Goal: Check status: Check status

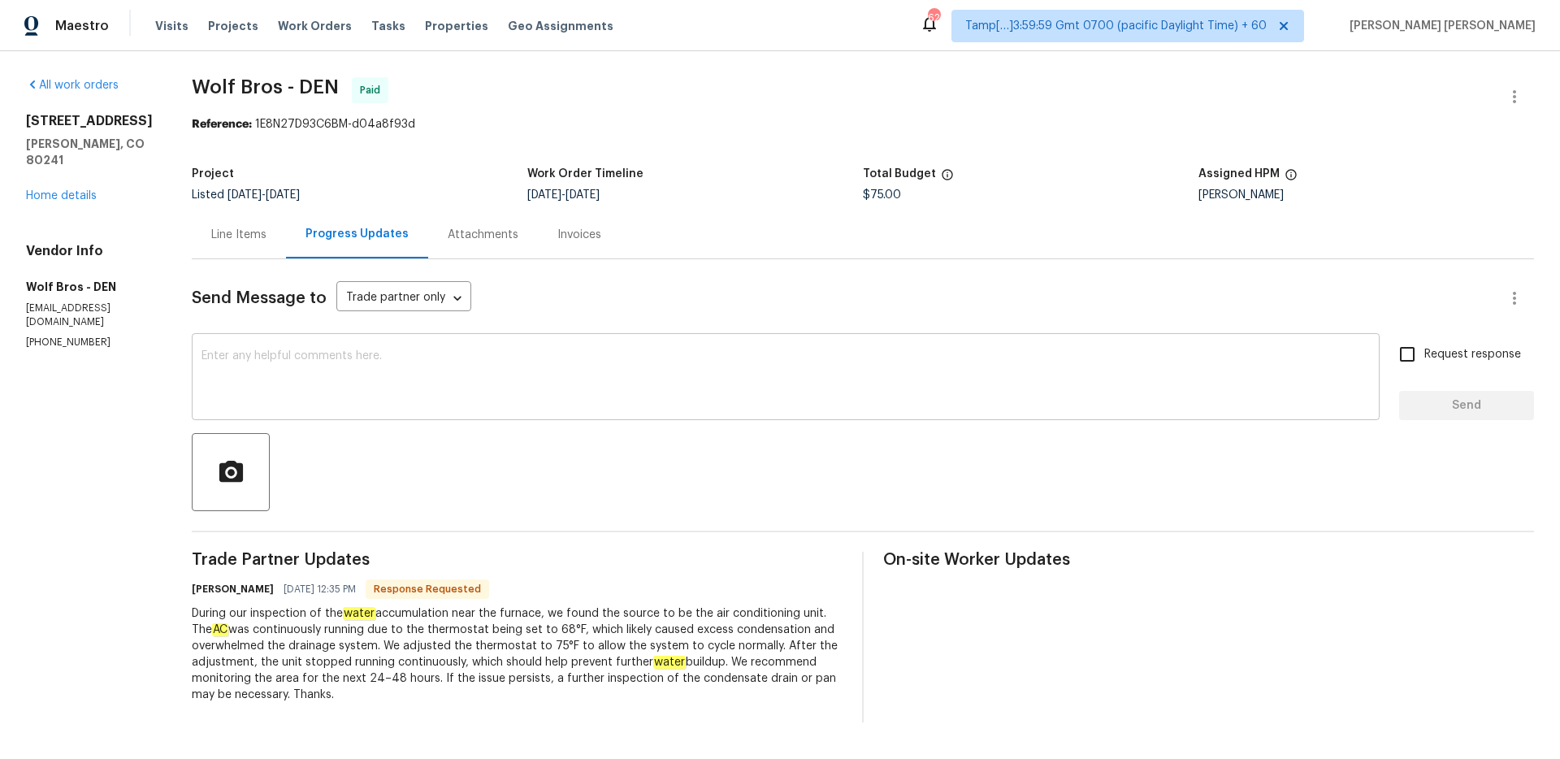
scroll to position [2, 0]
click at [219, 233] on div "Line Items" at bounding box center [238, 235] width 55 height 16
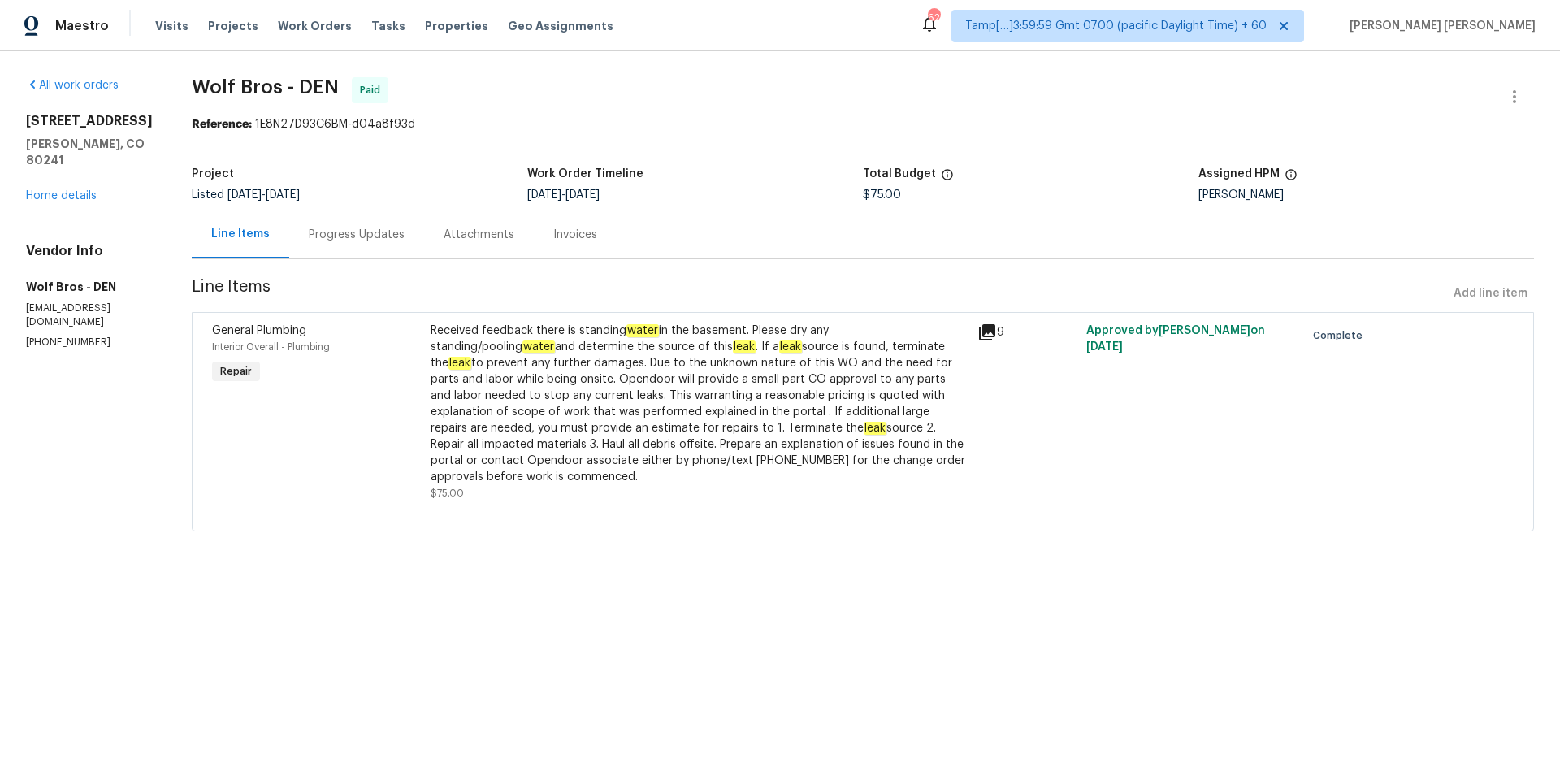
click at [349, 243] on div "Progress Updates" at bounding box center [356, 234] width 135 height 48
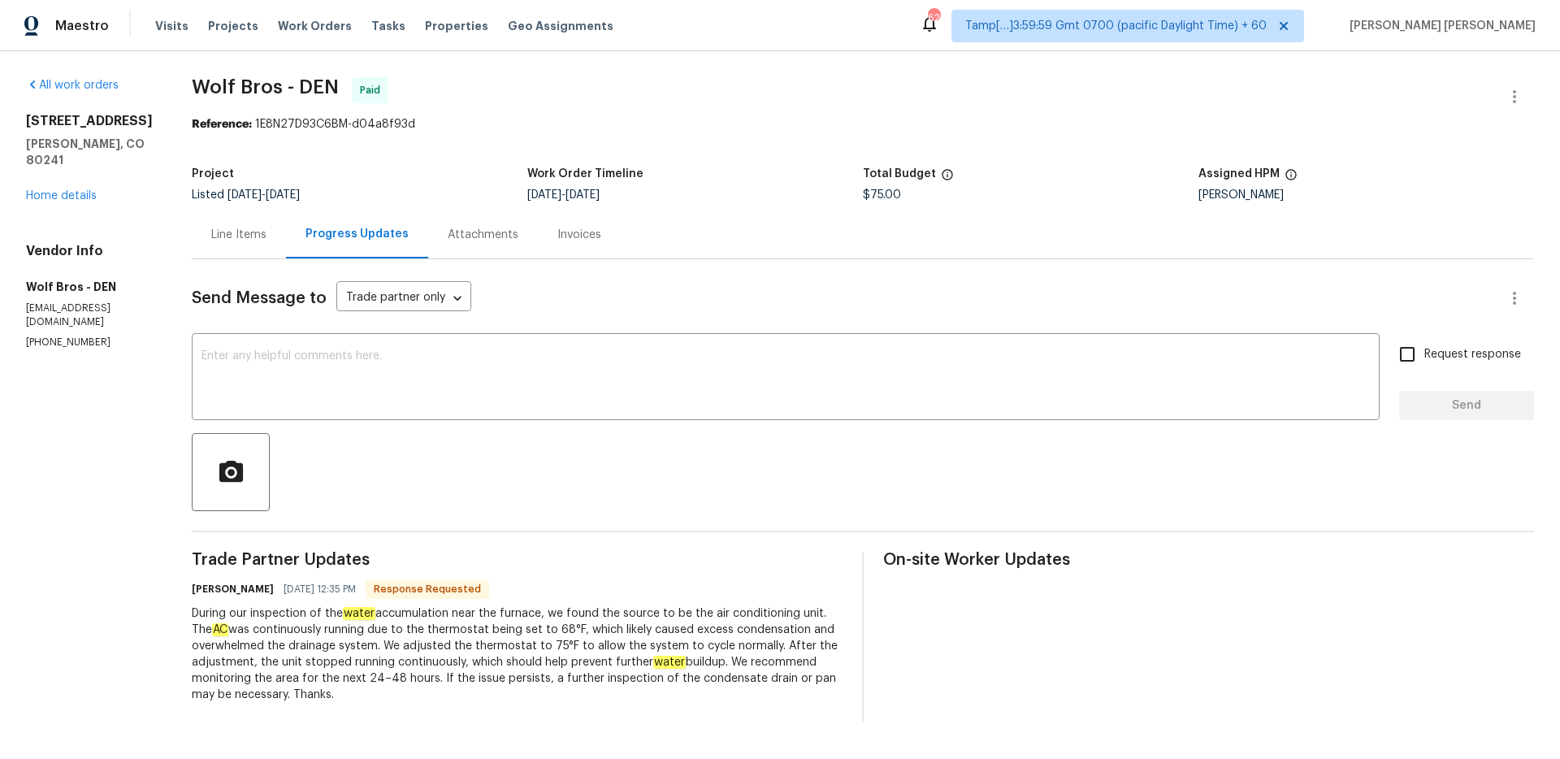
scroll to position [2, 0]
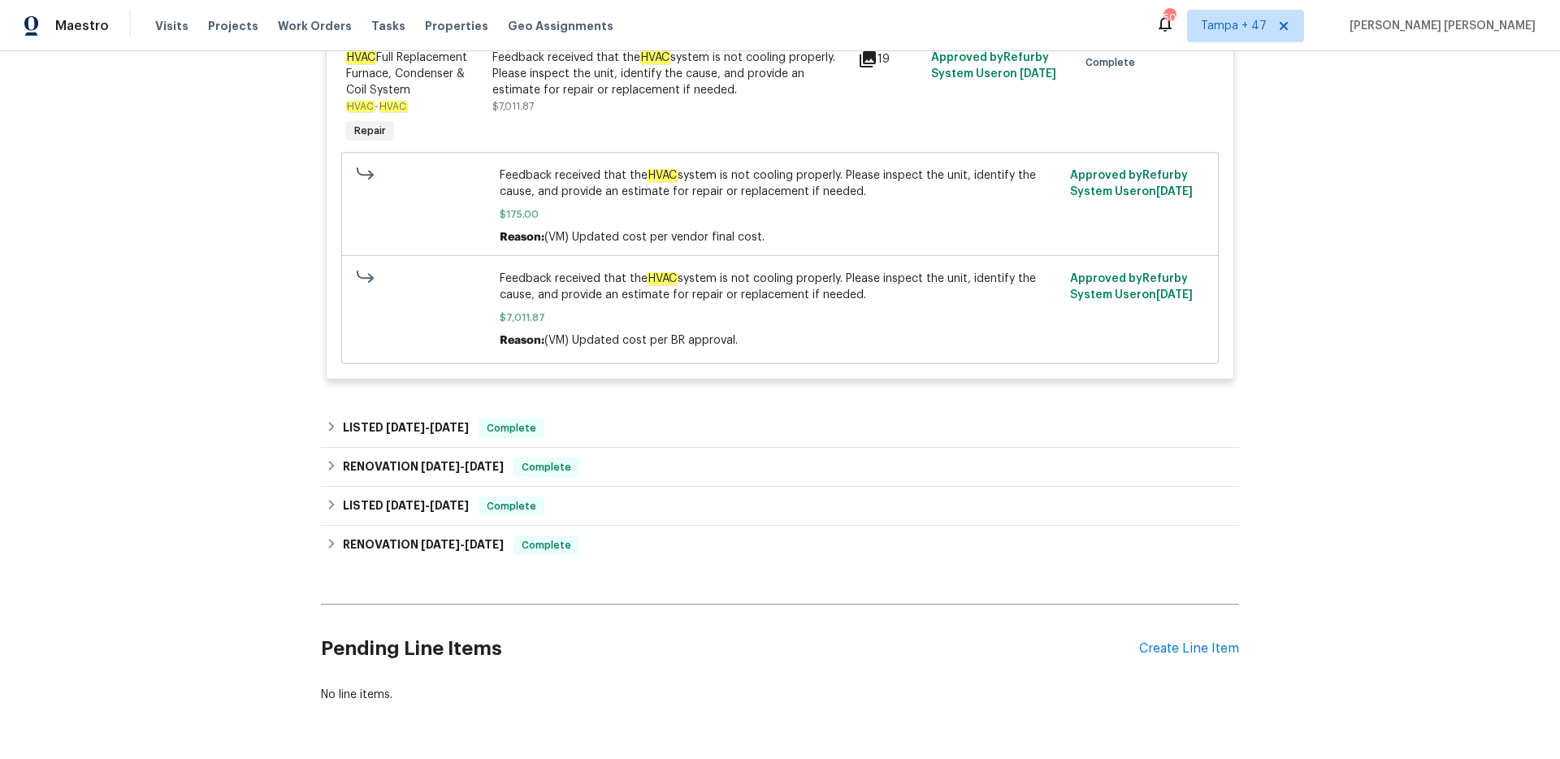
scroll to position [2863, 0]
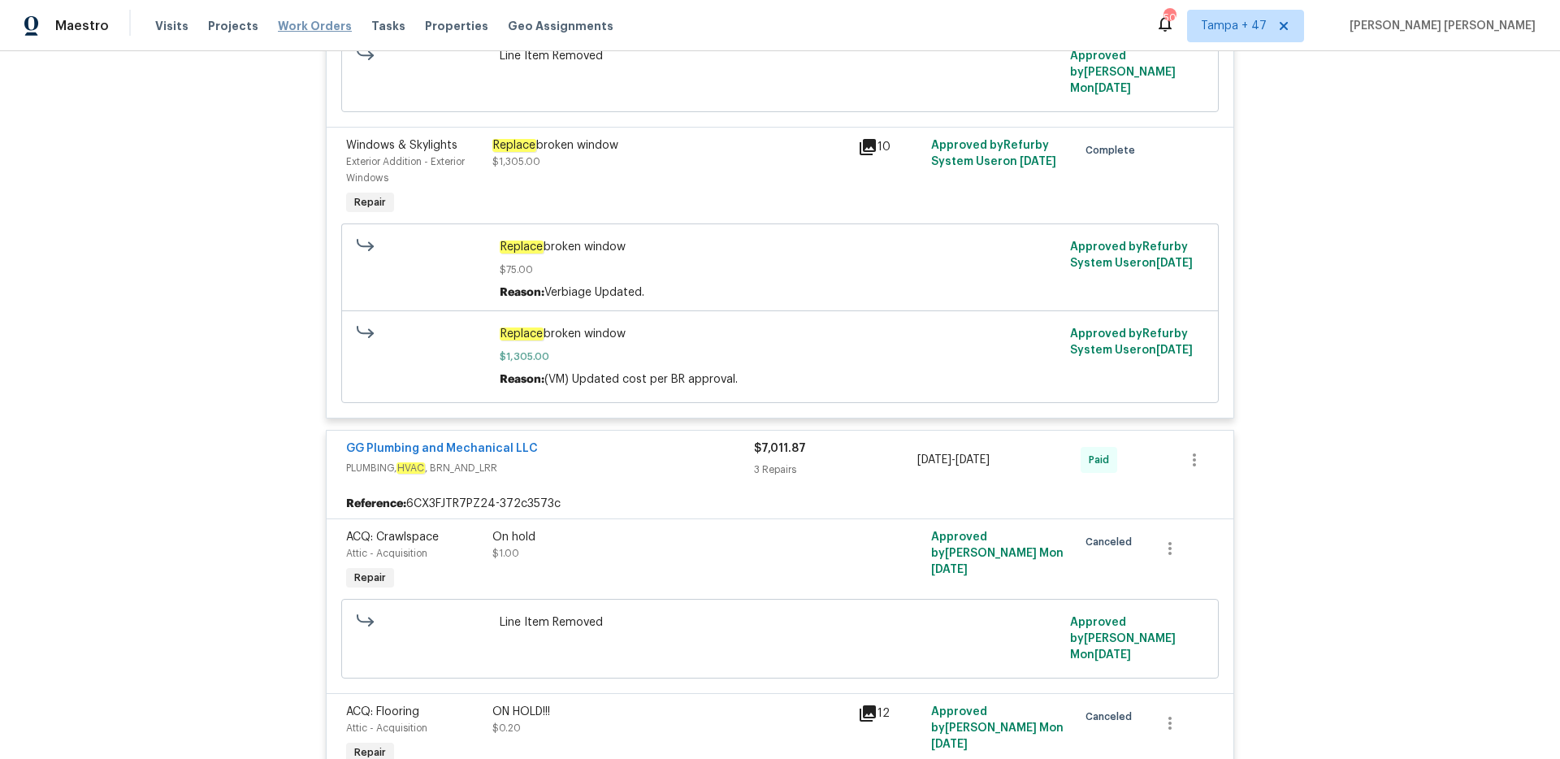
click at [286, 22] on span "Work Orders" at bounding box center [315, 26] width 74 height 16
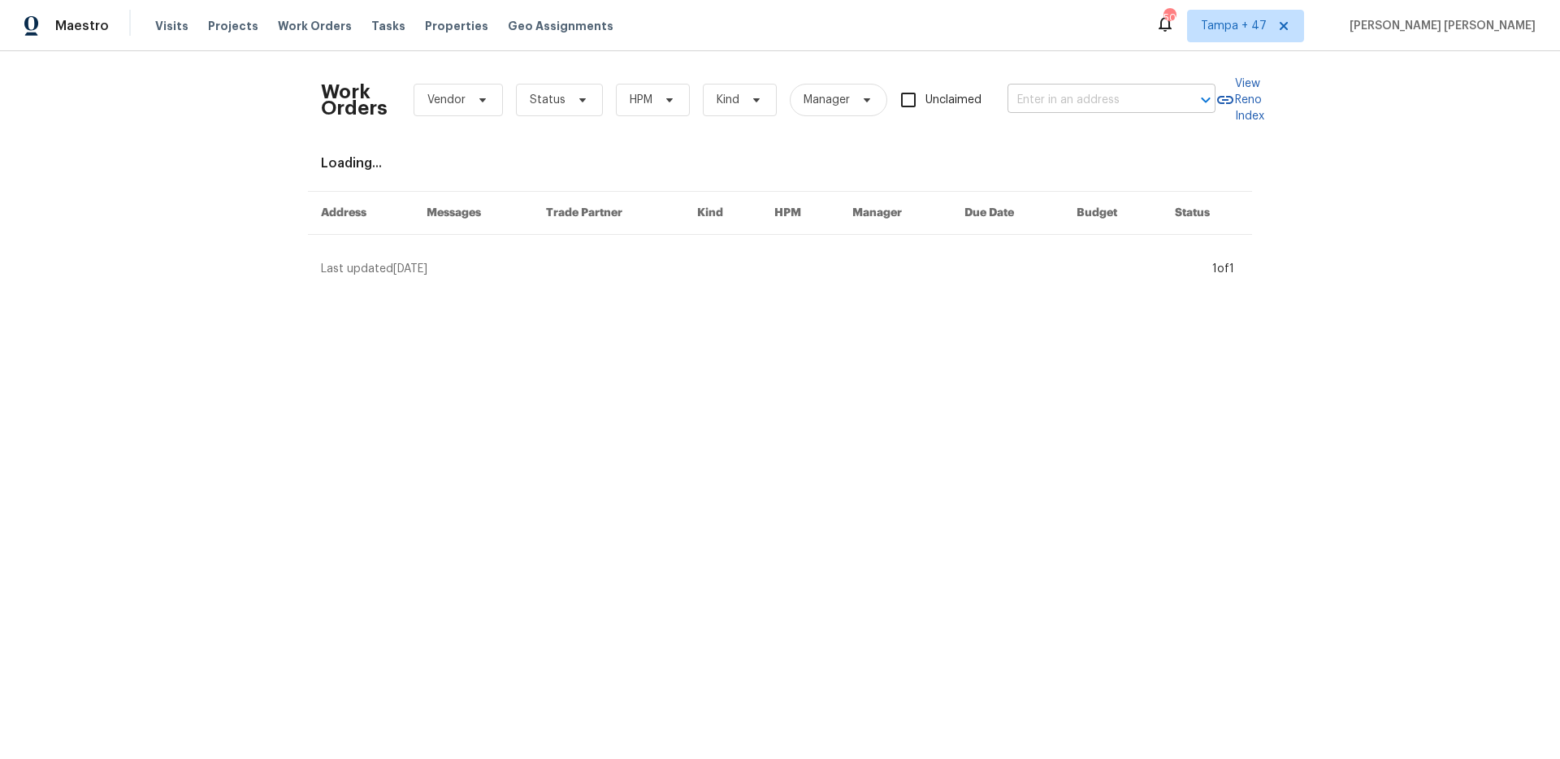
click at [1047, 106] on input "text" at bounding box center [1089, 100] width 163 height 25
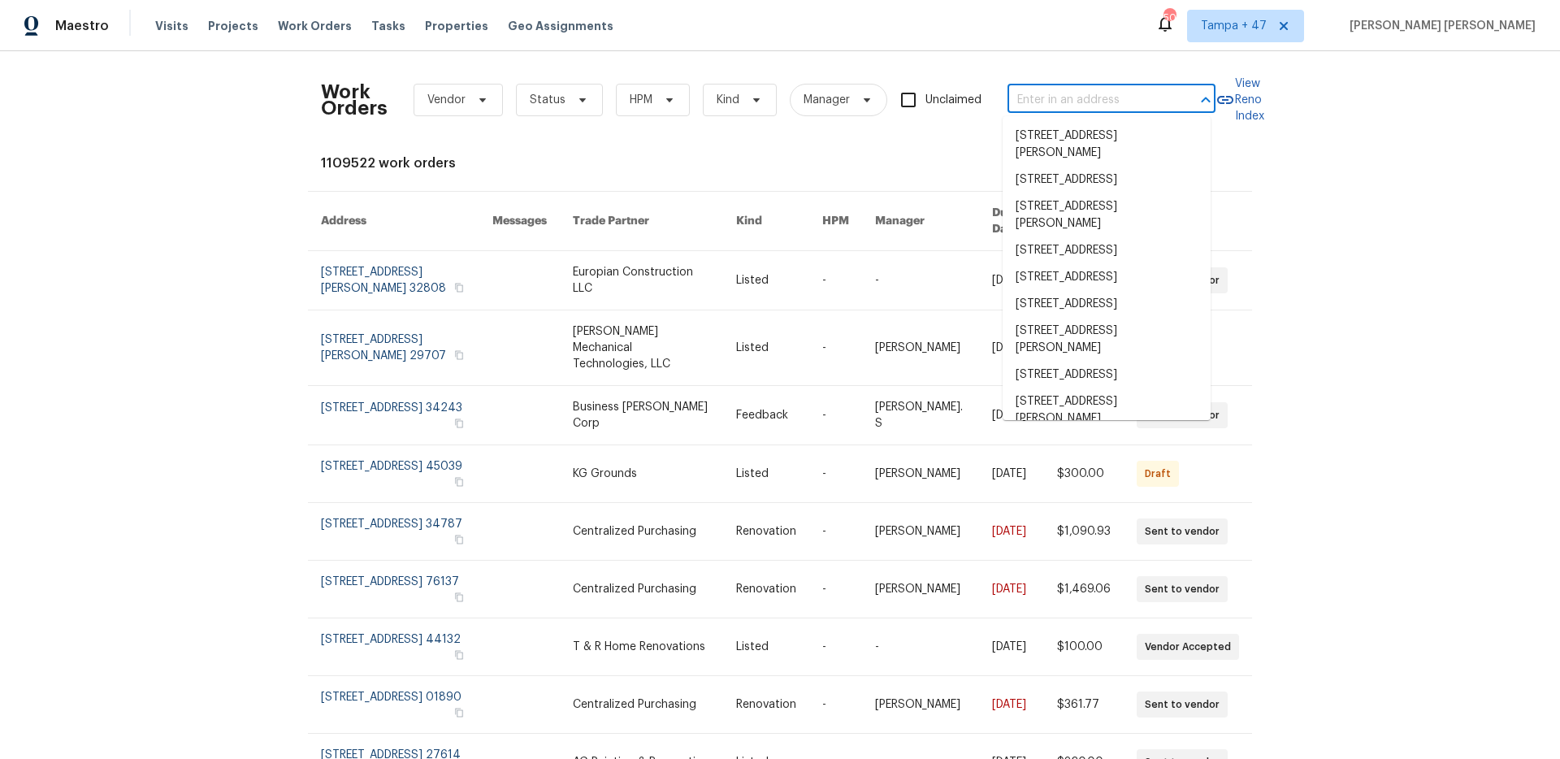
paste input "[STREET_ADDRESS][PERSON_NAME]"
type input "[STREET_ADDRESS][PERSON_NAME]"
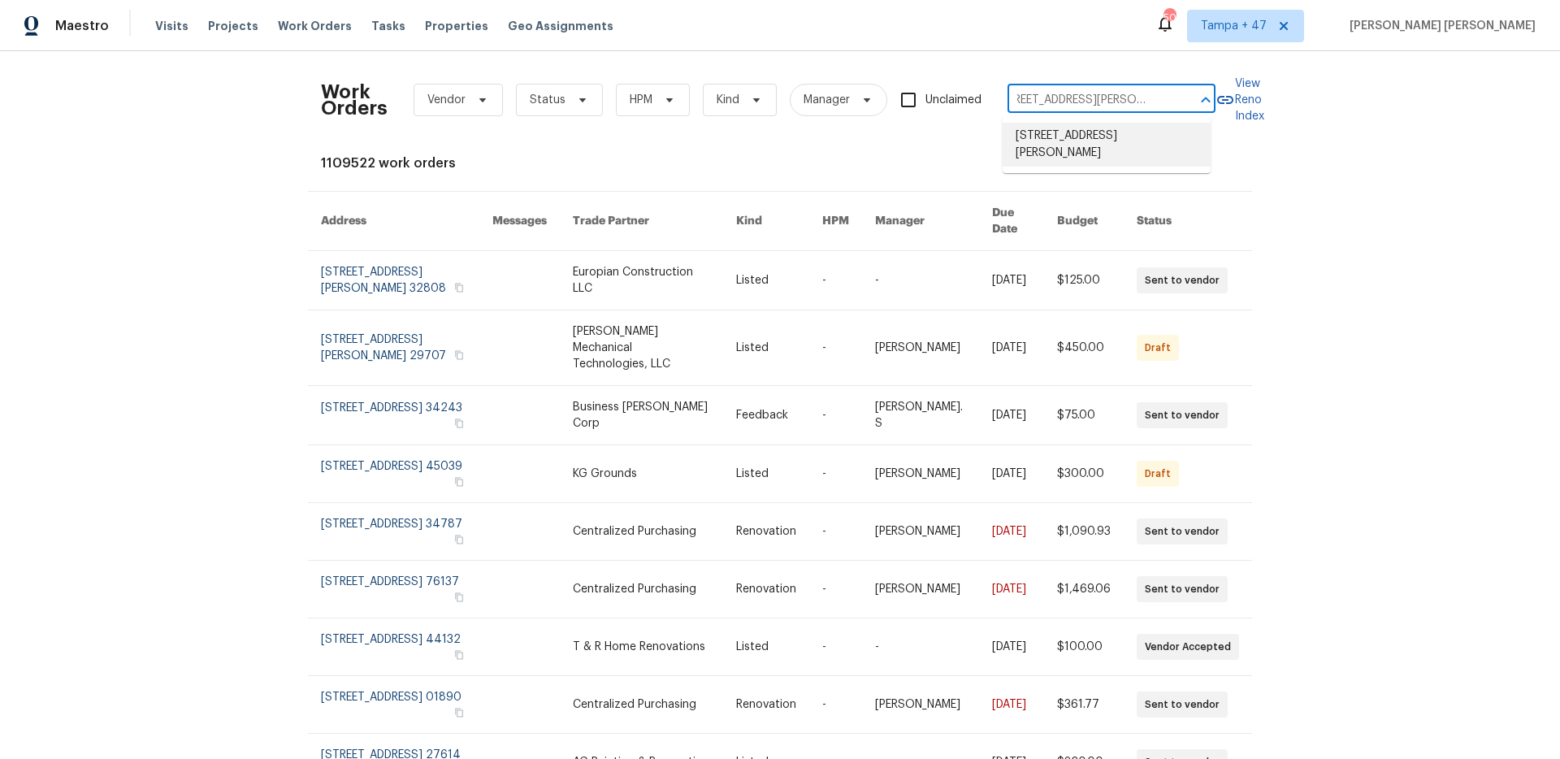
click at [1044, 130] on li "[STREET_ADDRESS][PERSON_NAME]" at bounding box center [1107, 145] width 208 height 44
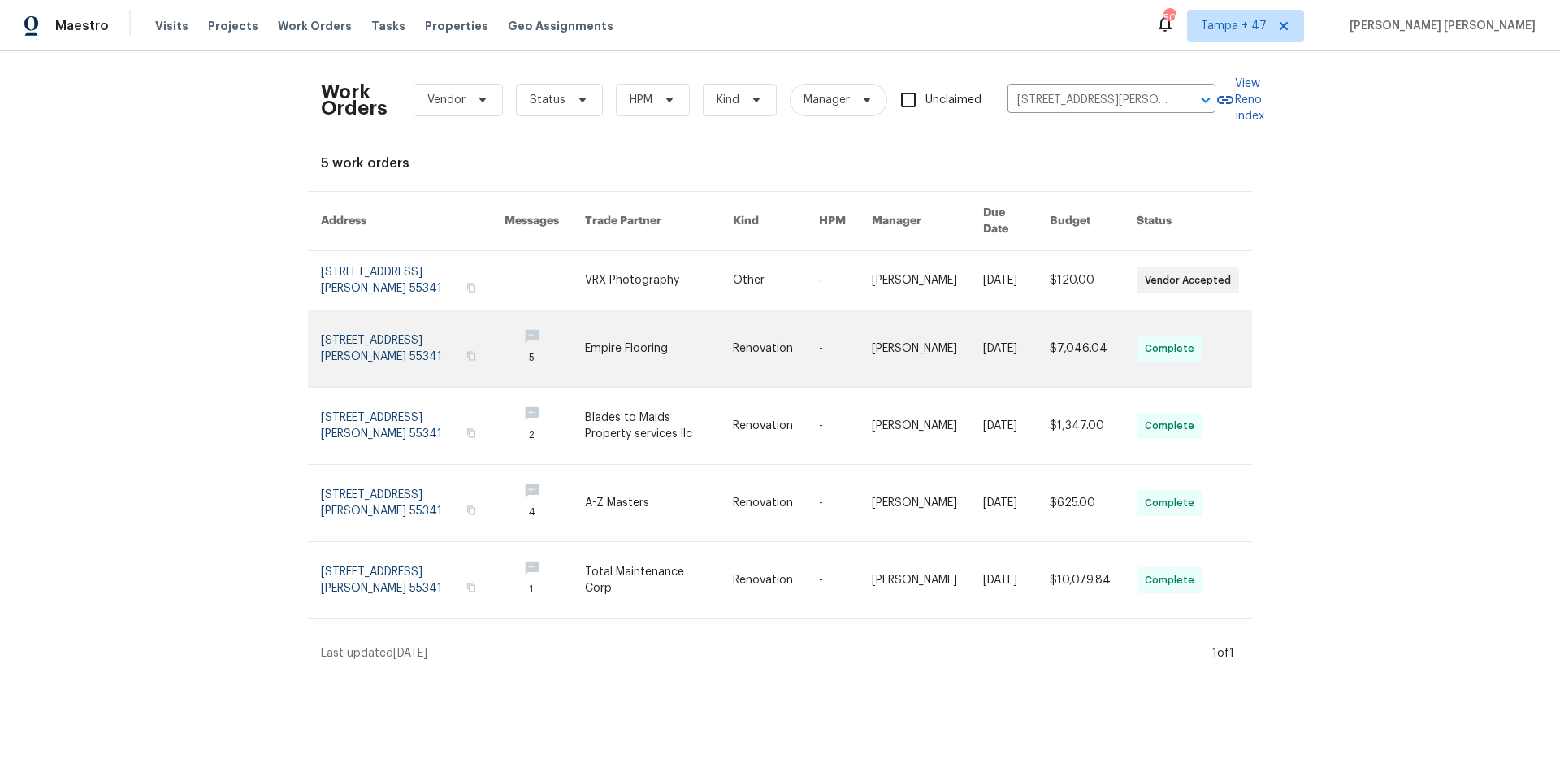
click at [895, 333] on link at bounding box center [927, 348] width 111 height 76
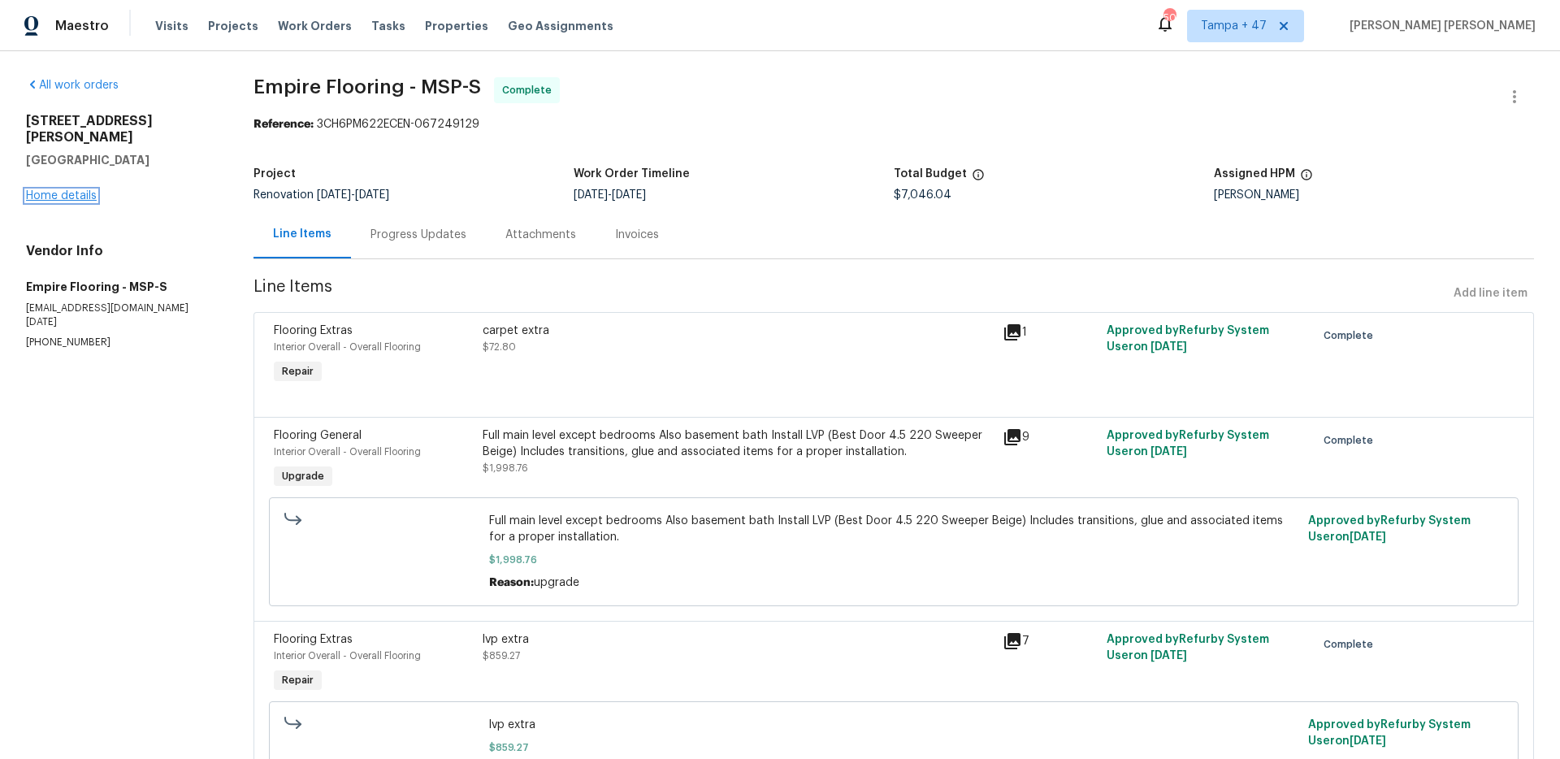
click at [67, 190] on link "Home details" at bounding box center [61, 195] width 71 height 11
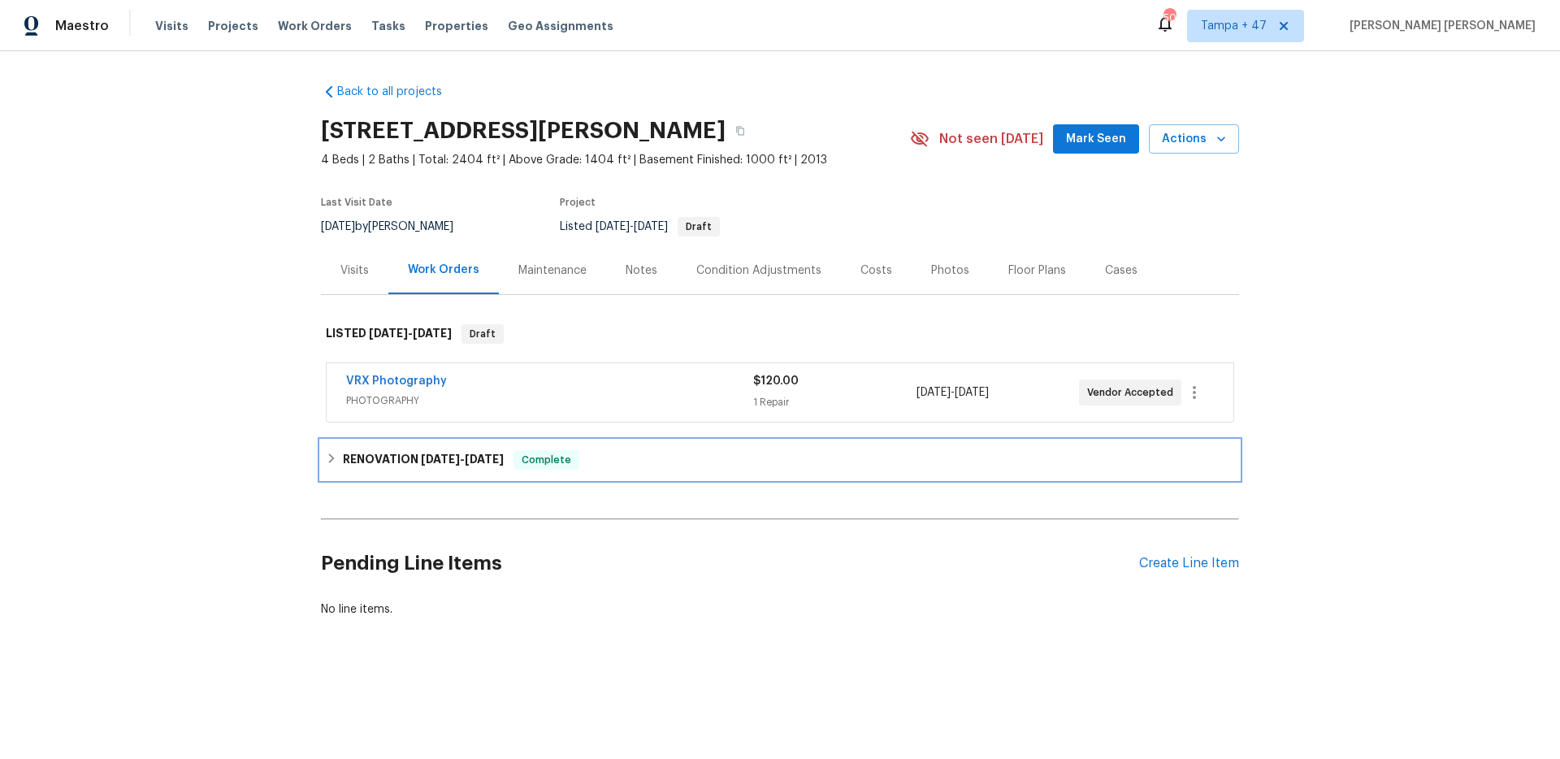
drag, startPoint x: 440, startPoint y: 452, endPoint x: 410, endPoint y: 270, distance: 184.5
click at [440, 452] on h6 "RENOVATION [DATE] - [DATE]" at bounding box center [423, 460] width 161 height 20
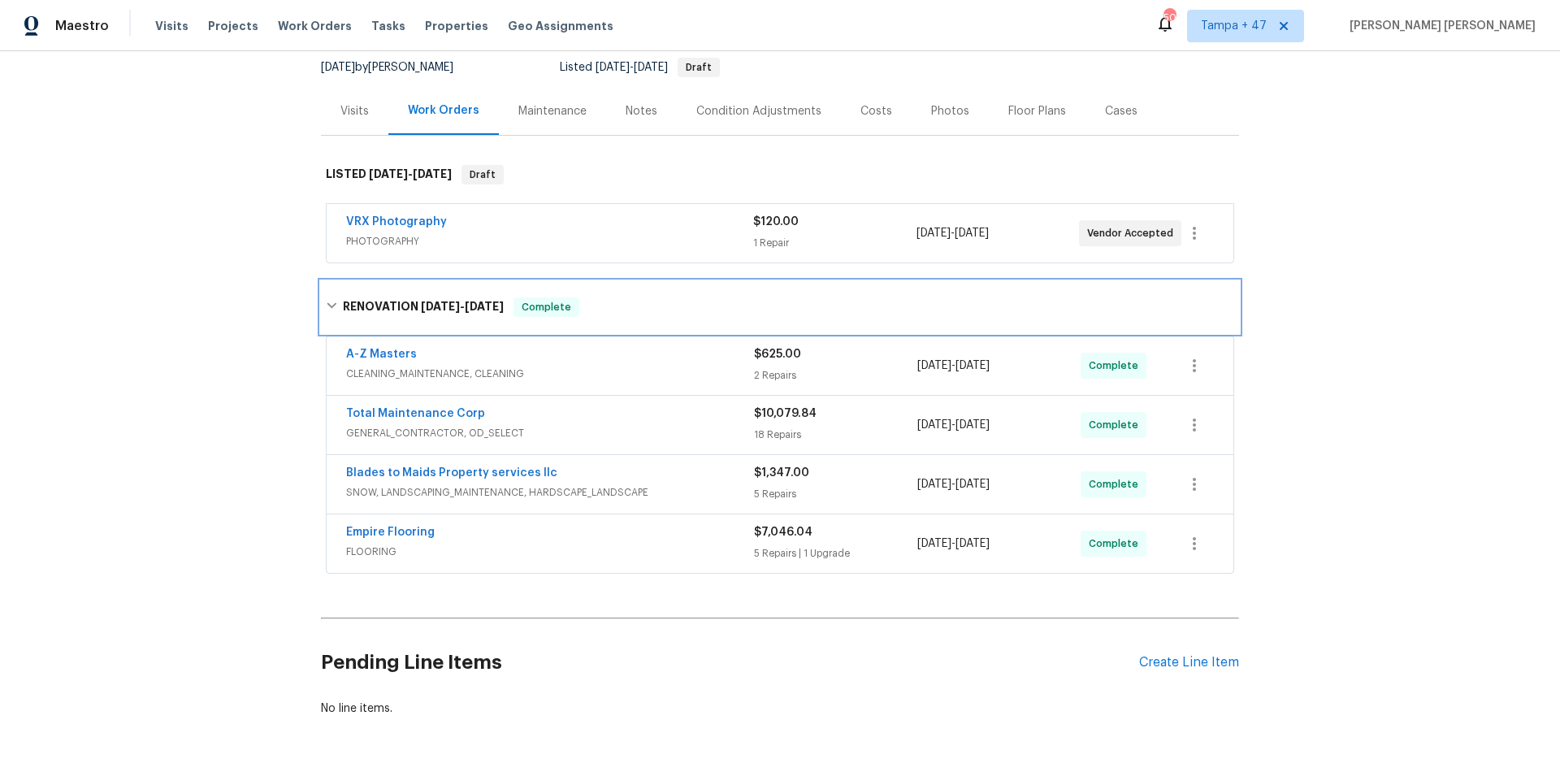
scroll to position [232, 0]
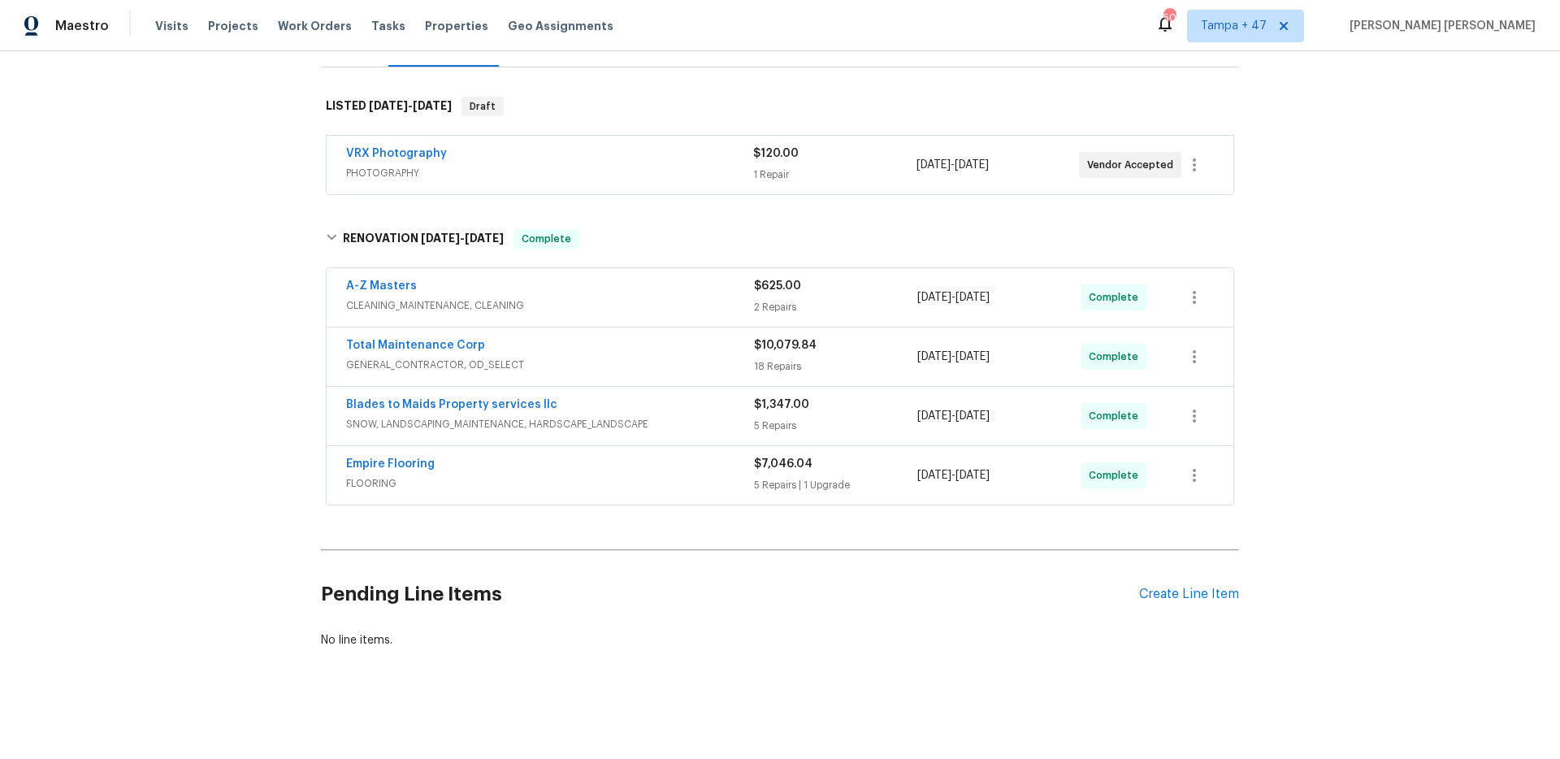
click at [670, 290] on div "A-Z Masters" at bounding box center [550, 288] width 408 height 20
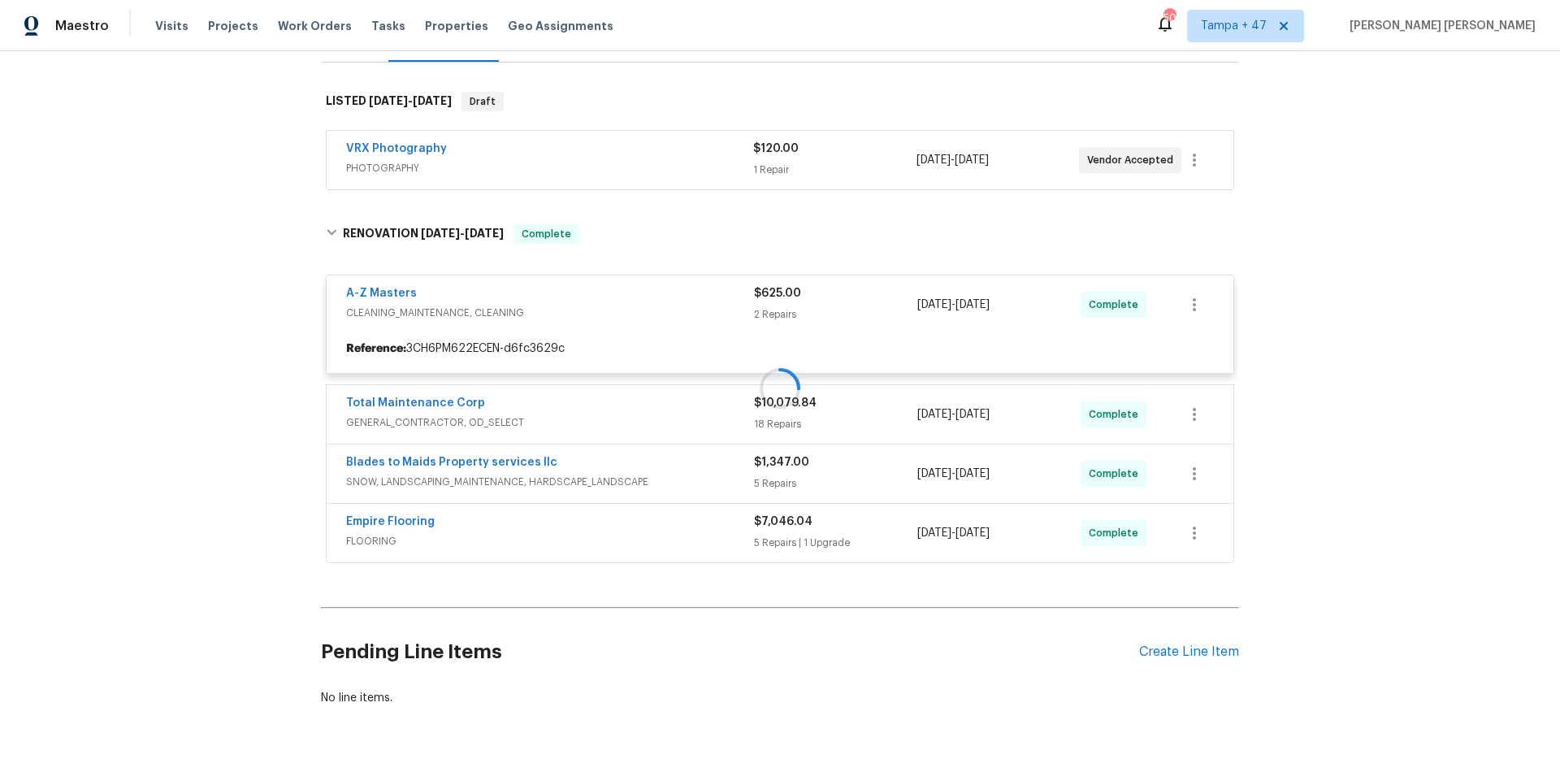
click at [674, 151] on div "VRX Photography" at bounding box center [549, 151] width 407 height 20
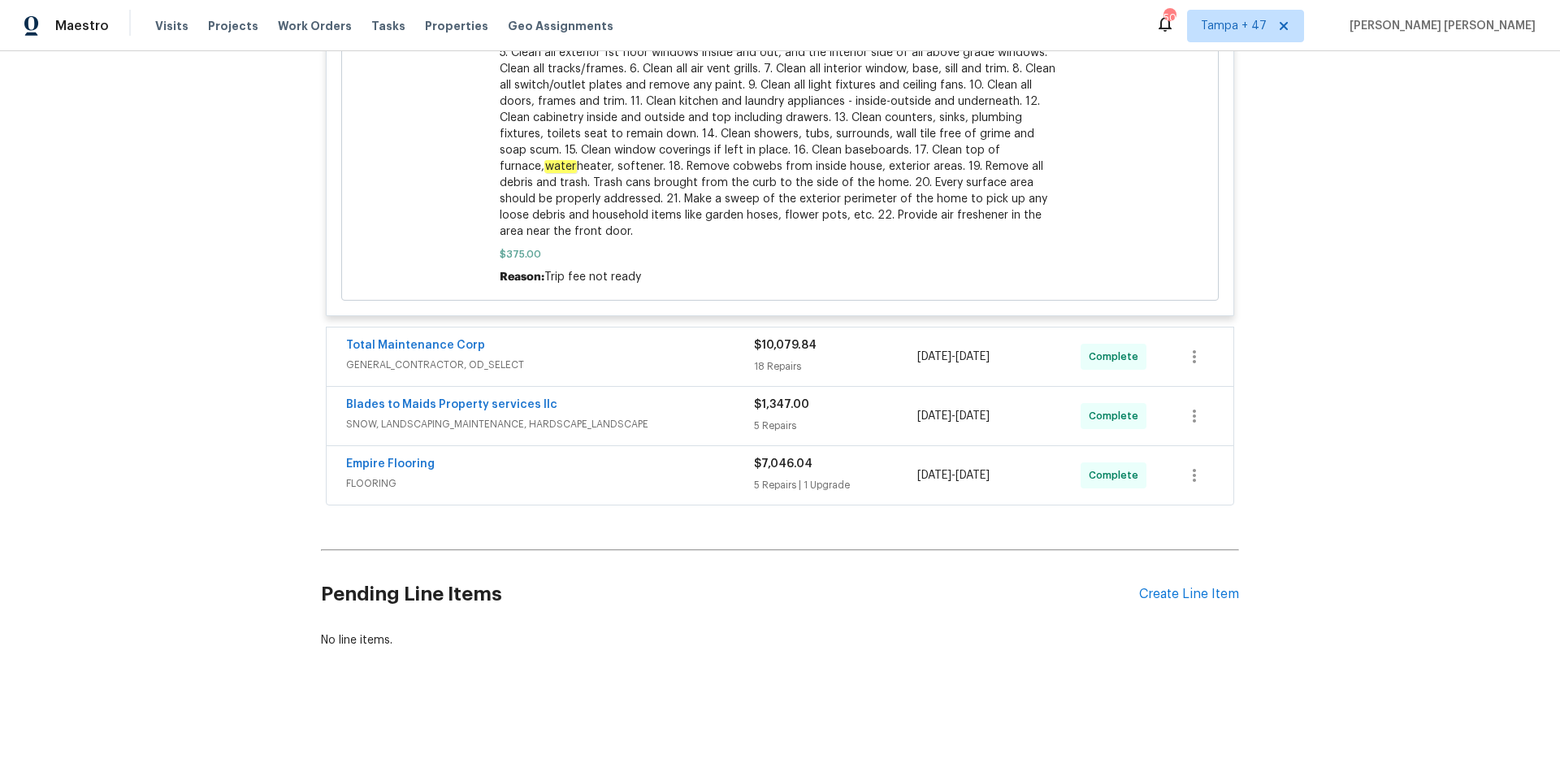
scroll to position [1264, 0]
click at [692, 357] on span "GENERAL_CONTRACTOR, OD_SELECT" at bounding box center [550, 365] width 408 height 16
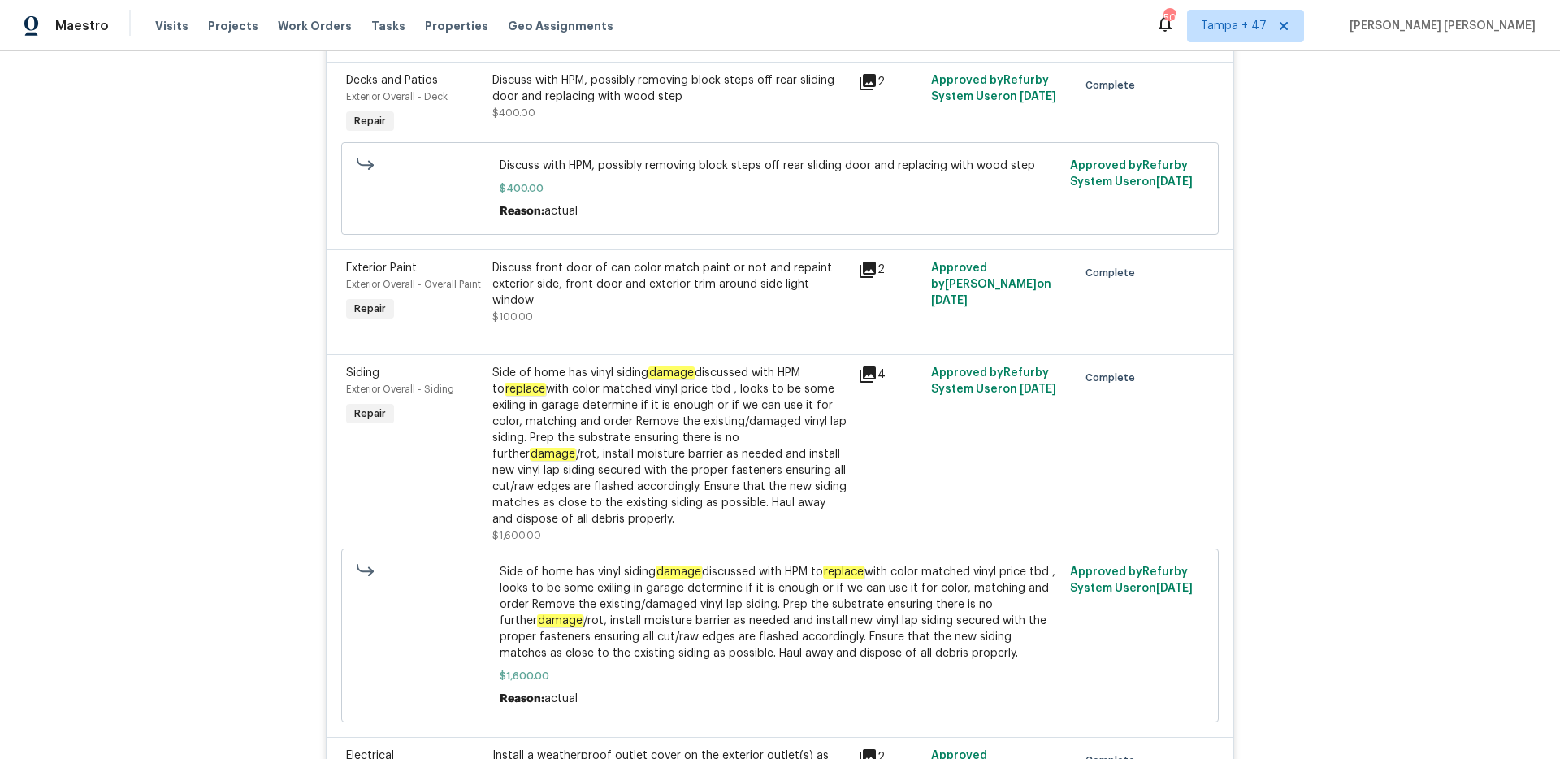
scroll to position [1701, 0]
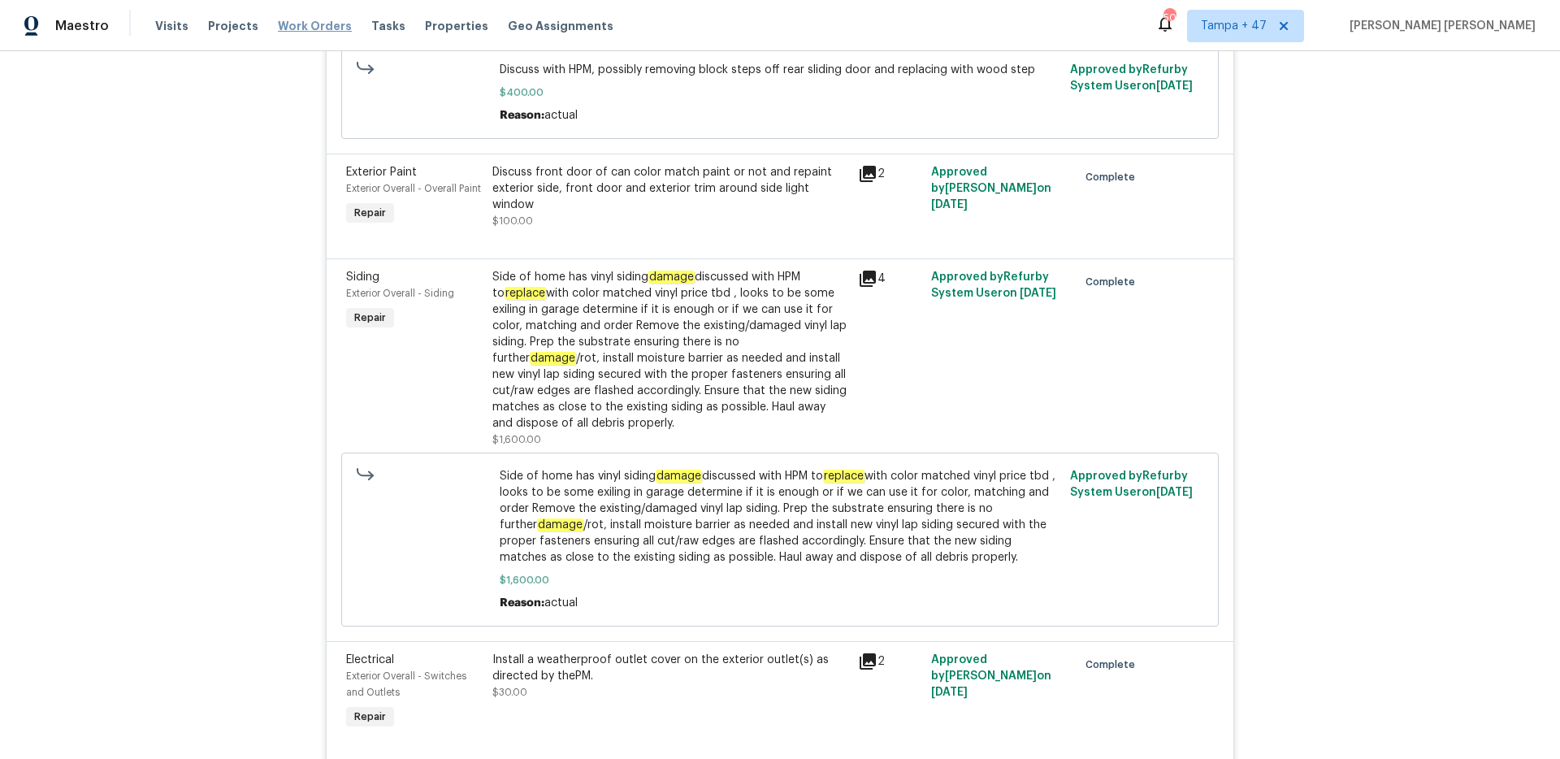
click at [313, 28] on span "Work Orders" at bounding box center [315, 26] width 74 height 16
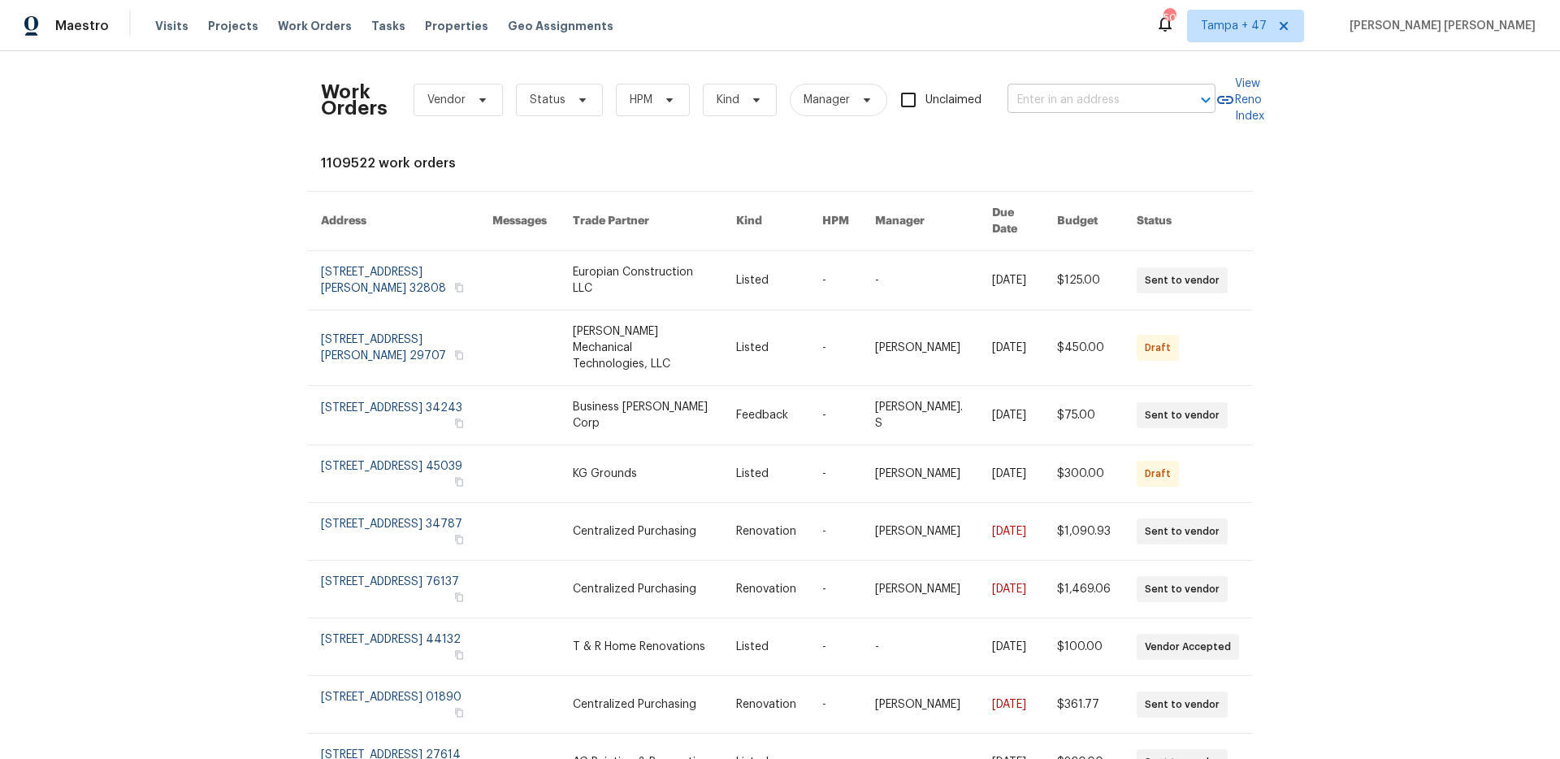
click at [1075, 95] on input "text" at bounding box center [1089, 100] width 163 height 25
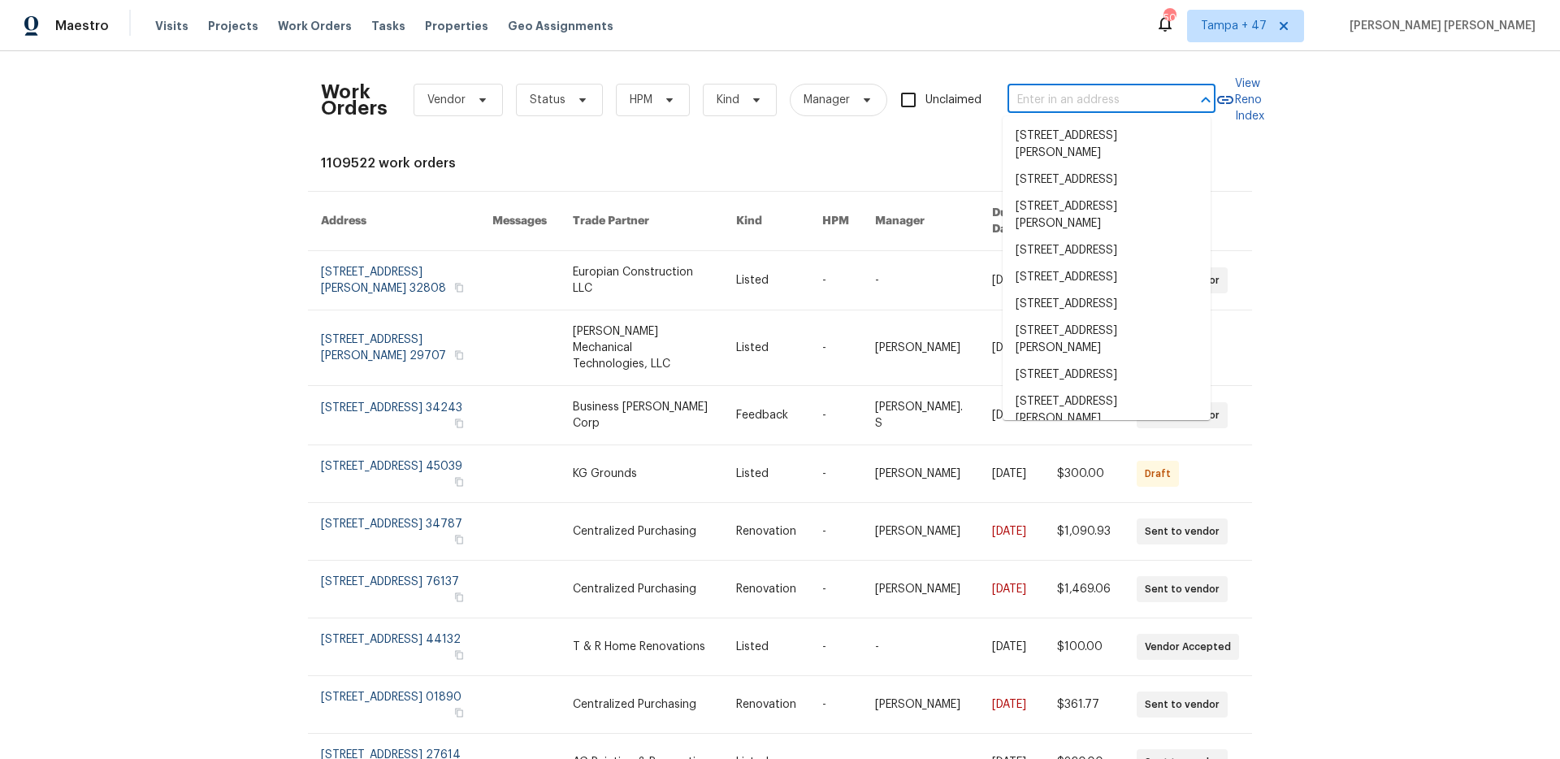
paste input "[STREET_ADDRESS]"
type input "[STREET_ADDRESS]"
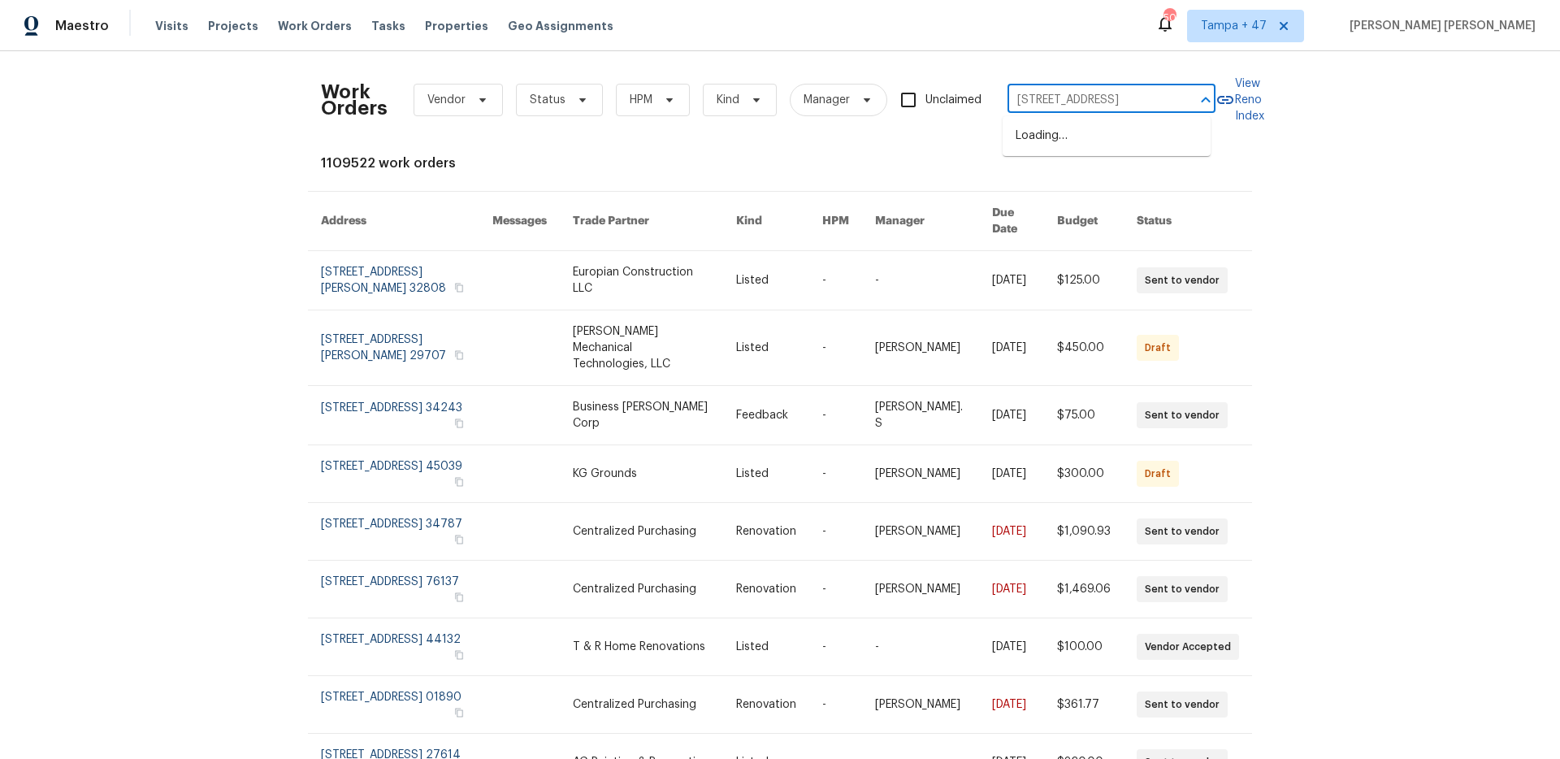
scroll to position [0, 80]
click at [1060, 150] on li "[STREET_ADDRESS]" at bounding box center [1107, 136] width 208 height 27
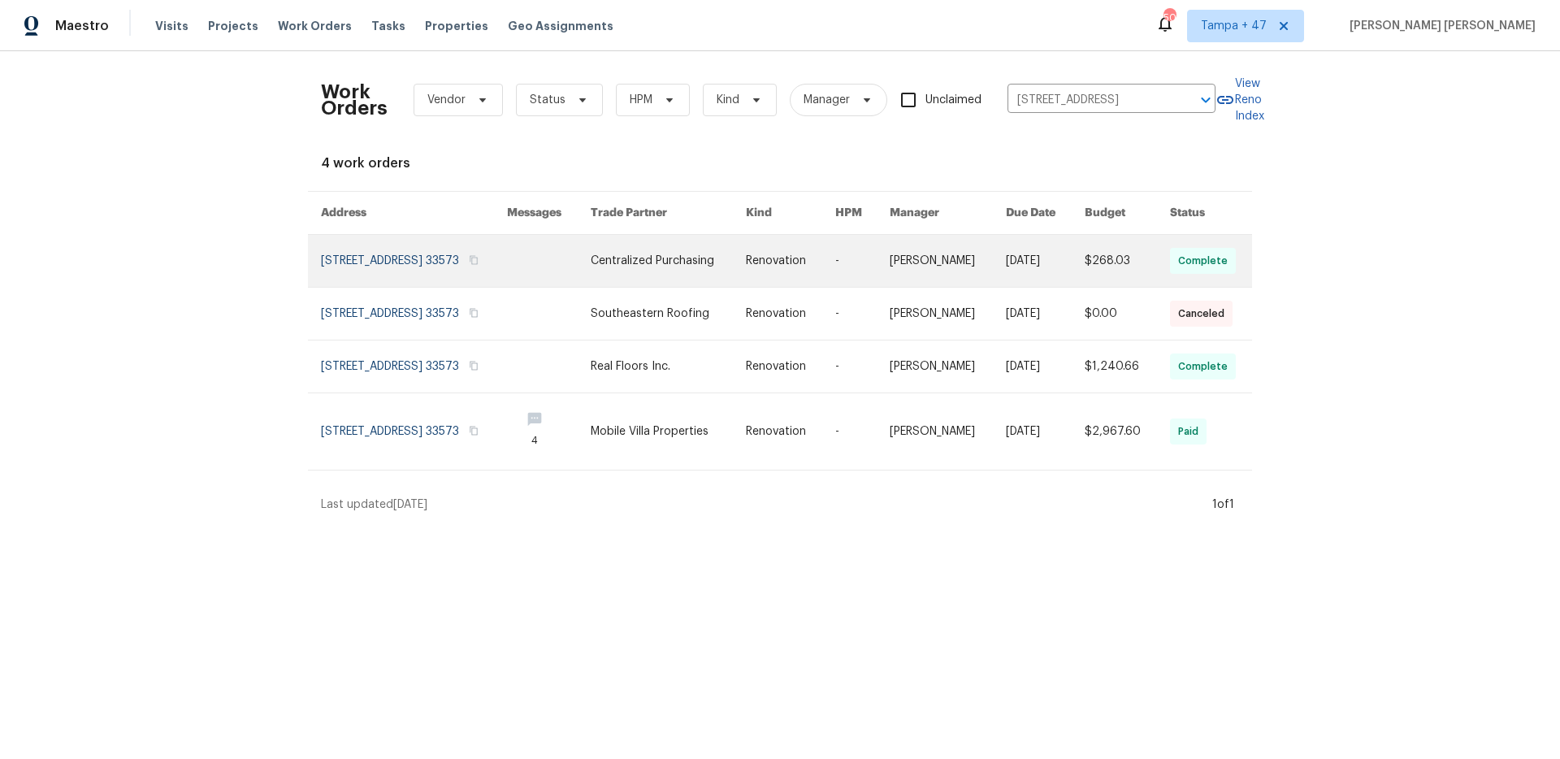
click at [1052, 258] on link at bounding box center [1045, 261] width 79 height 52
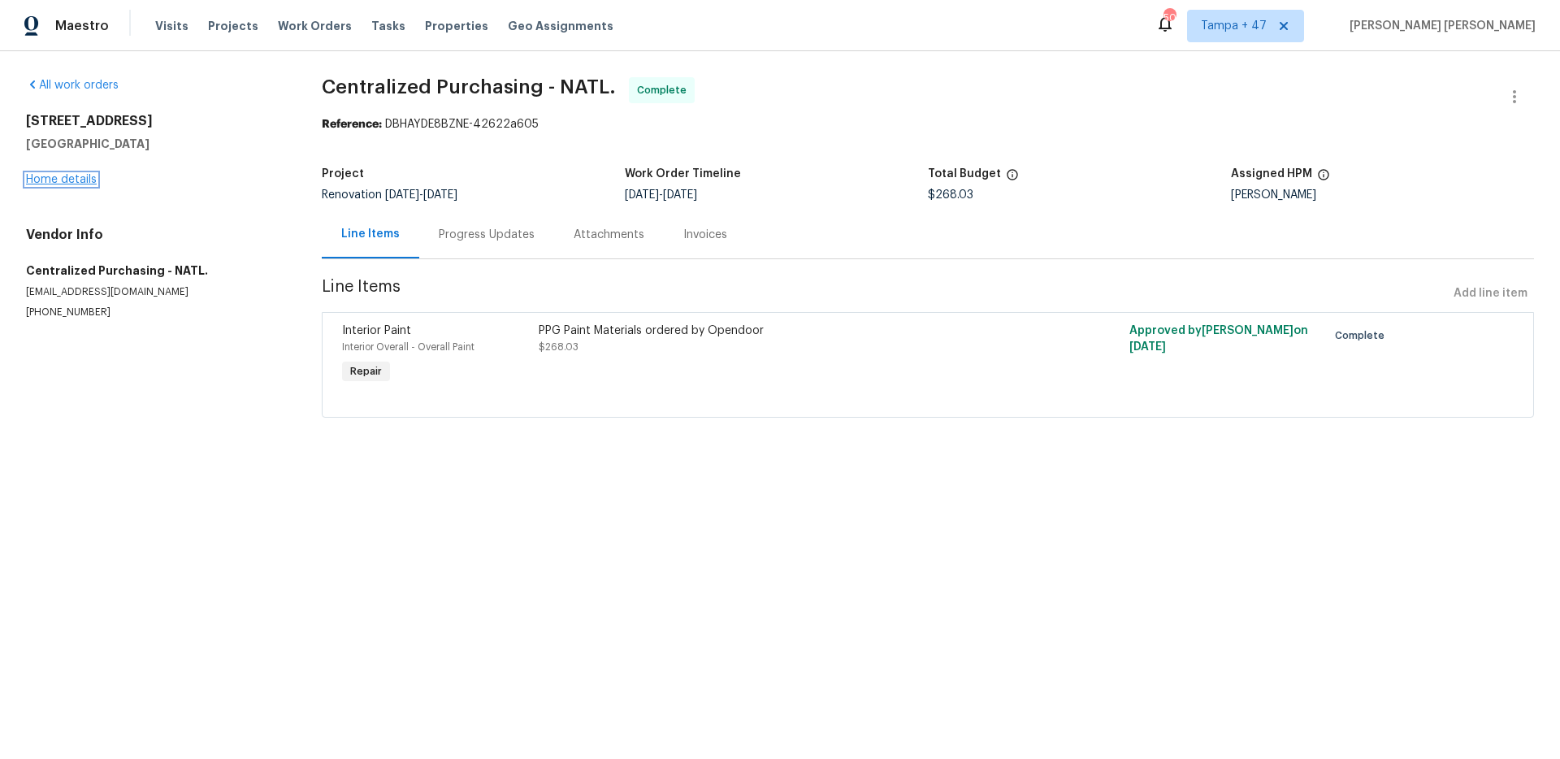
click at [43, 180] on link "Home details" at bounding box center [61, 179] width 71 height 11
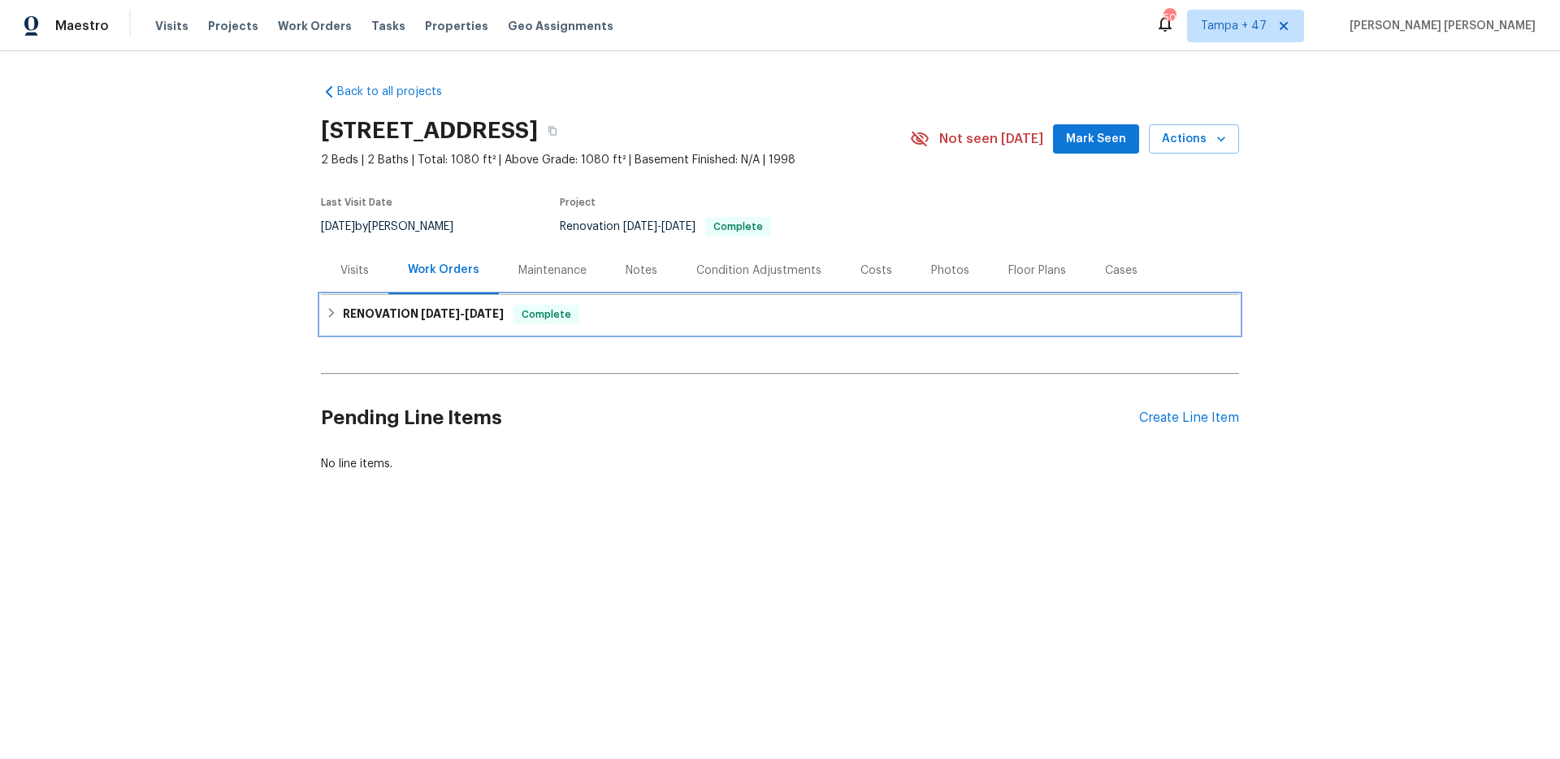
click at [529, 312] on span "Complete" at bounding box center [546, 314] width 63 height 16
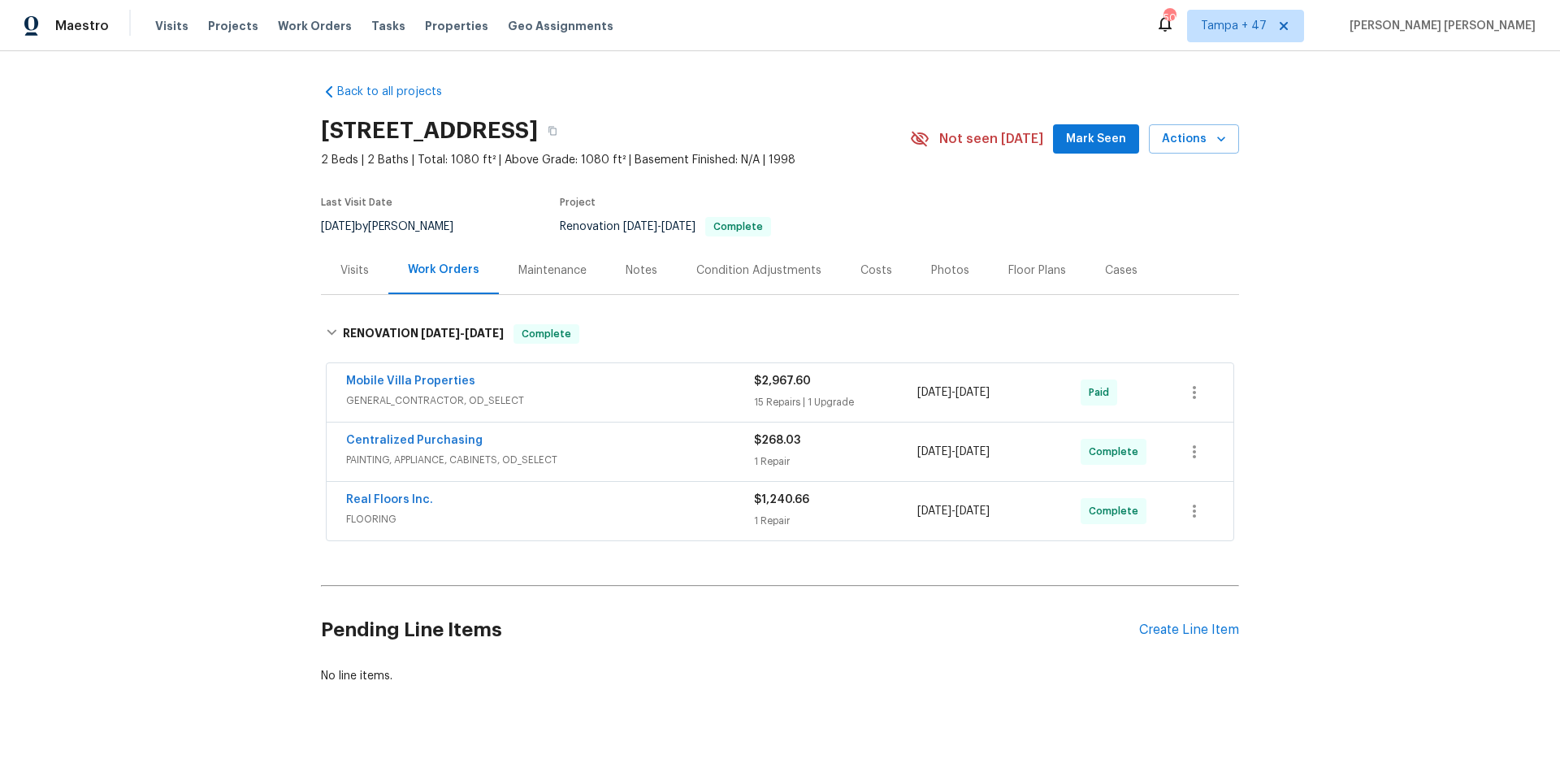
click at [657, 504] on div "Real Floors Inc." at bounding box center [550, 502] width 408 height 20
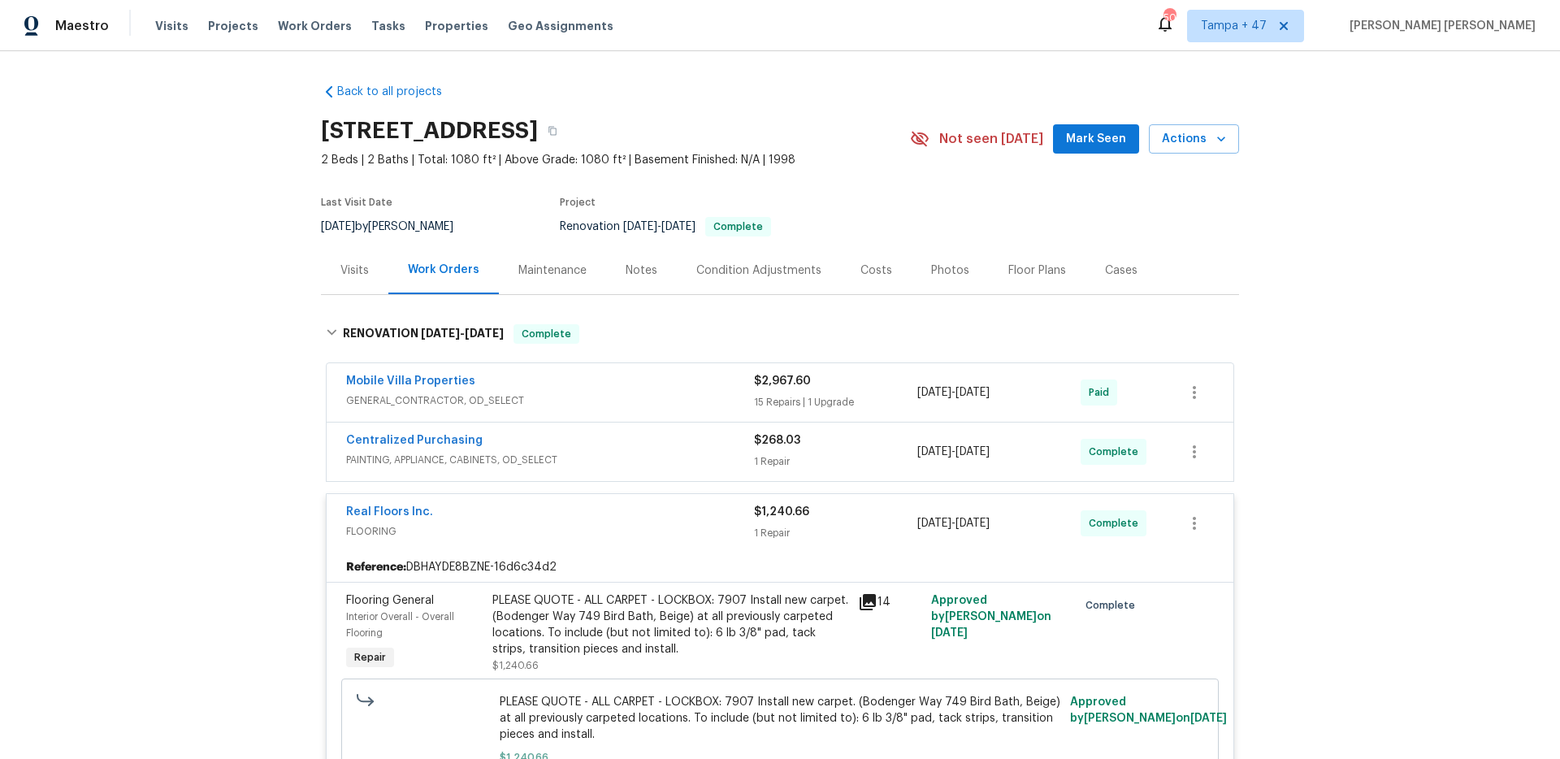
click at [679, 459] on span "PAINTING, APPLIANCE, CABINETS, OD_SELECT" at bounding box center [550, 460] width 408 height 16
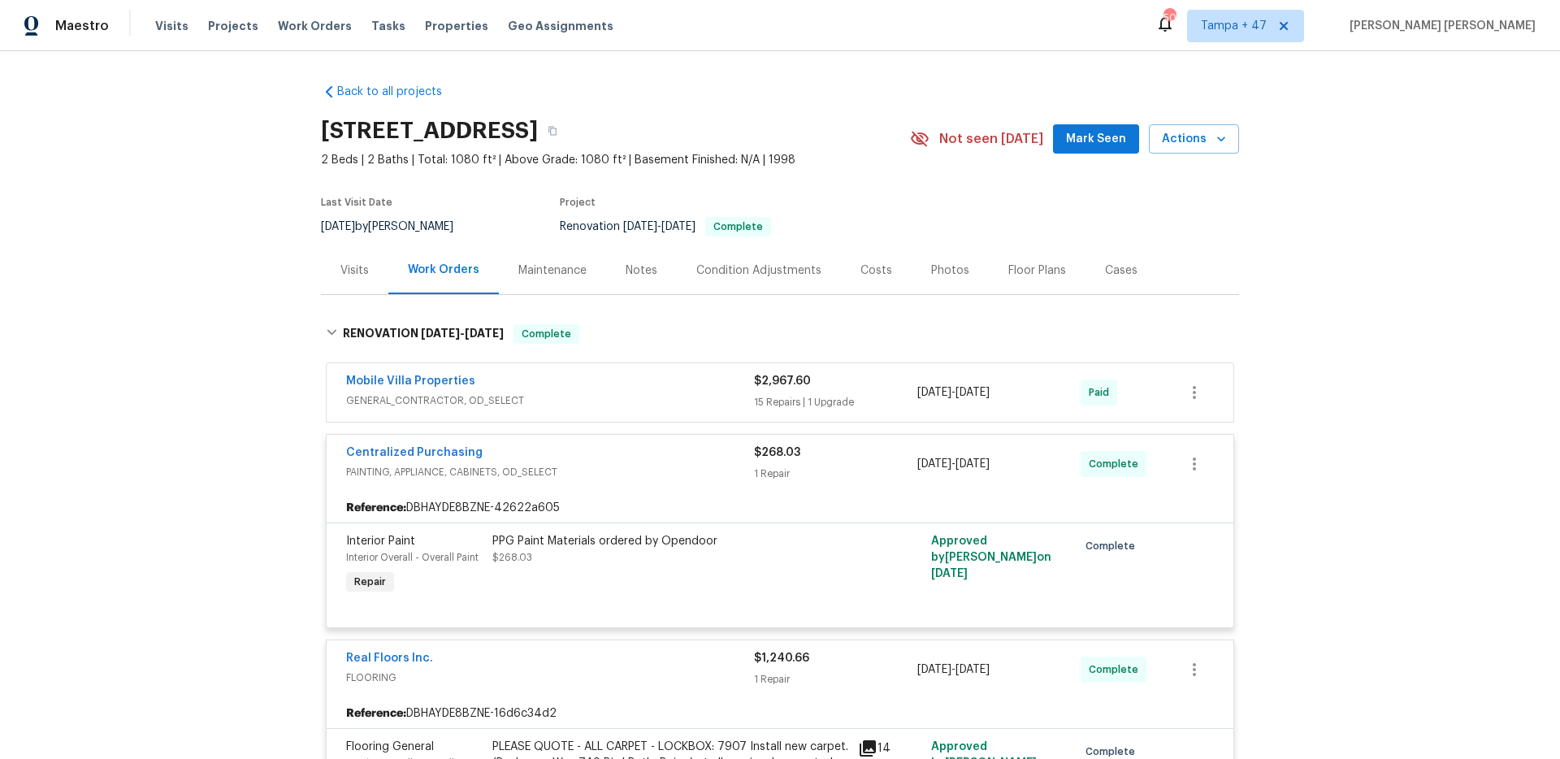
click at [694, 377] on div "Mobile Villa Properties" at bounding box center [550, 383] width 408 height 20
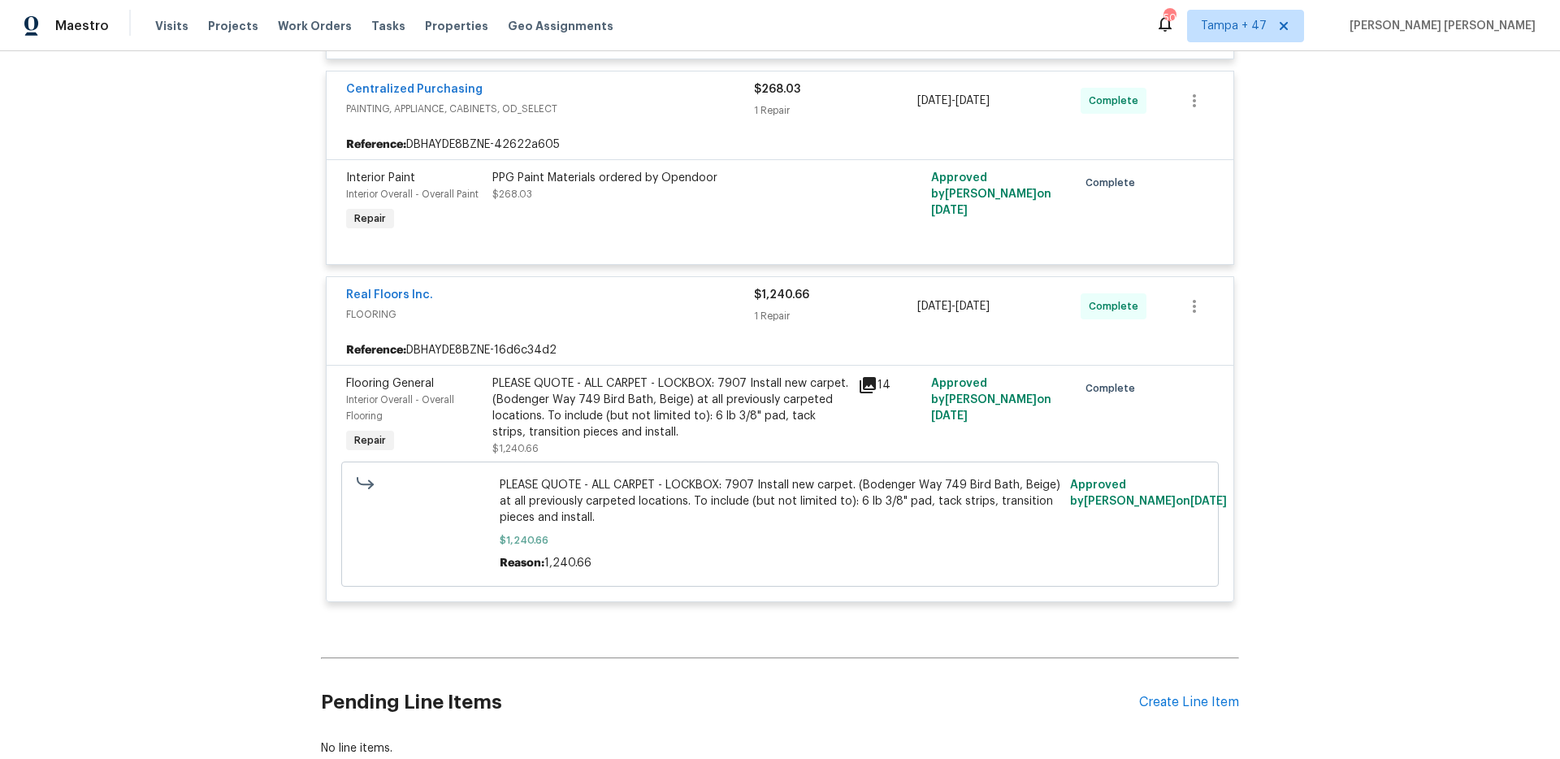
scroll to position [3292, 0]
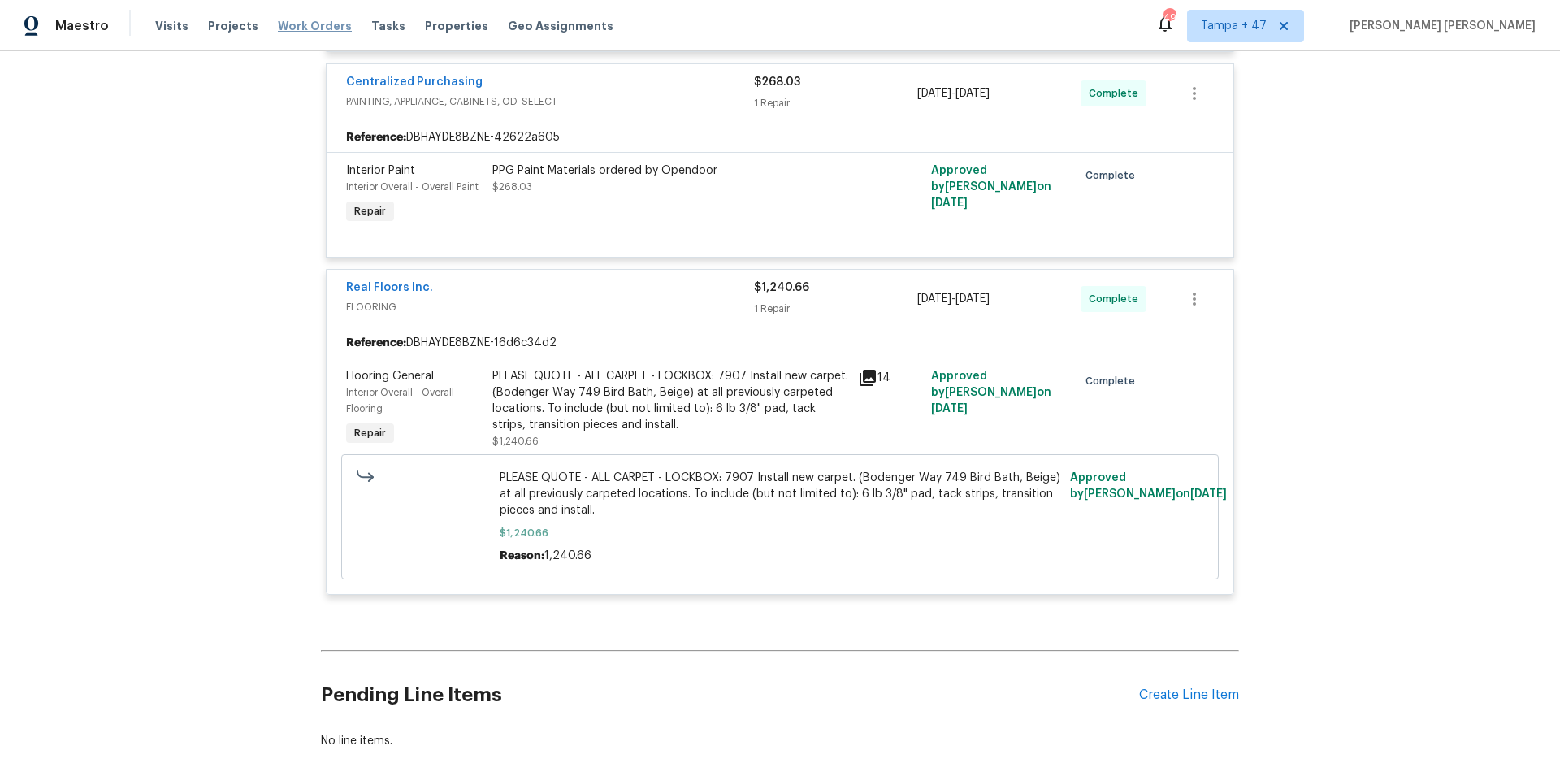
click at [289, 31] on span "Work Orders" at bounding box center [315, 26] width 74 height 16
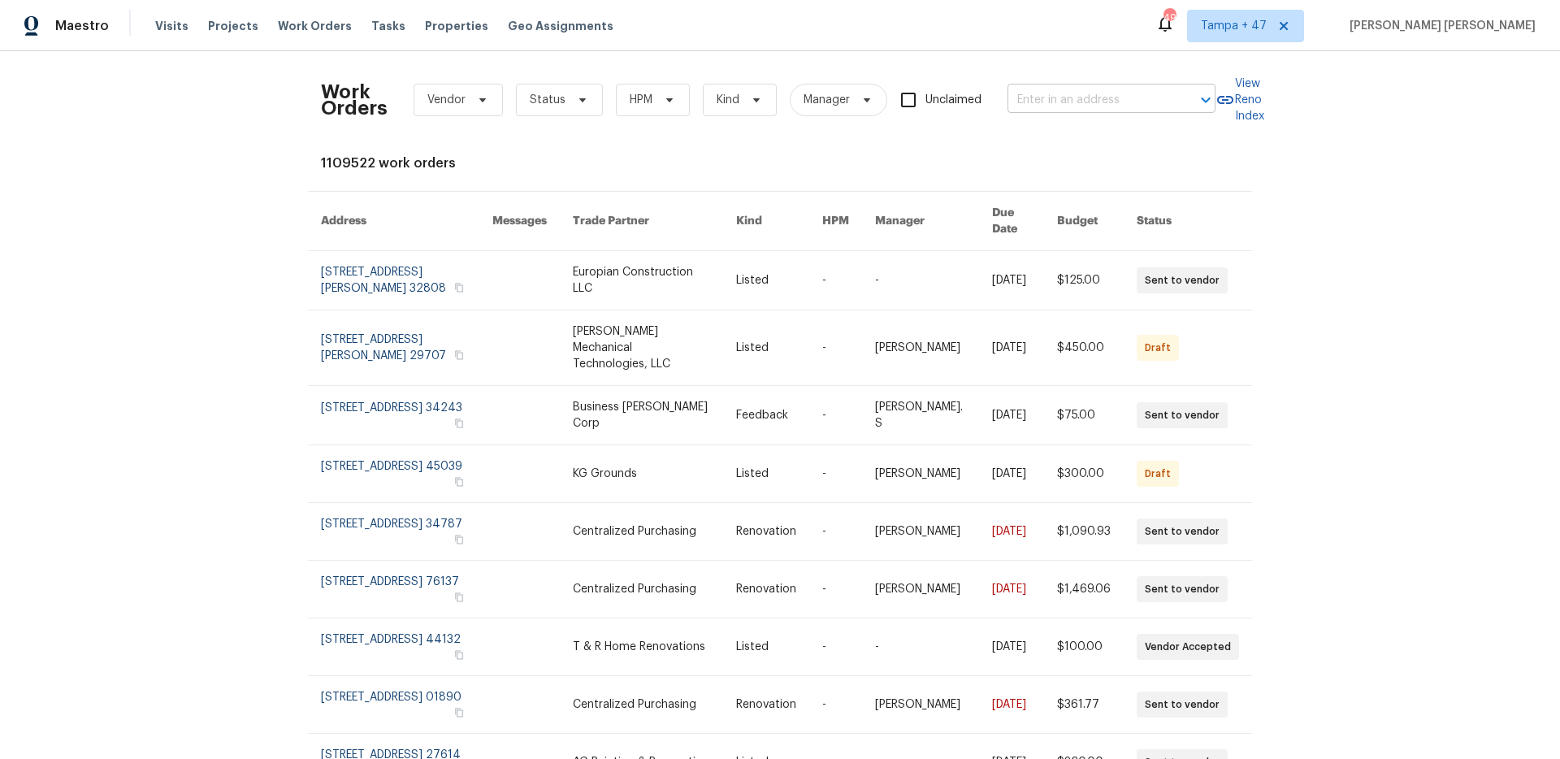
click at [1122, 103] on input "text" at bounding box center [1089, 100] width 163 height 25
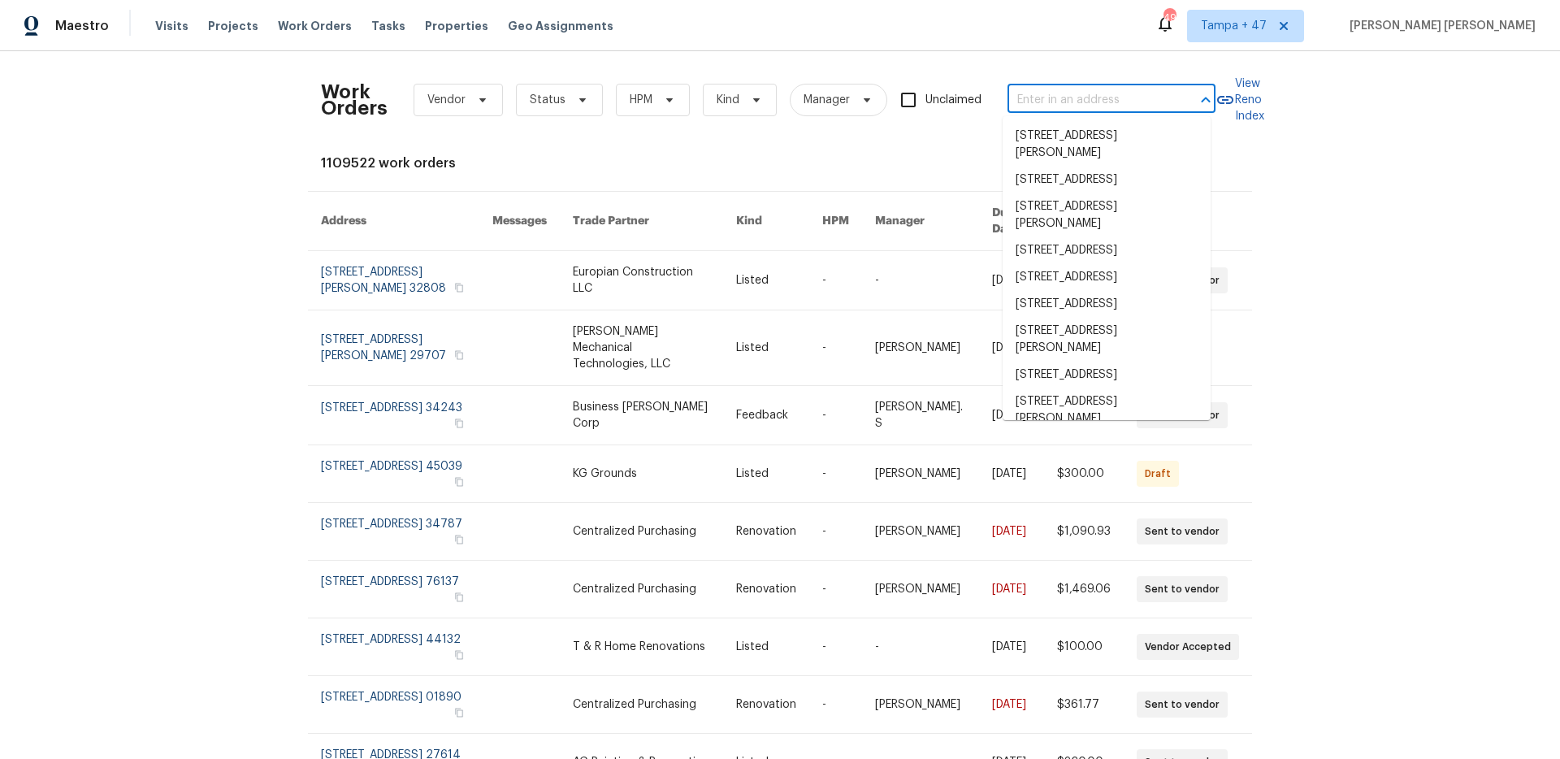
paste input "[STREET_ADDRESS]"
type input "[STREET_ADDRESS]"
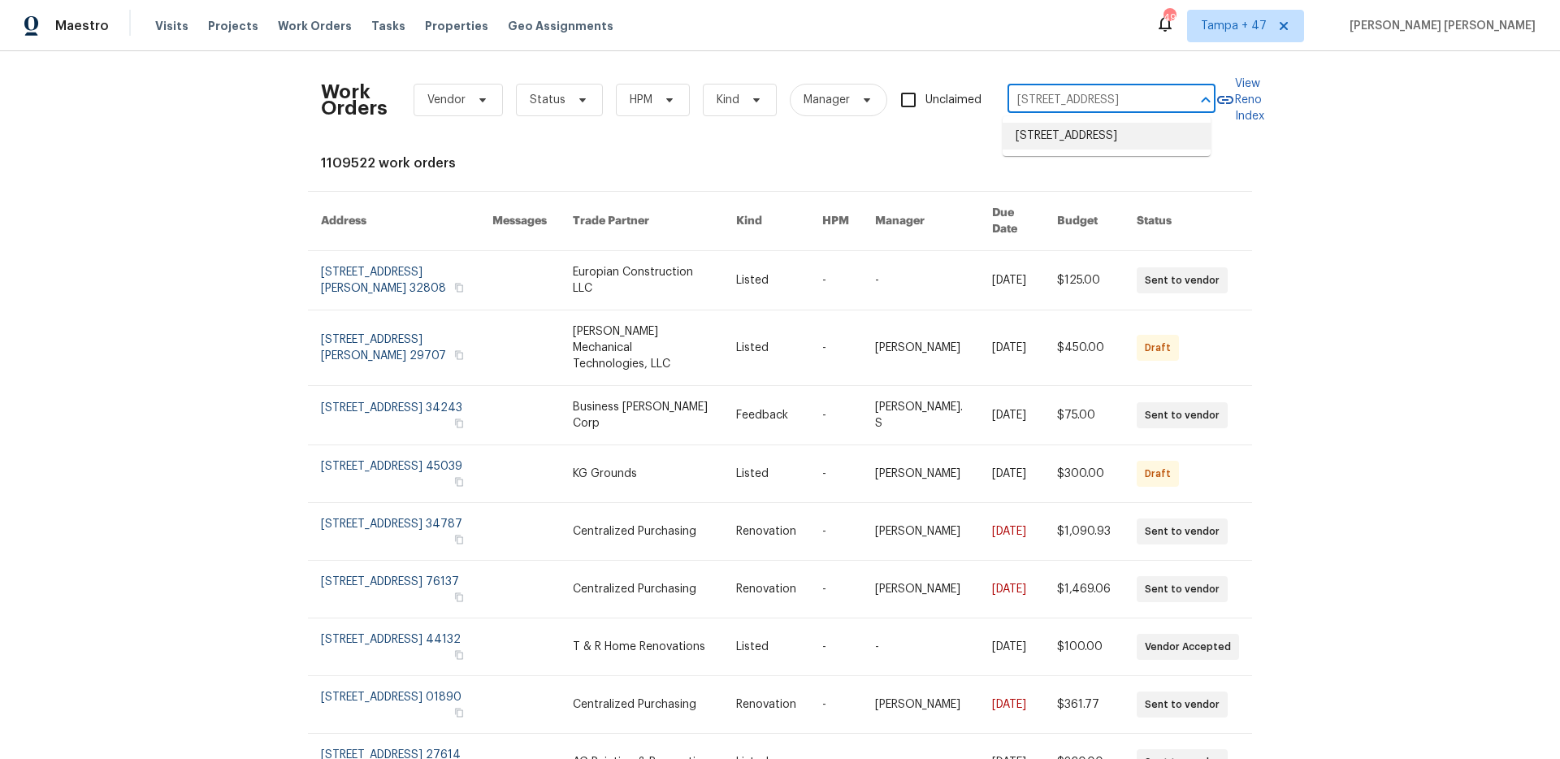
click at [1125, 134] on li "[STREET_ADDRESS]" at bounding box center [1107, 136] width 208 height 27
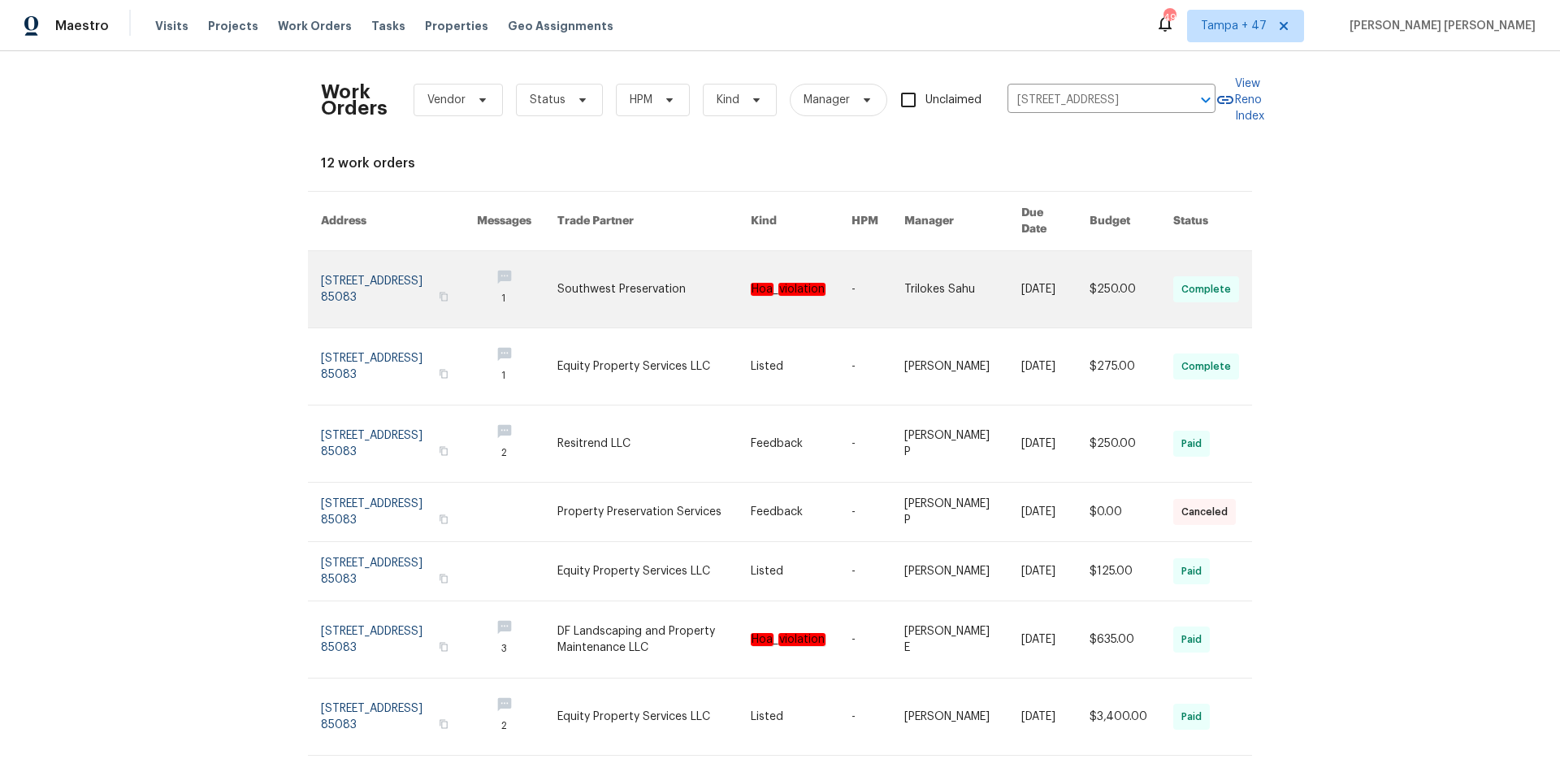
click at [1008, 271] on td "[DATE]" at bounding box center [1042, 289] width 68 height 77
click at [1034, 268] on link at bounding box center [1055, 289] width 68 height 76
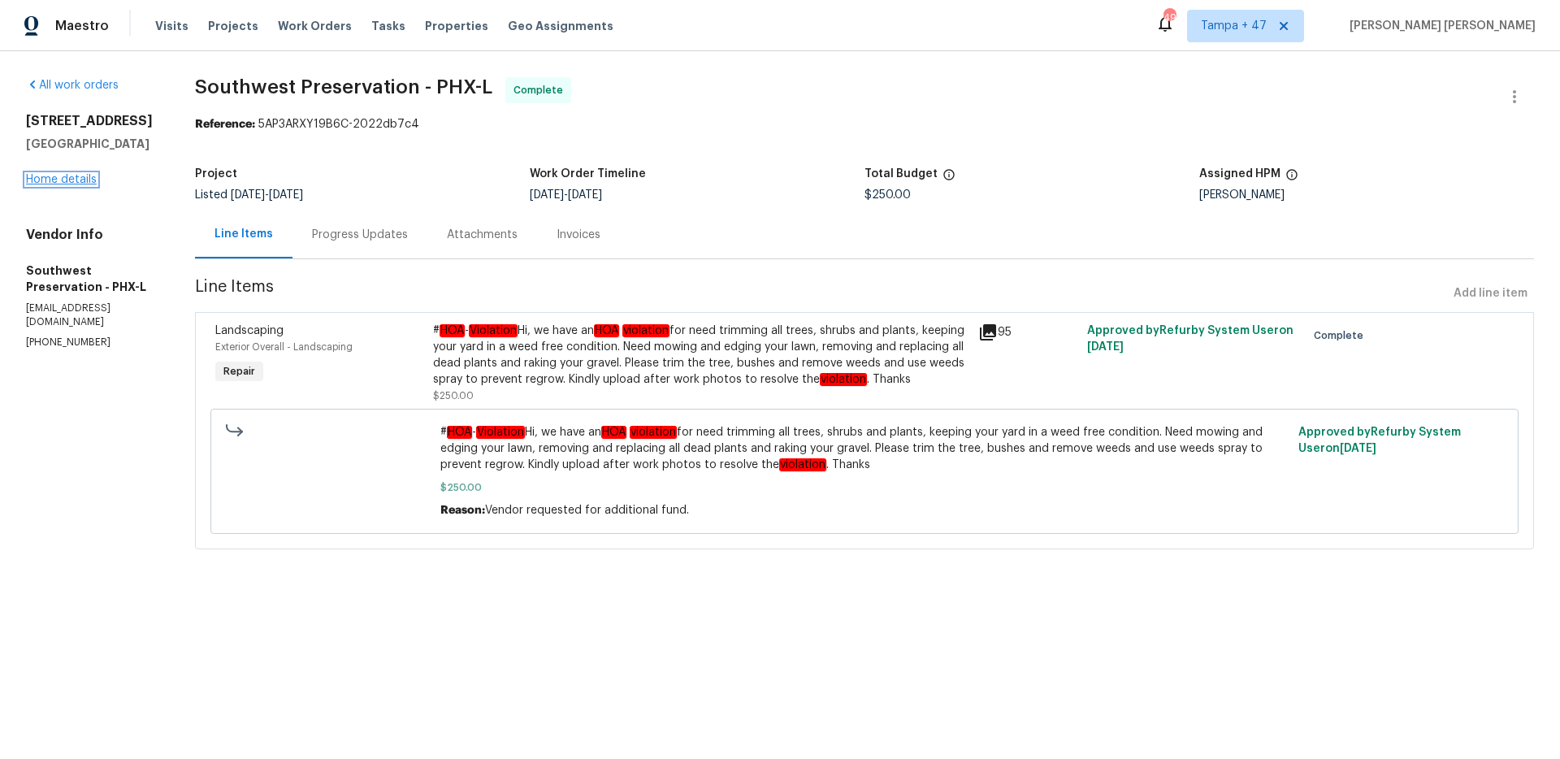
click at [59, 182] on link "Home details" at bounding box center [61, 179] width 71 height 11
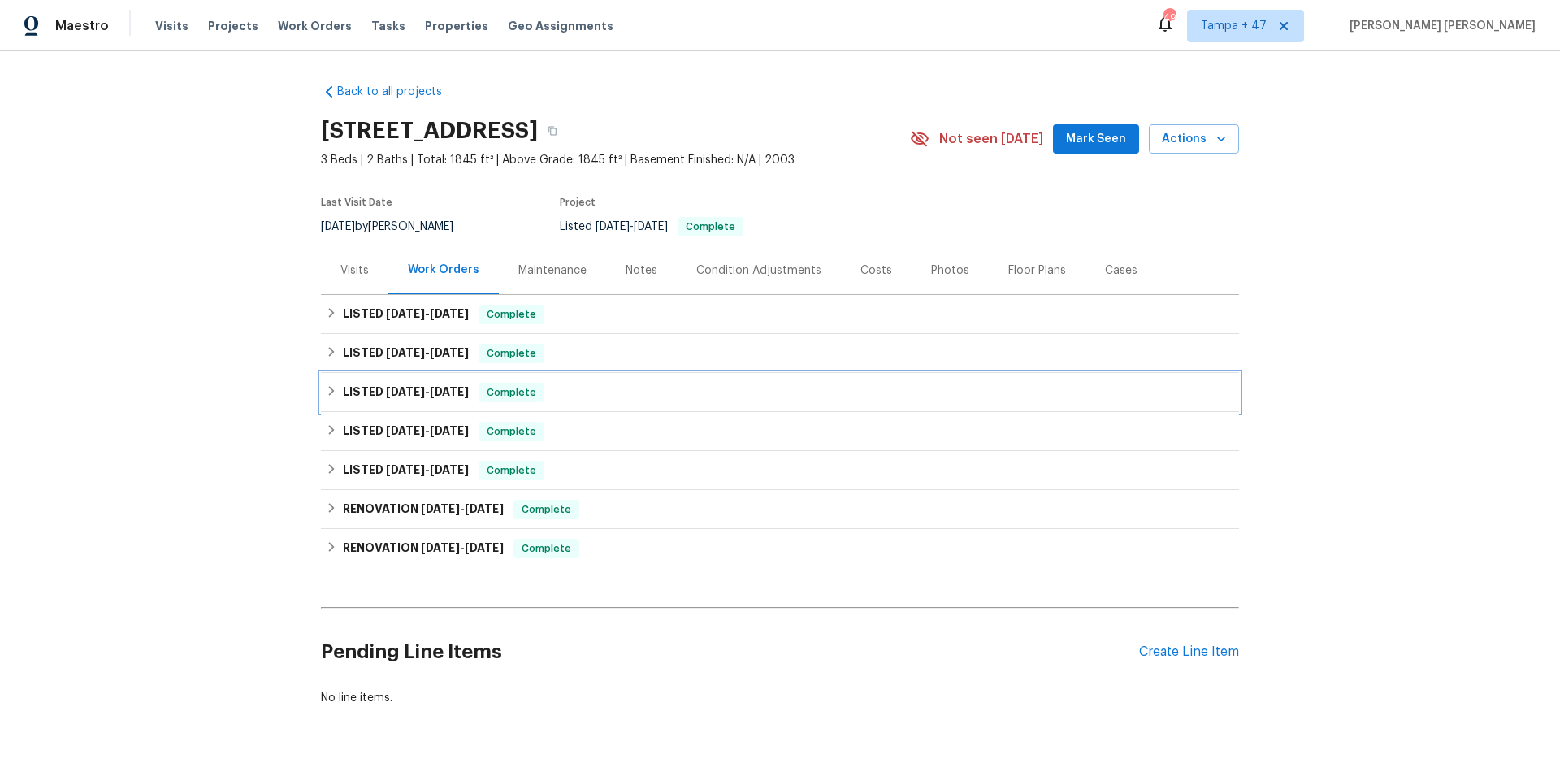
click at [527, 403] on div "LISTED [DATE] - [DATE] Complete" at bounding box center [780, 392] width 918 height 39
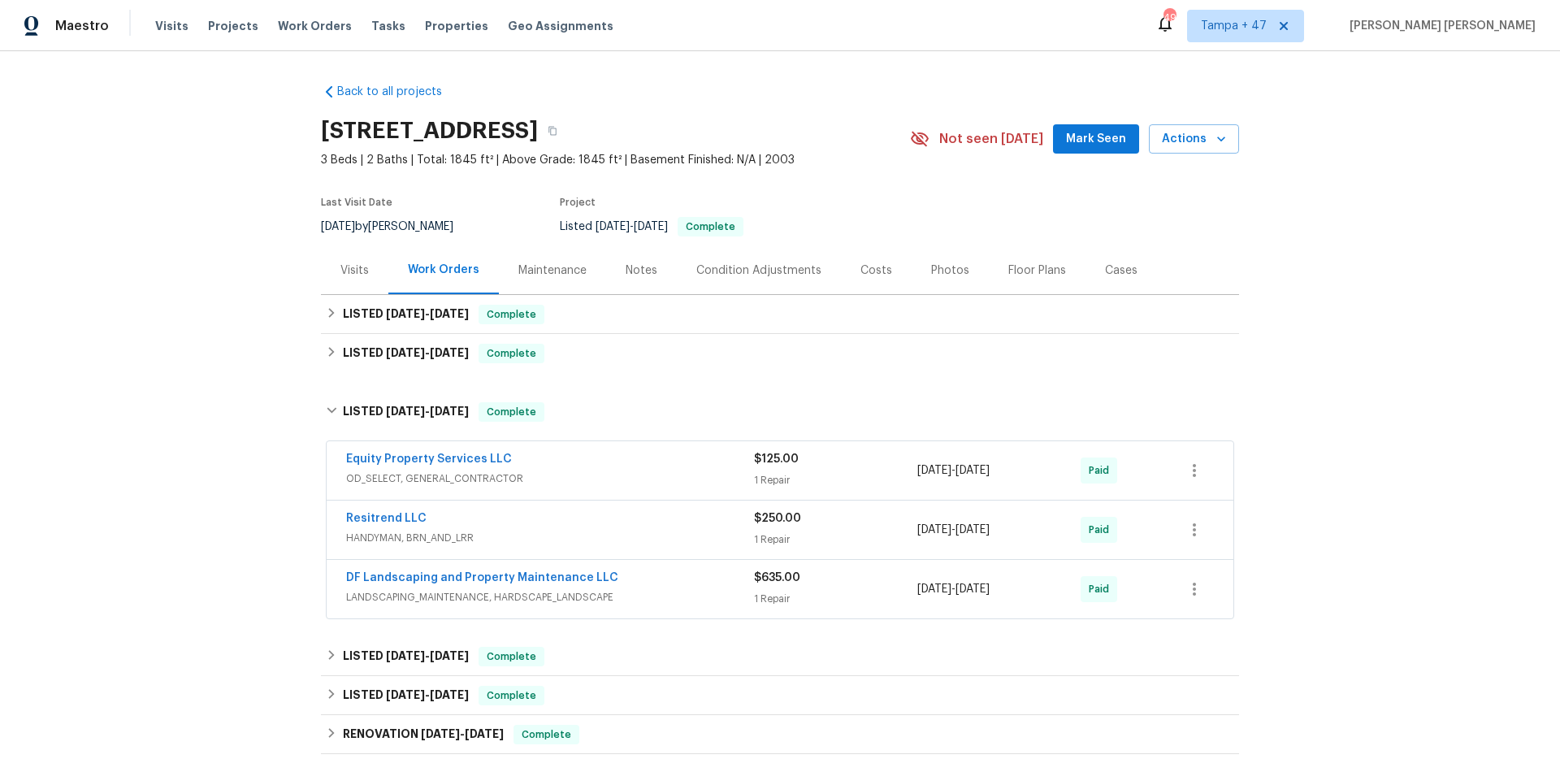
click at [692, 579] on div "DF Landscaping and Property Maintenance LLC" at bounding box center [550, 580] width 408 height 20
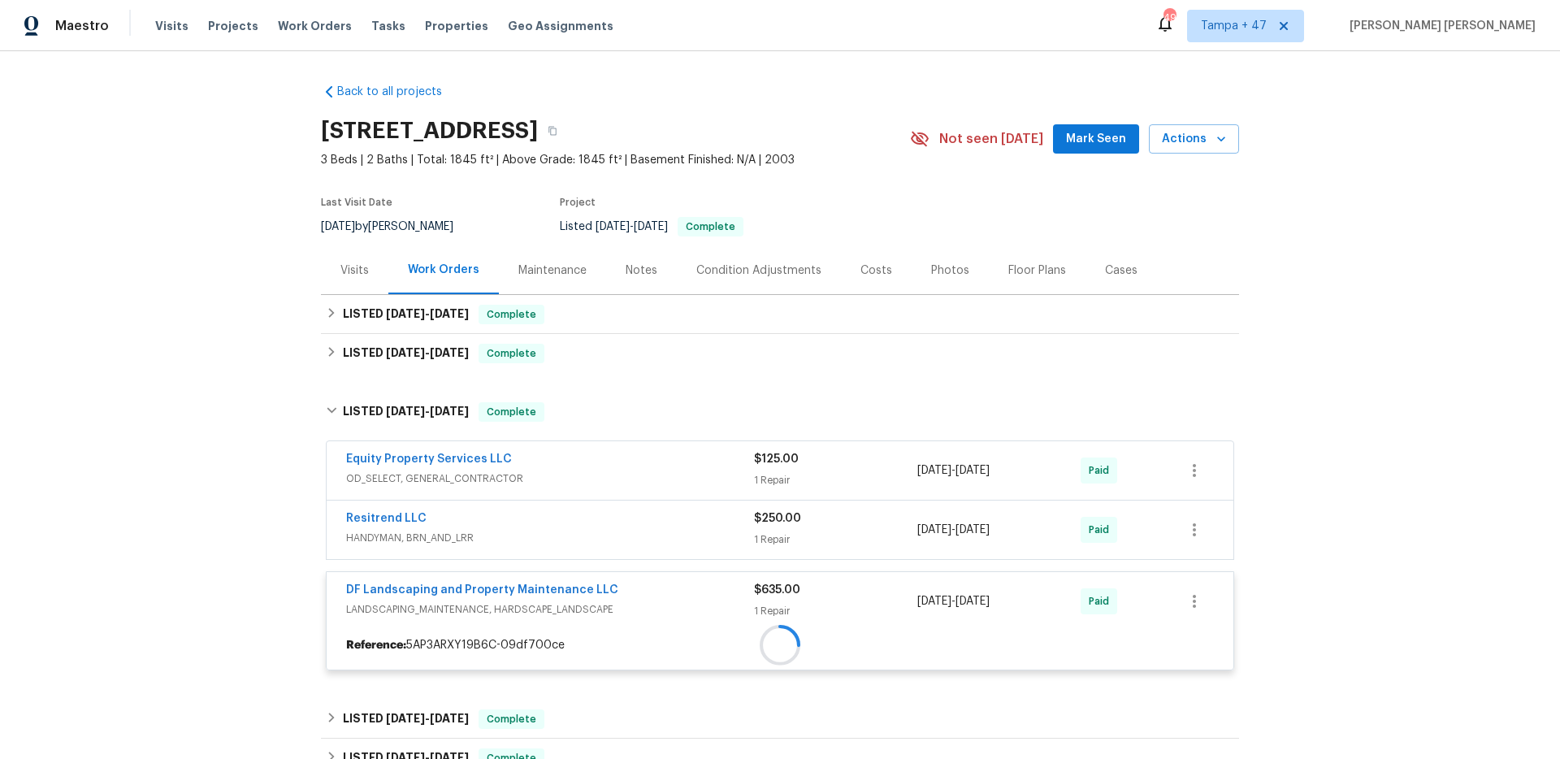
click at [709, 527] on div "Resitrend LLC" at bounding box center [550, 520] width 408 height 20
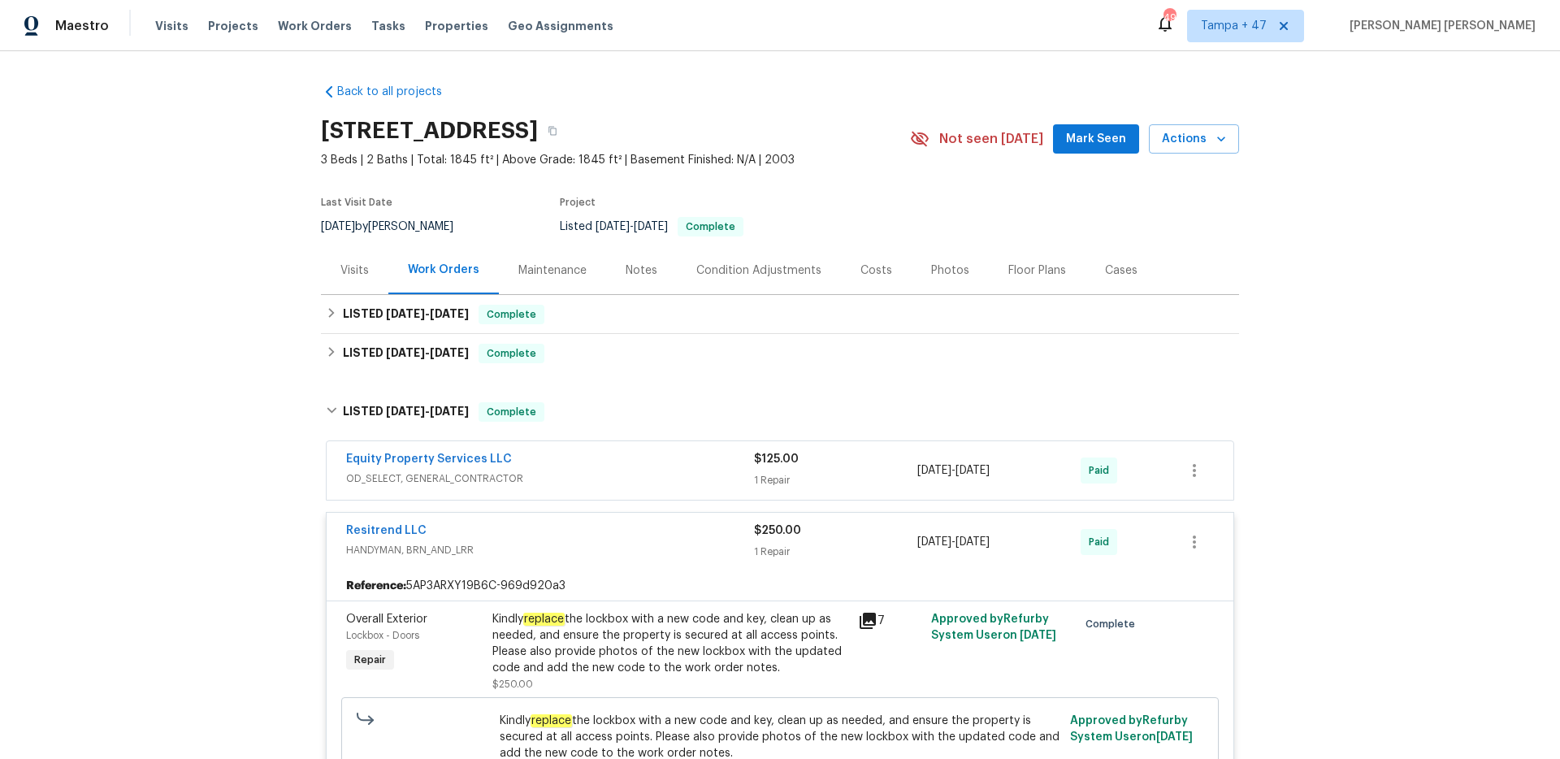
drag, startPoint x: 666, startPoint y: 452, endPoint x: 635, endPoint y: 434, distance: 35.7
click at [667, 452] on div "Equity Property Services LLC" at bounding box center [550, 461] width 408 height 20
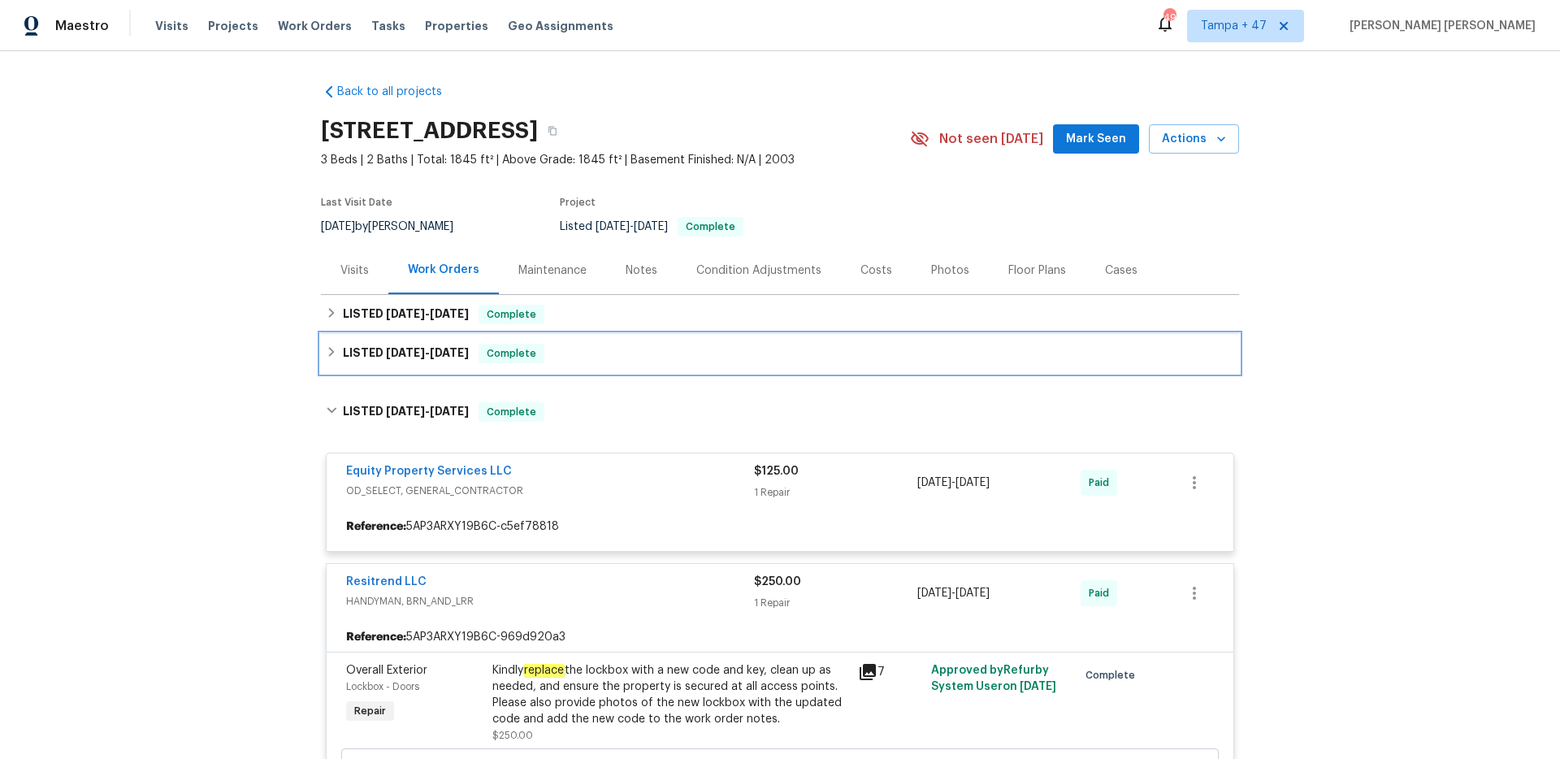
click at [557, 363] on div "LISTED [DATE] - [DATE] Complete" at bounding box center [780, 353] width 918 height 39
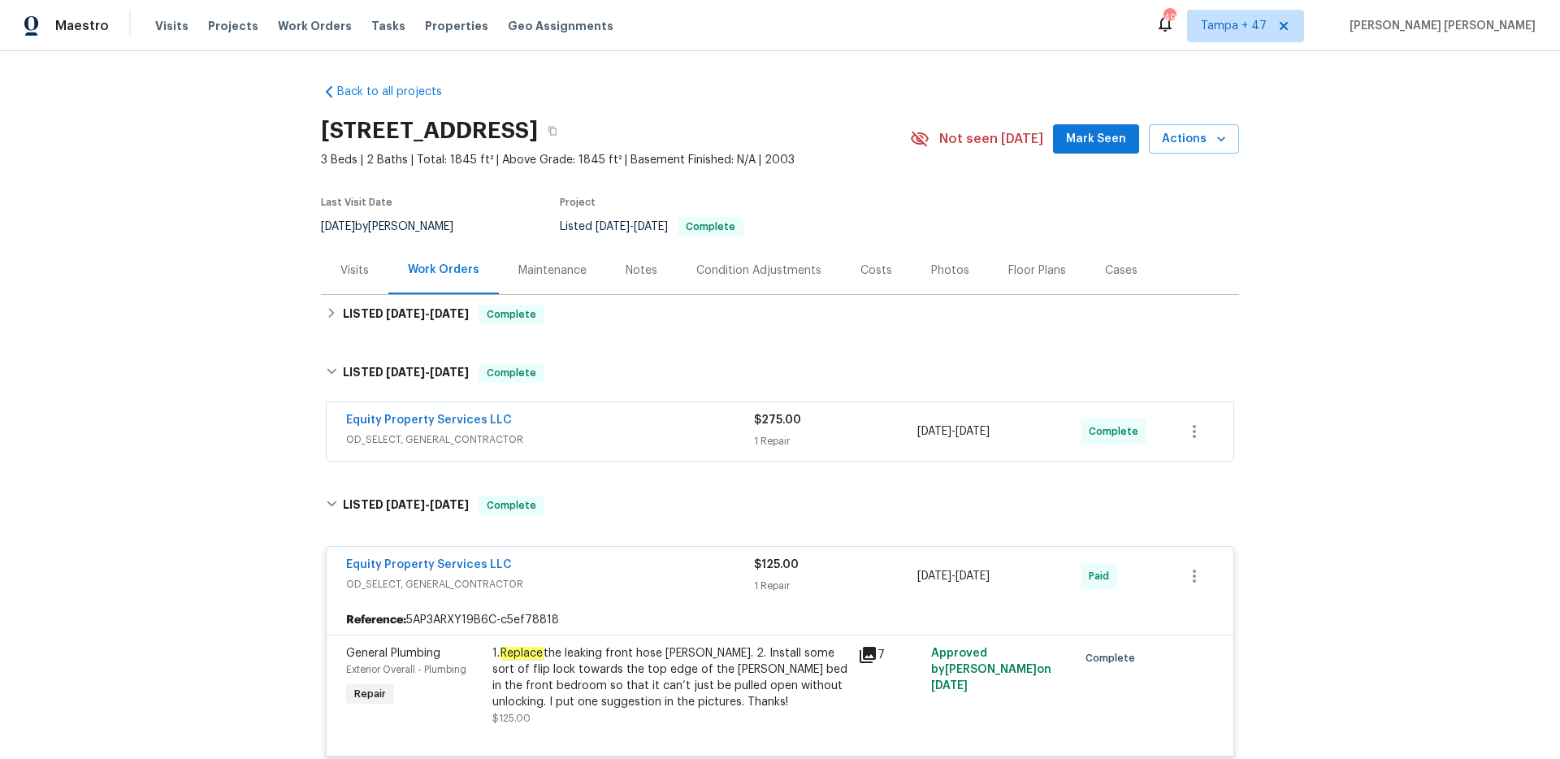
click at [693, 428] on div "Equity Property Services LLC" at bounding box center [550, 422] width 408 height 20
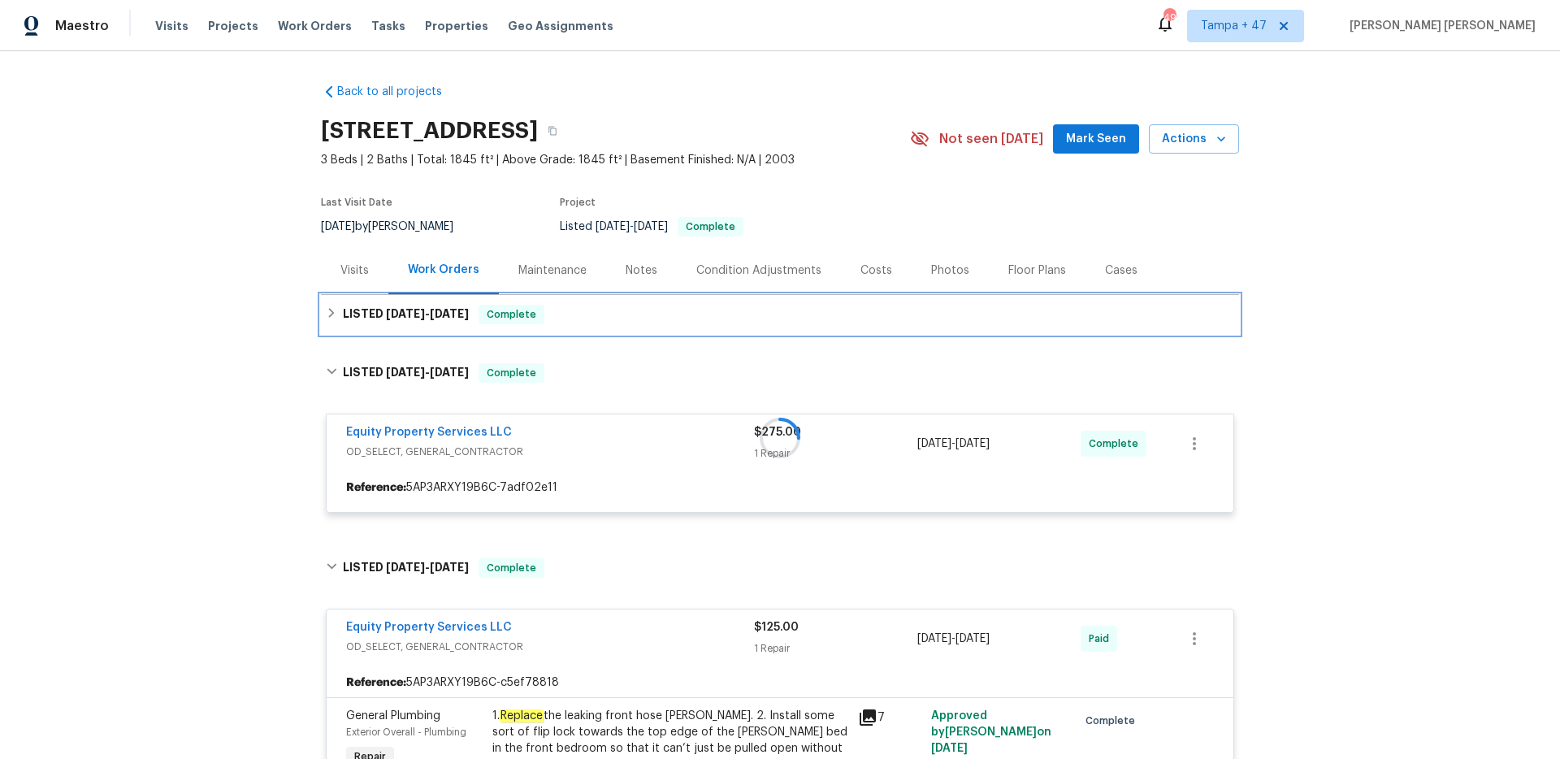
click at [559, 310] on div "LISTED [DATE] - [DATE] Complete" at bounding box center [780, 315] width 908 height 20
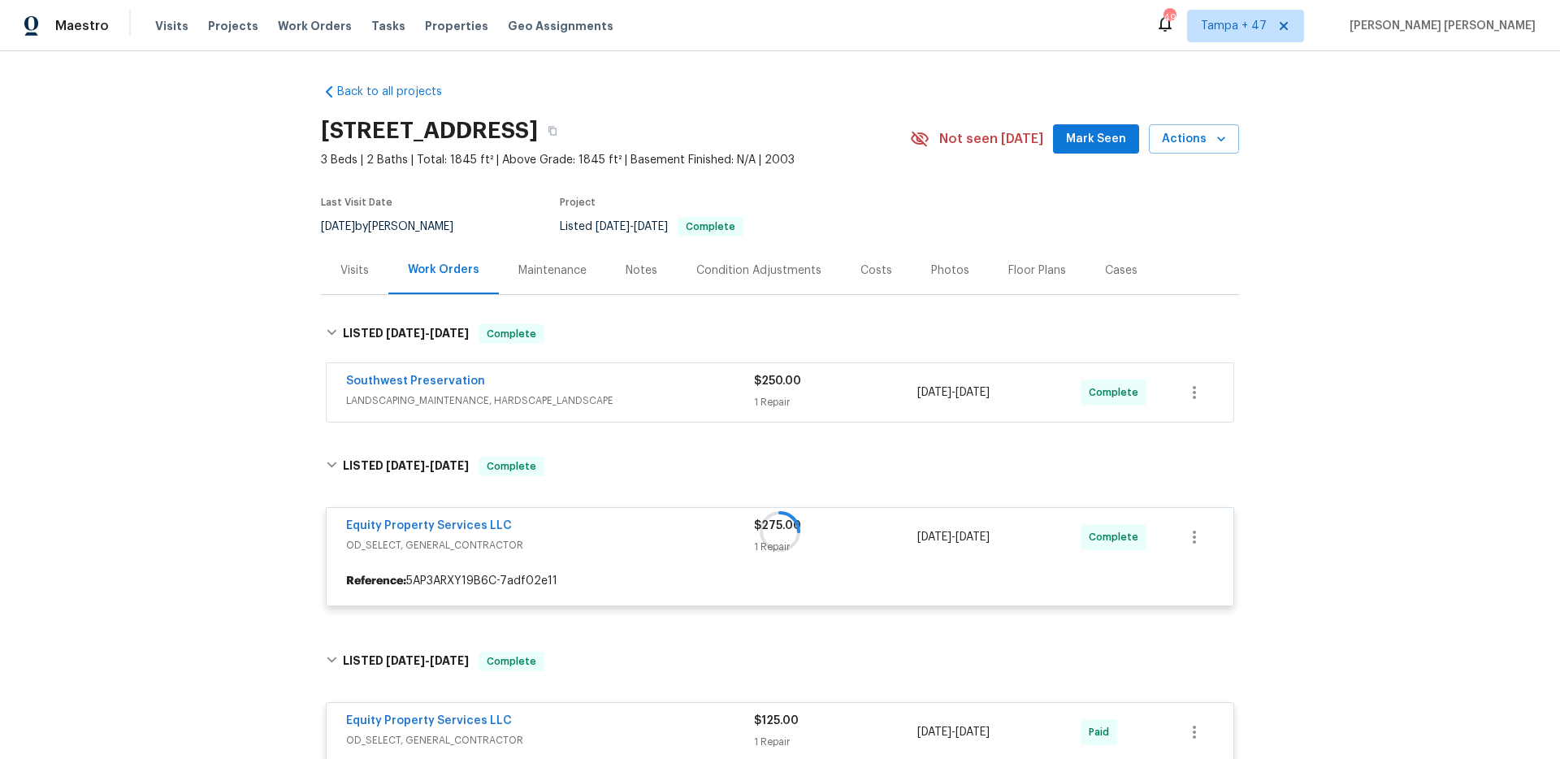
click at [656, 379] on div "Southwest Preservation" at bounding box center [550, 383] width 408 height 20
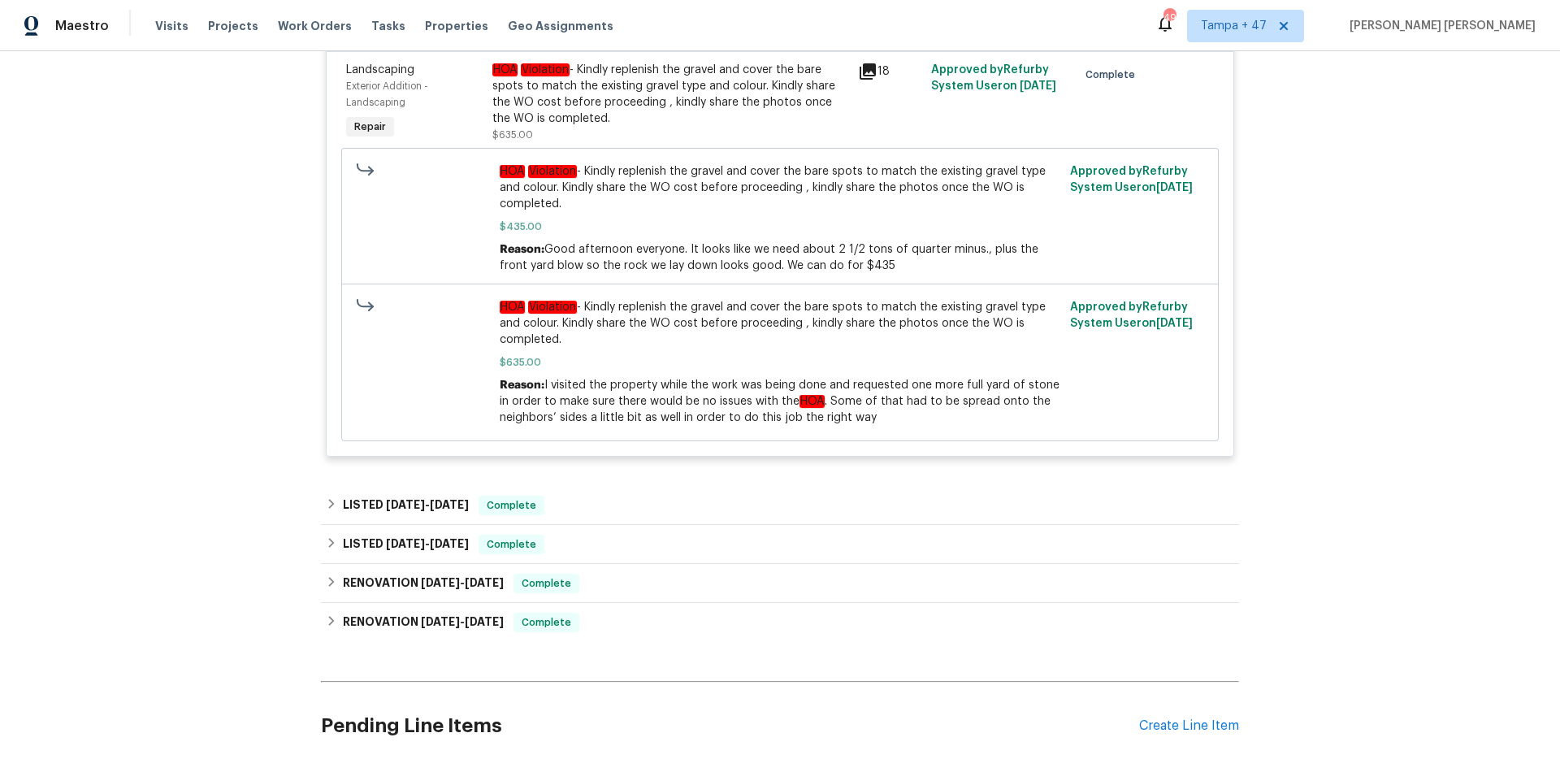
scroll to position [2249, 0]
click at [288, 20] on span "Work Orders" at bounding box center [315, 26] width 74 height 16
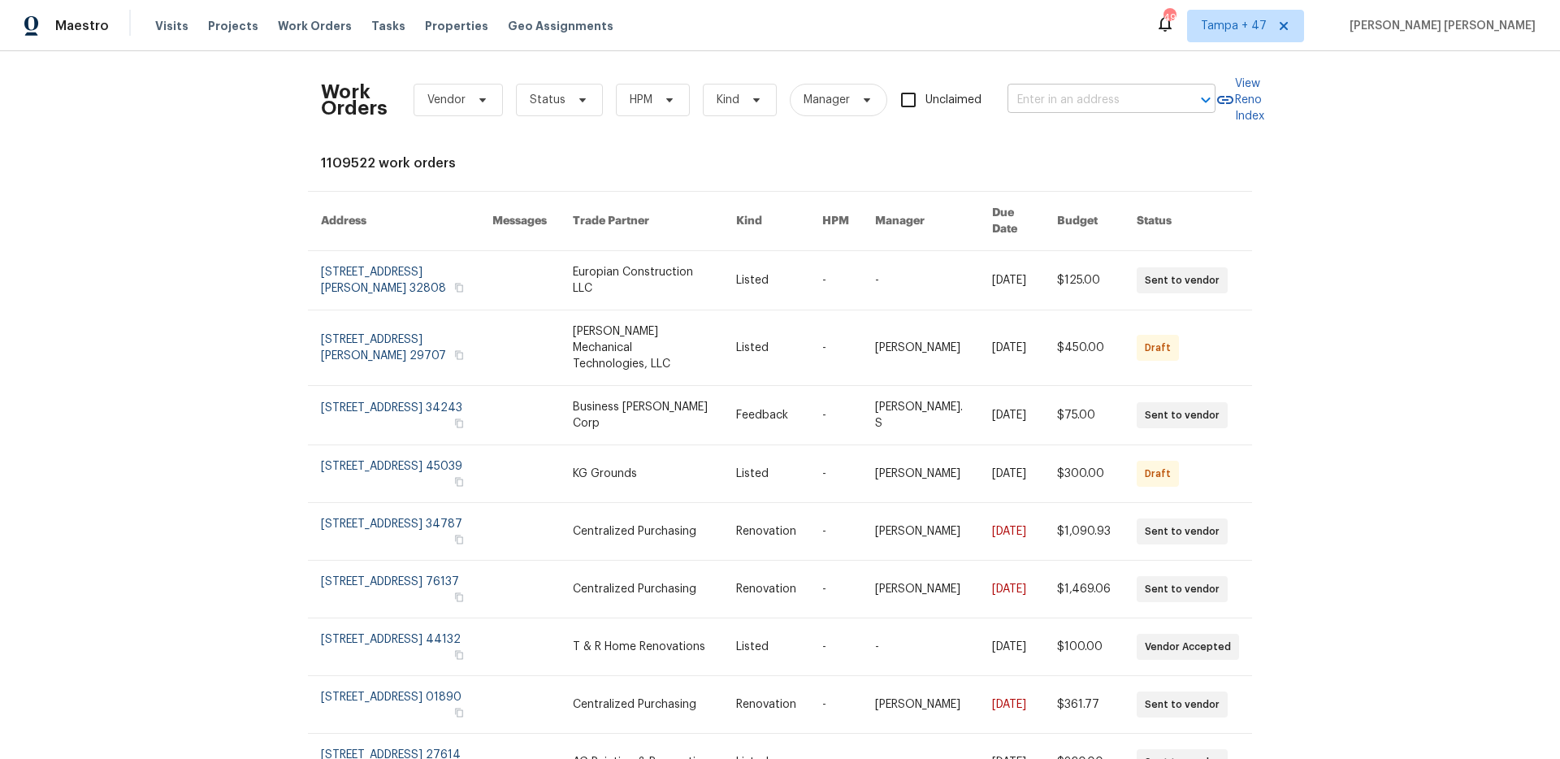
click at [1139, 98] on input "text" at bounding box center [1089, 100] width 163 height 25
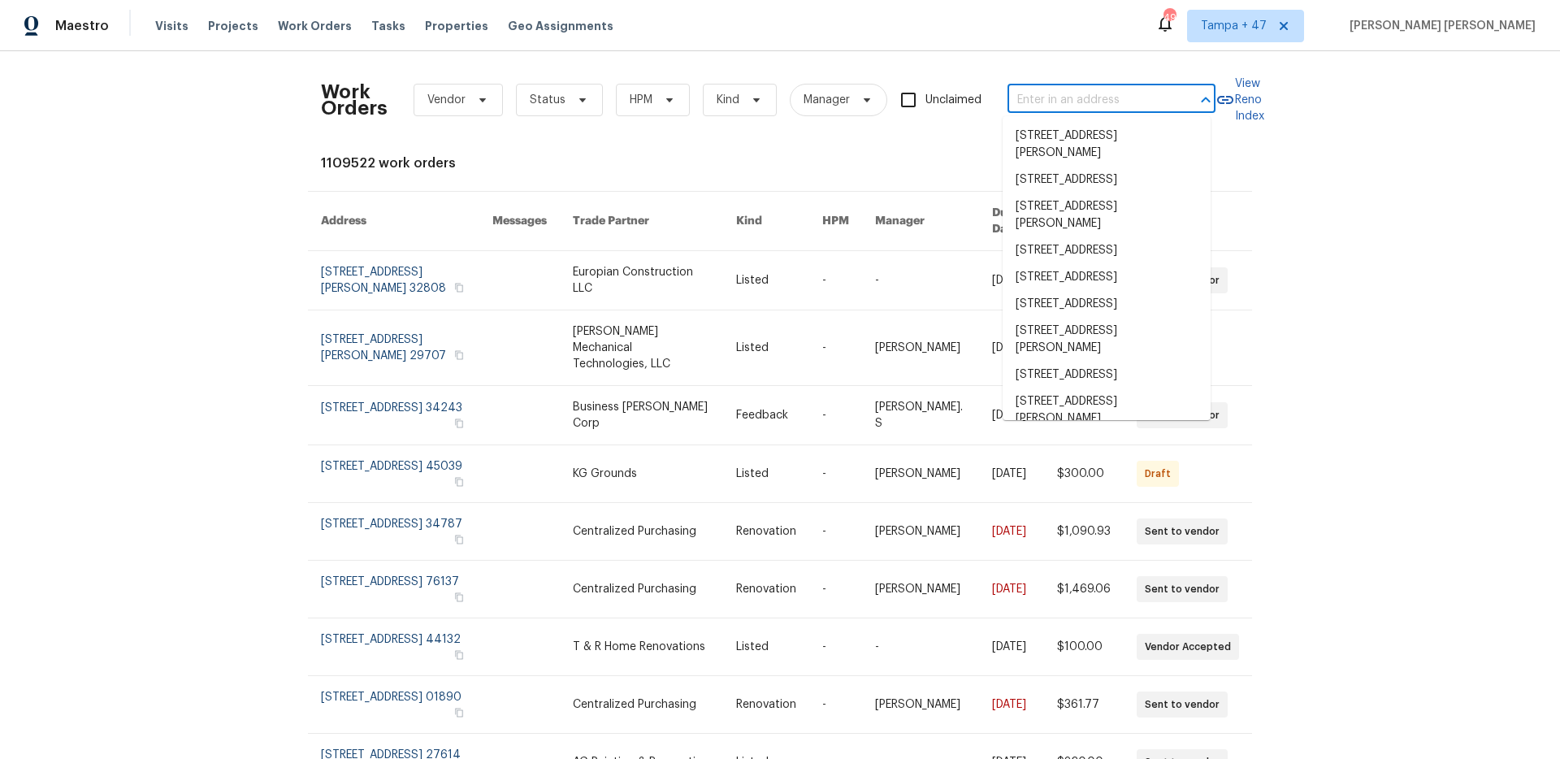
paste input "[STREET_ADDRESS]"
type input "[STREET_ADDRESS]"
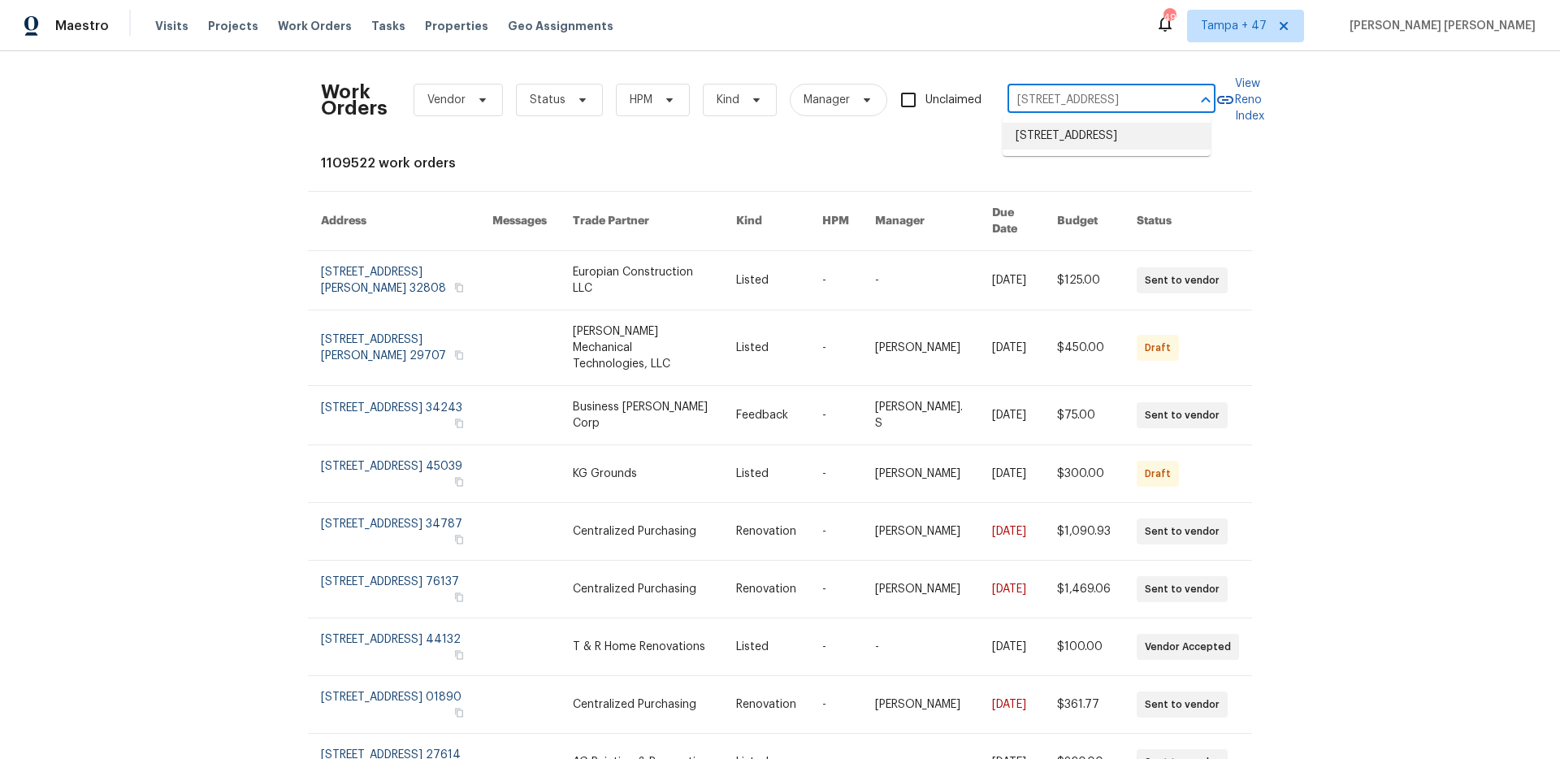
click at [1121, 131] on li "[STREET_ADDRESS]" at bounding box center [1107, 136] width 208 height 27
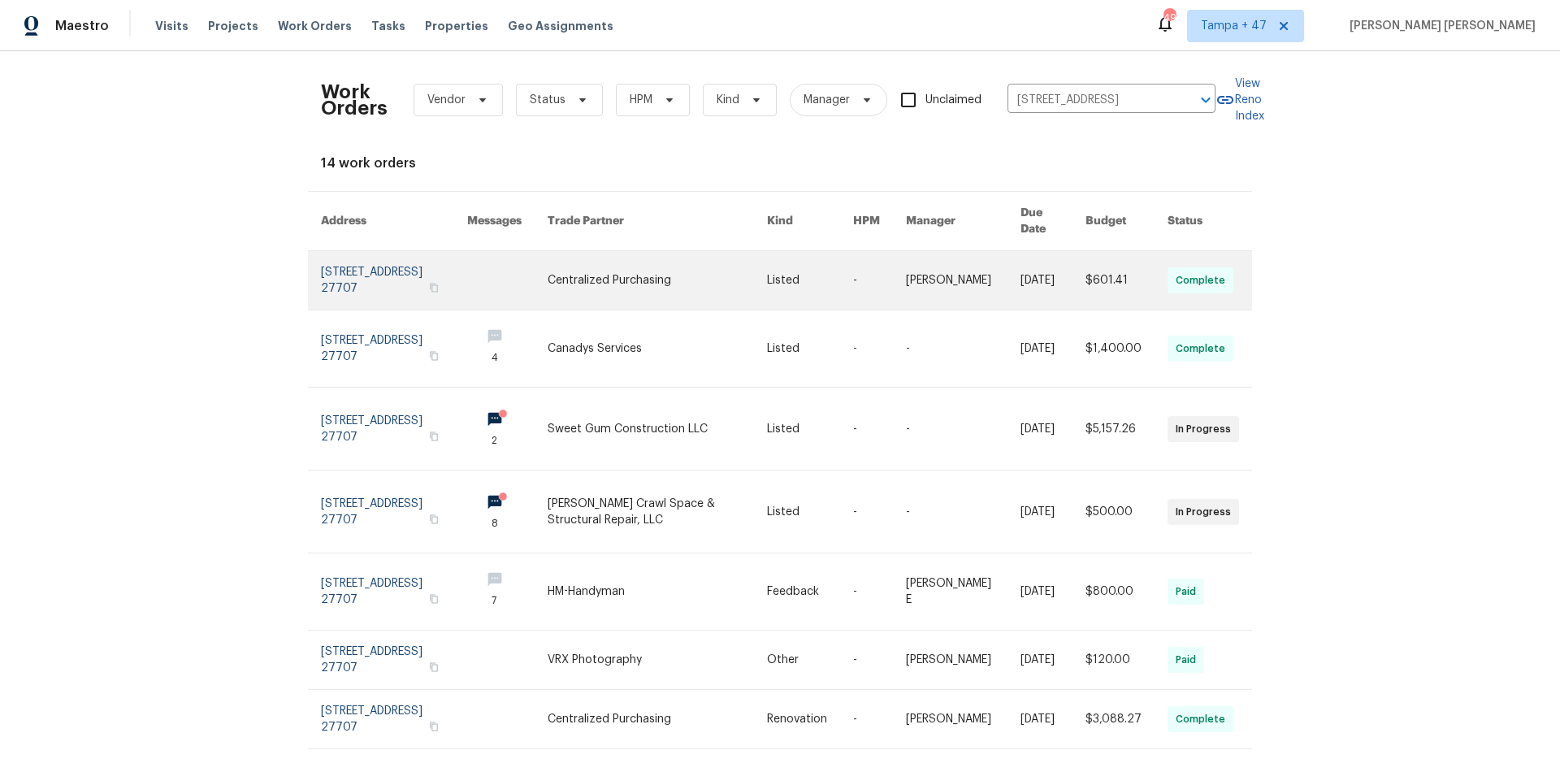
click at [1021, 278] on link at bounding box center [1053, 280] width 65 height 59
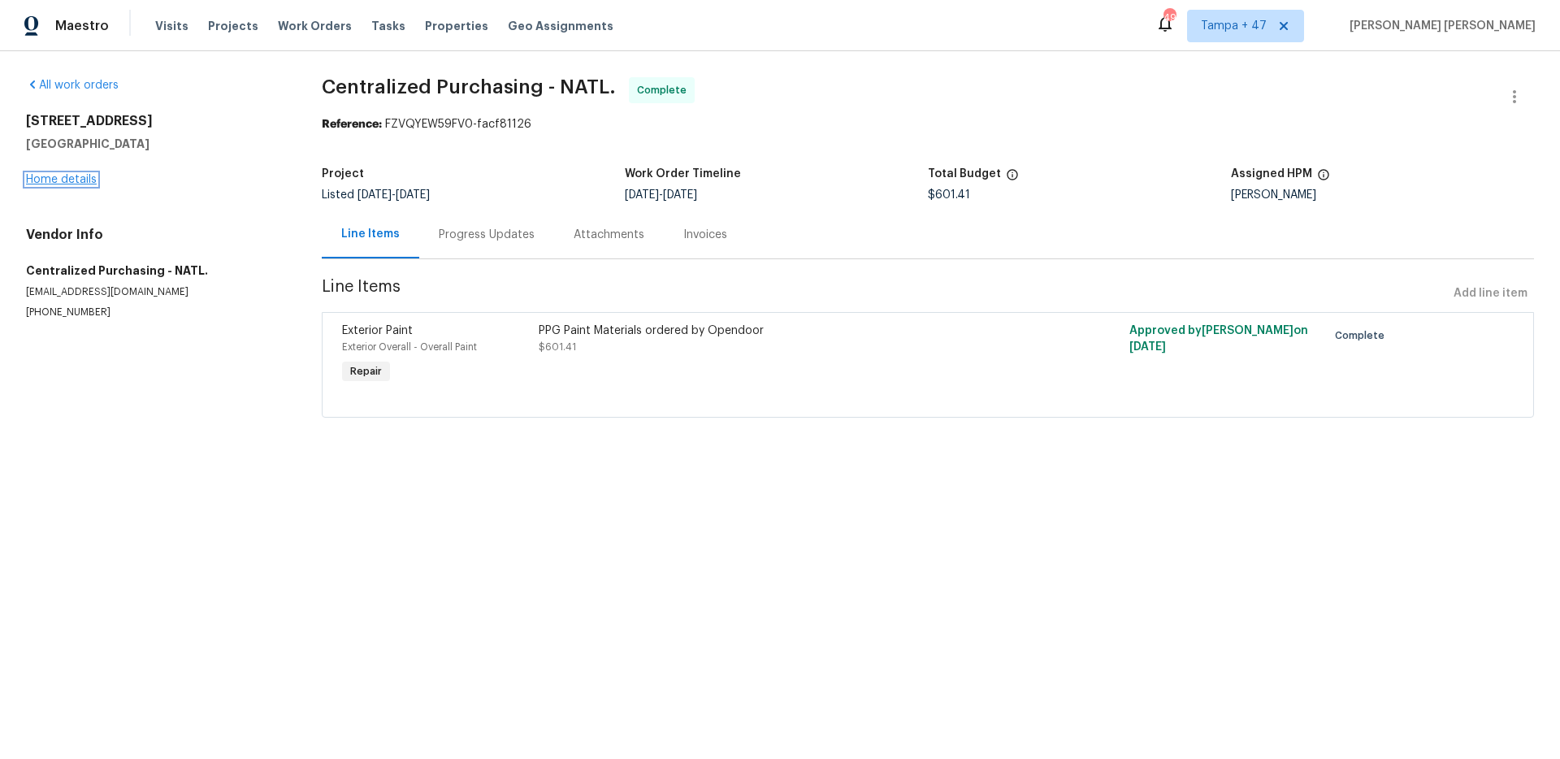
click at [79, 180] on link "Home details" at bounding box center [61, 179] width 71 height 11
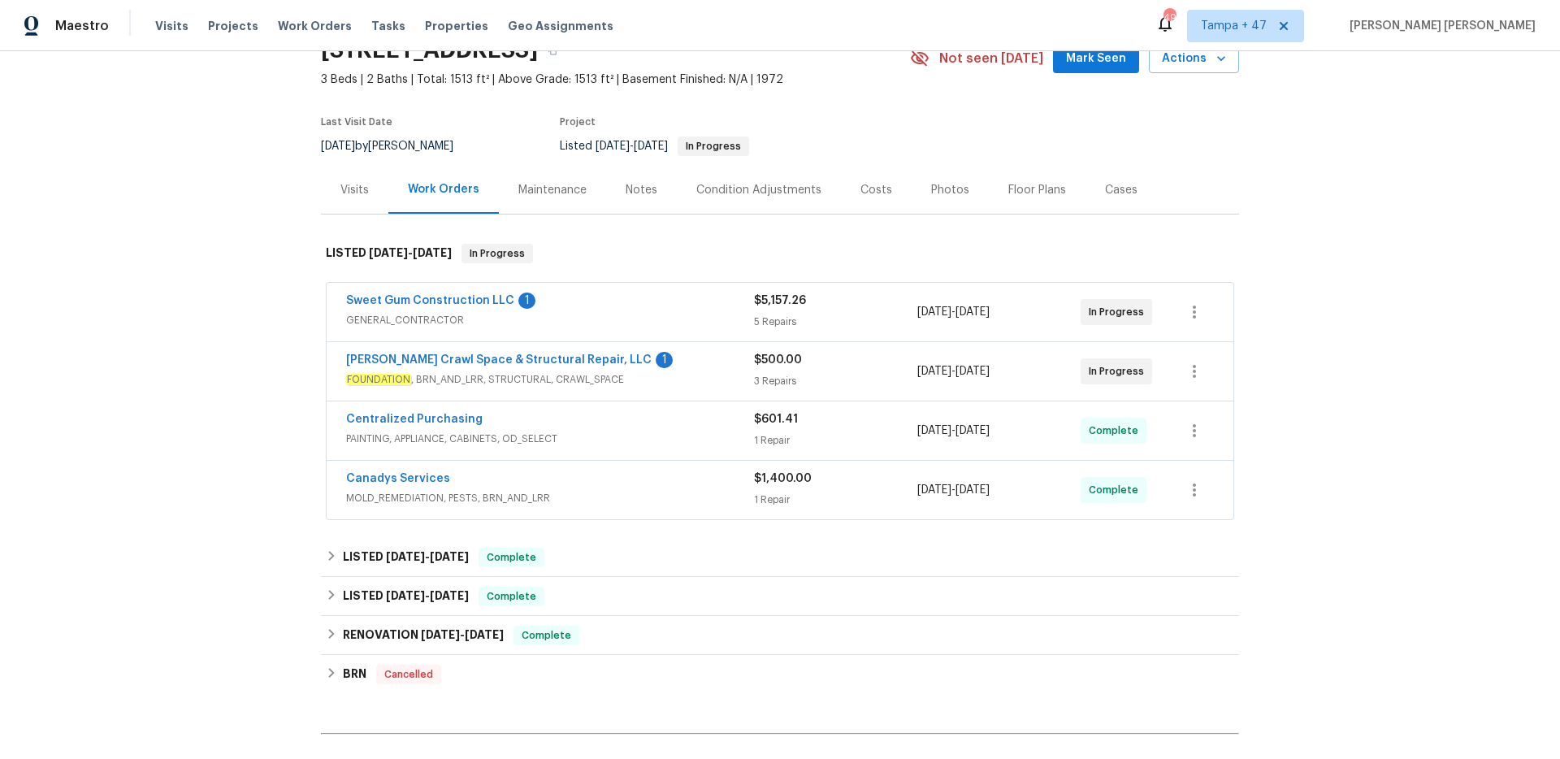
scroll to position [276, 0]
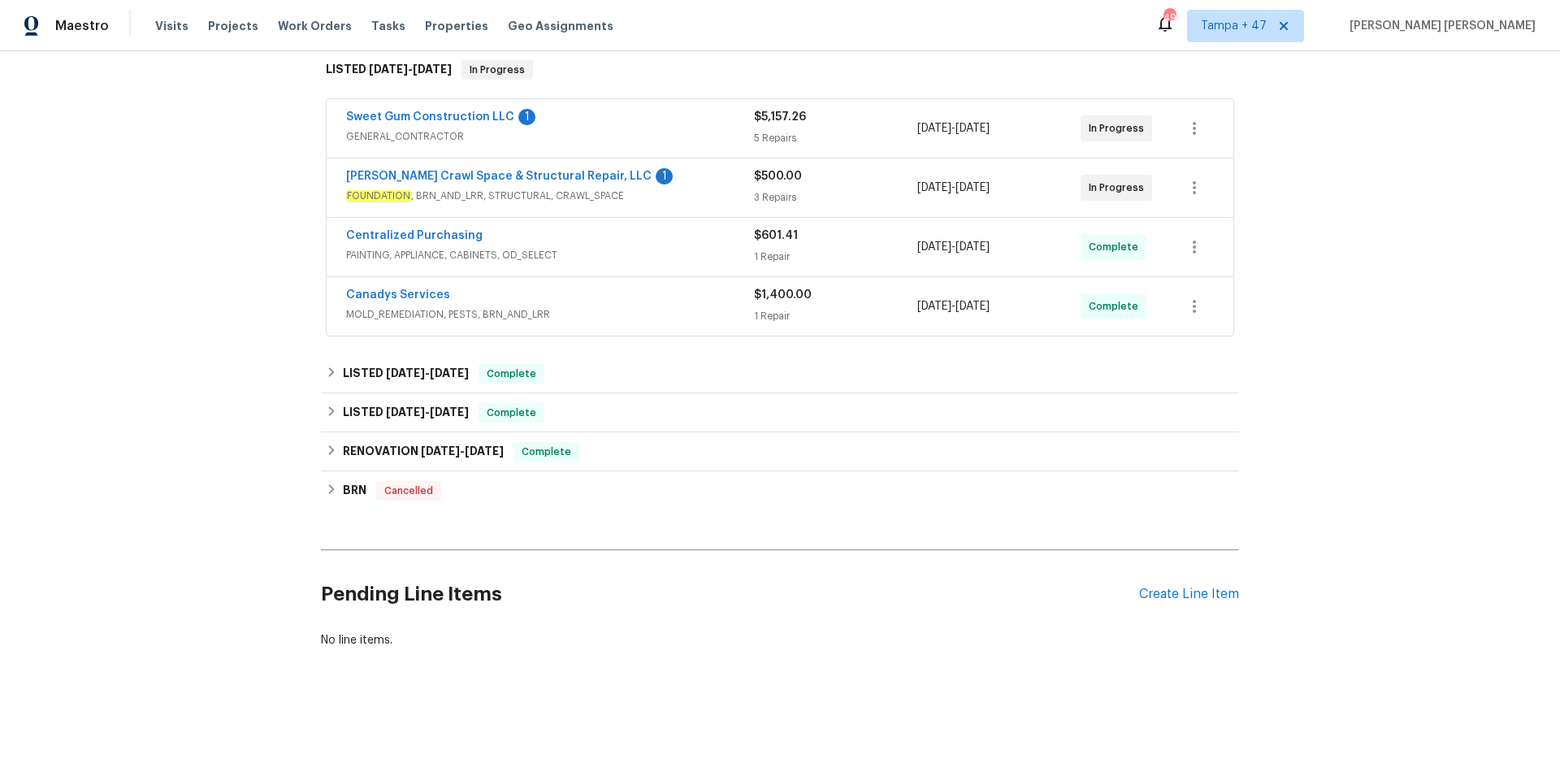
click at [642, 287] on div "Canadys Services" at bounding box center [550, 297] width 408 height 20
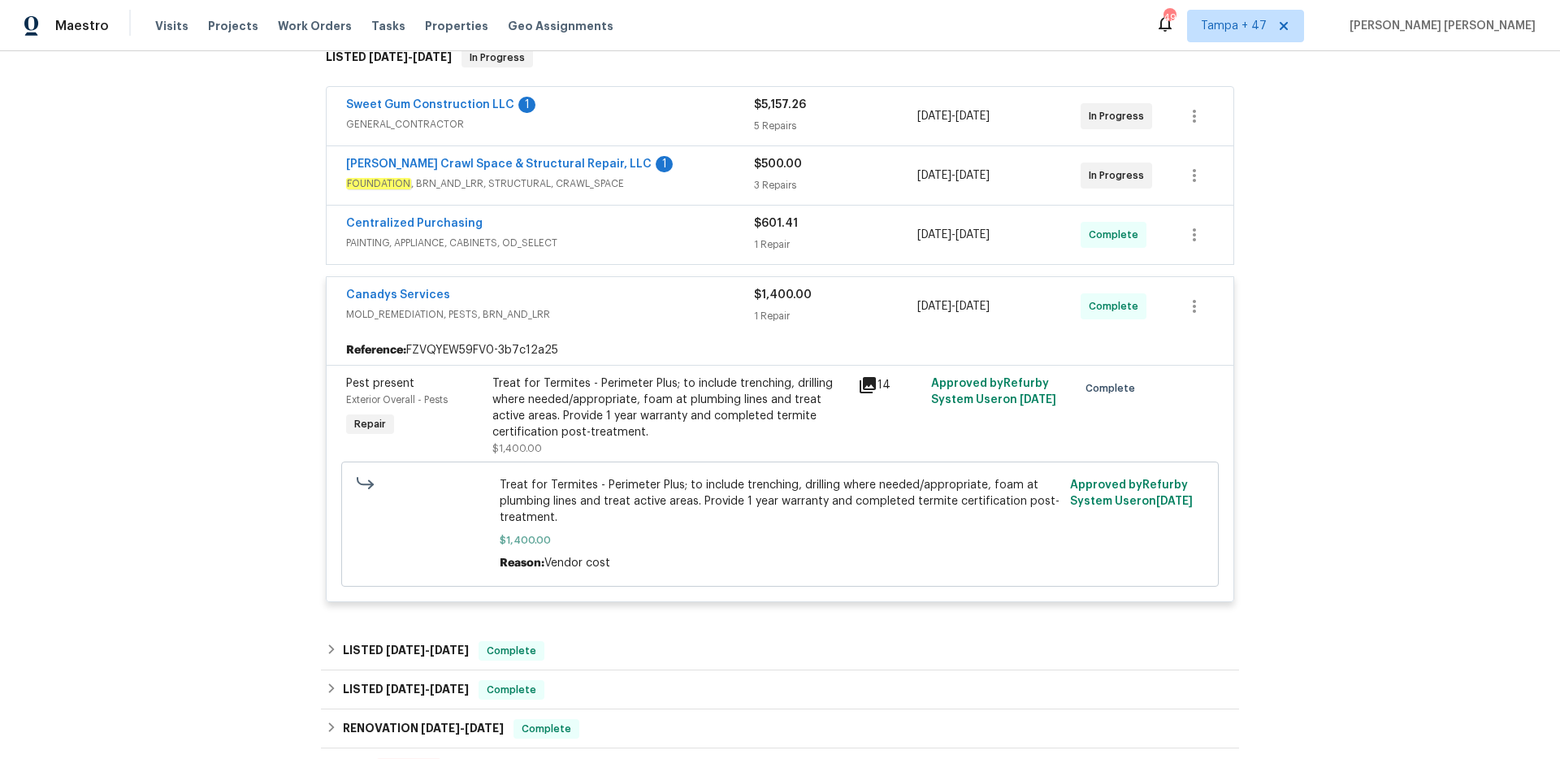
click at [679, 241] on span "PAINTING, APPLIANCE, CABINETS, OD_SELECT" at bounding box center [550, 243] width 408 height 16
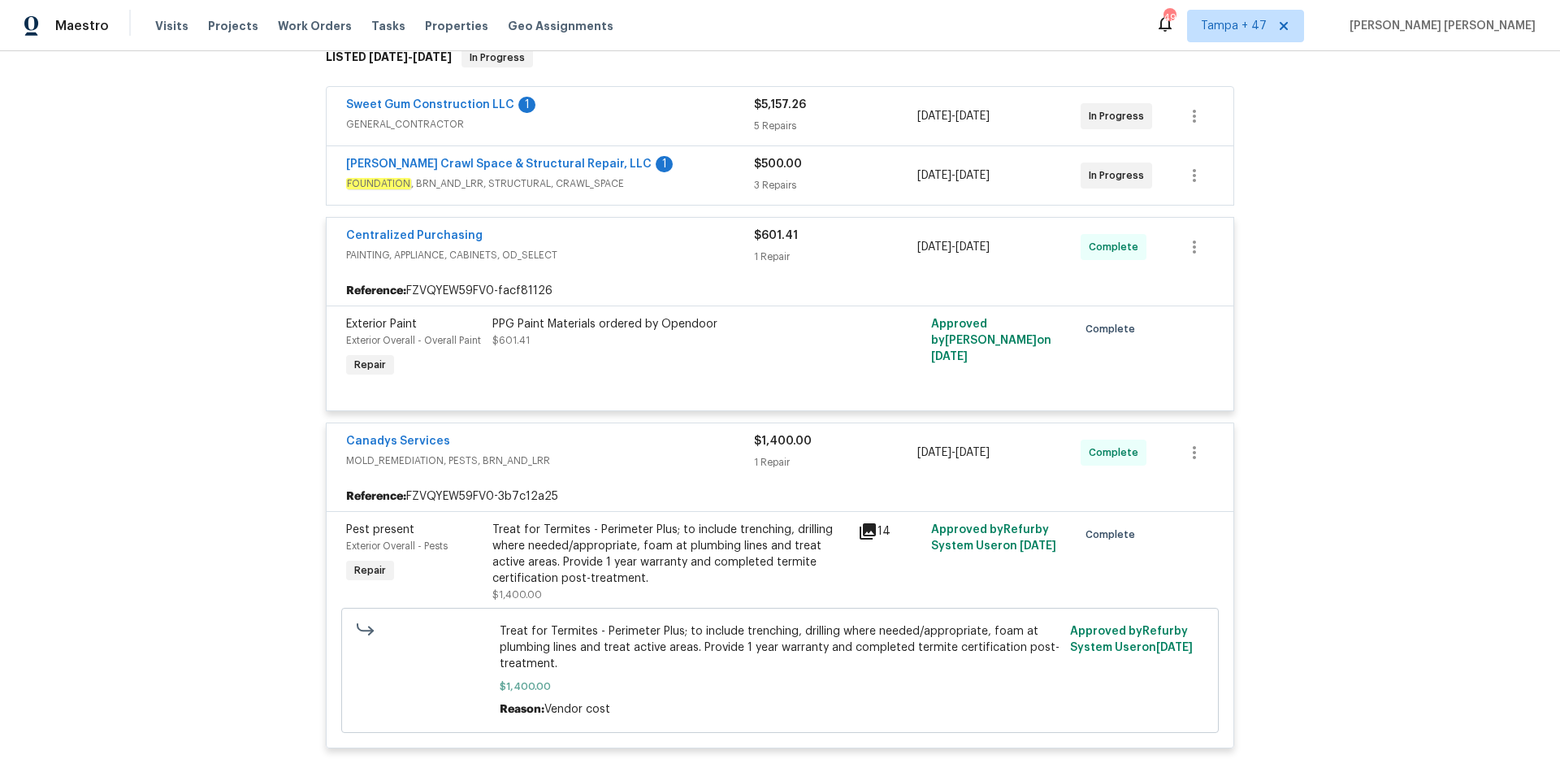
click at [709, 174] on div "[PERSON_NAME] Crawl Space & Structural Repair, LLC 1" at bounding box center [550, 166] width 408 height 20
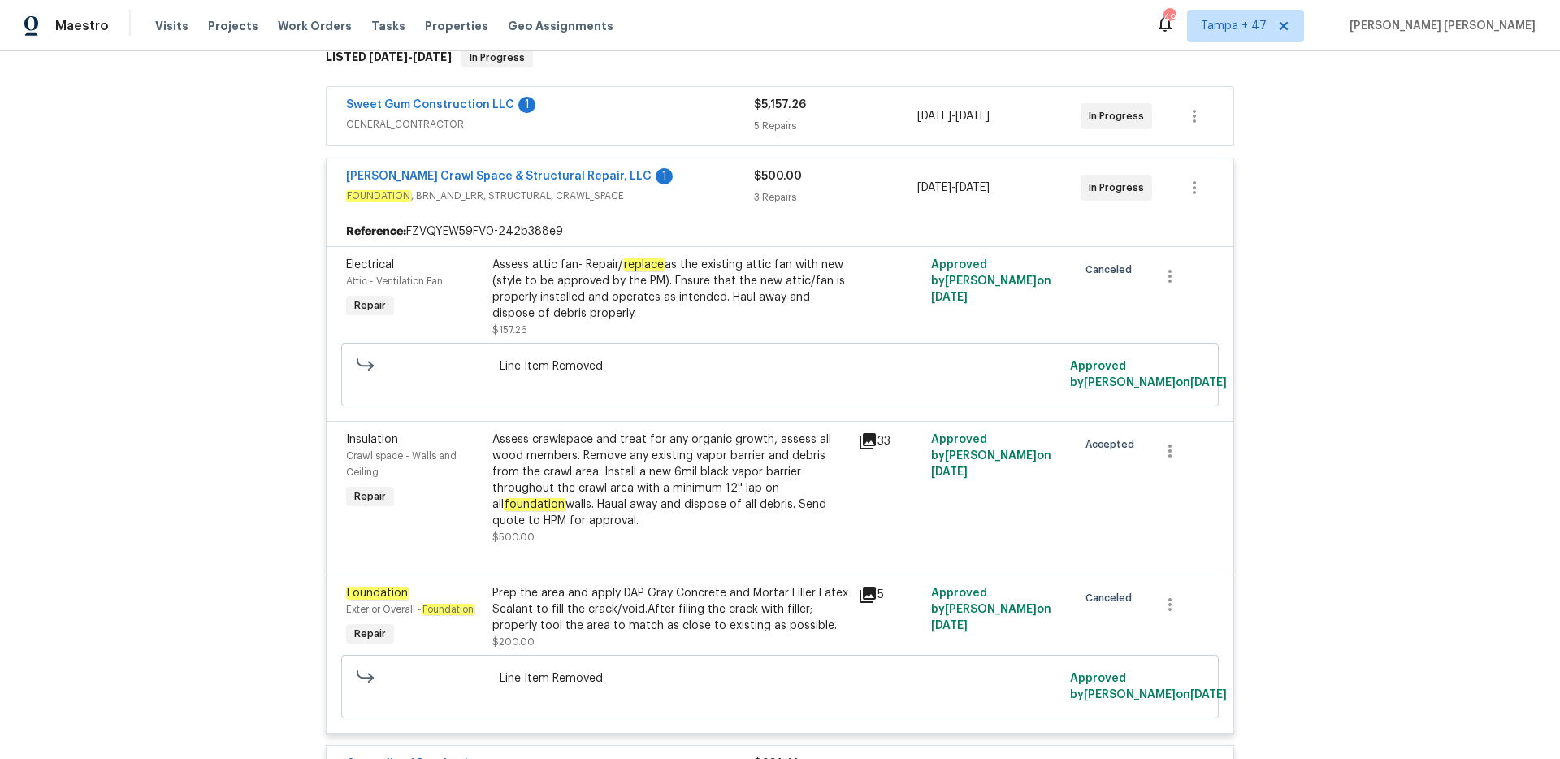
click at [703, 194] on span "FOUNDATION , BRN_AND_LRR, STRUCTURAL, CRAWL_SPACE" at bounding box center [550, 196] width 408 height 16
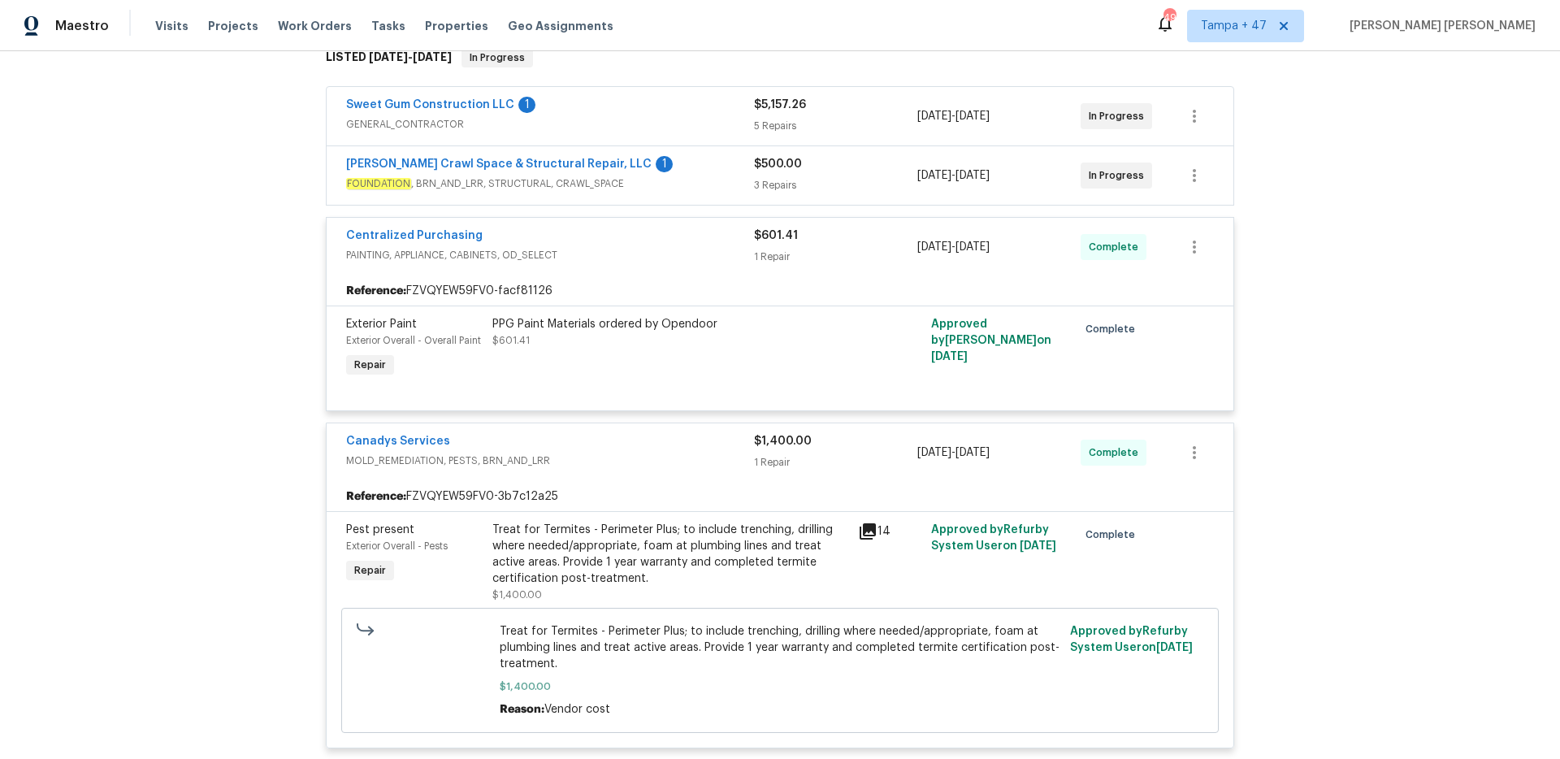
click at [704, 116] on span "GENERAL_CONTRACTOR" at bounding box center [550, 124] width 408 height 16
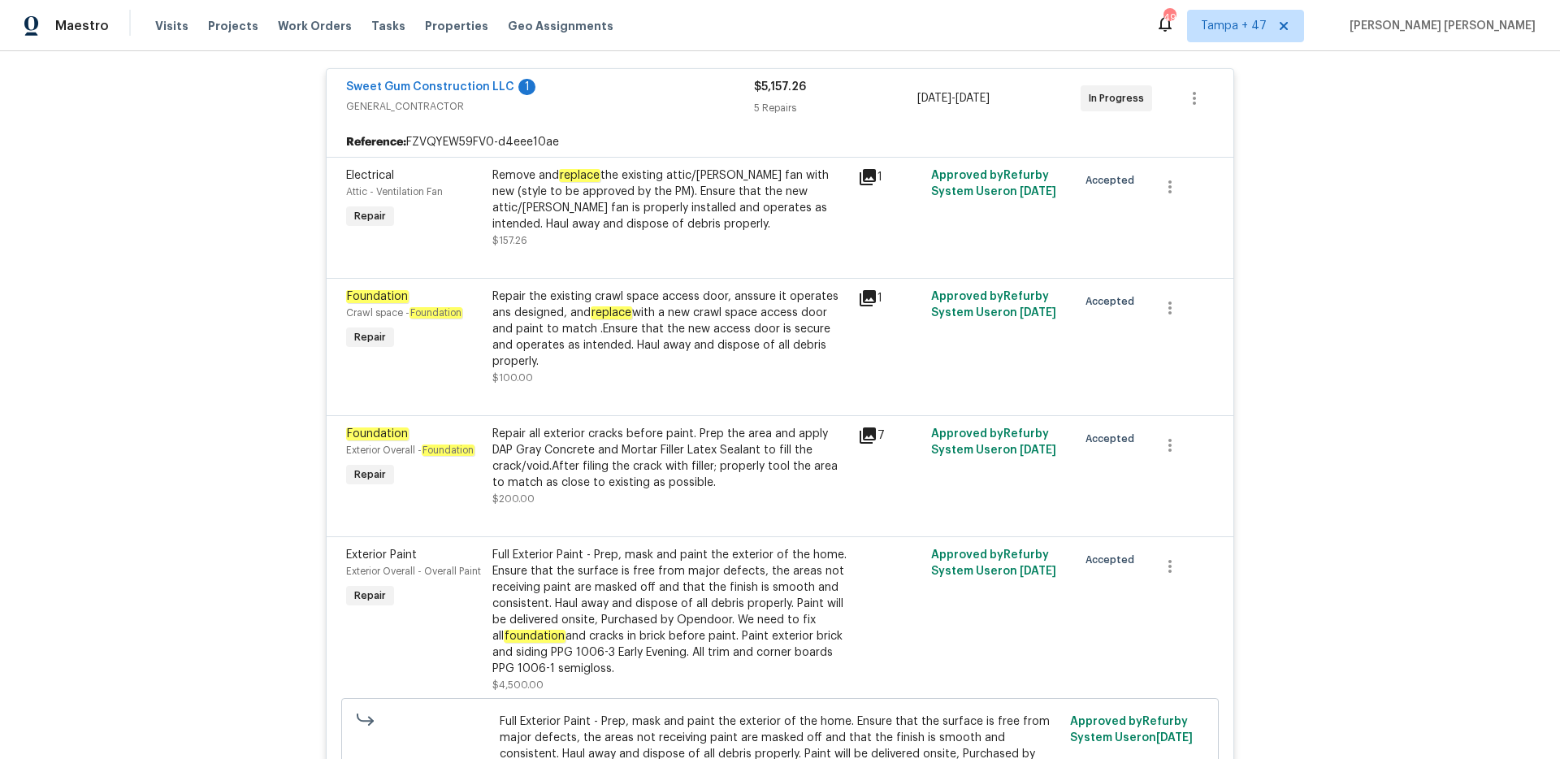
scroll to position [306, 0]
click at [686, 111] on span "GENERAL_CONTRACTOR" at bounding box center [550, 107] width 408 height 16
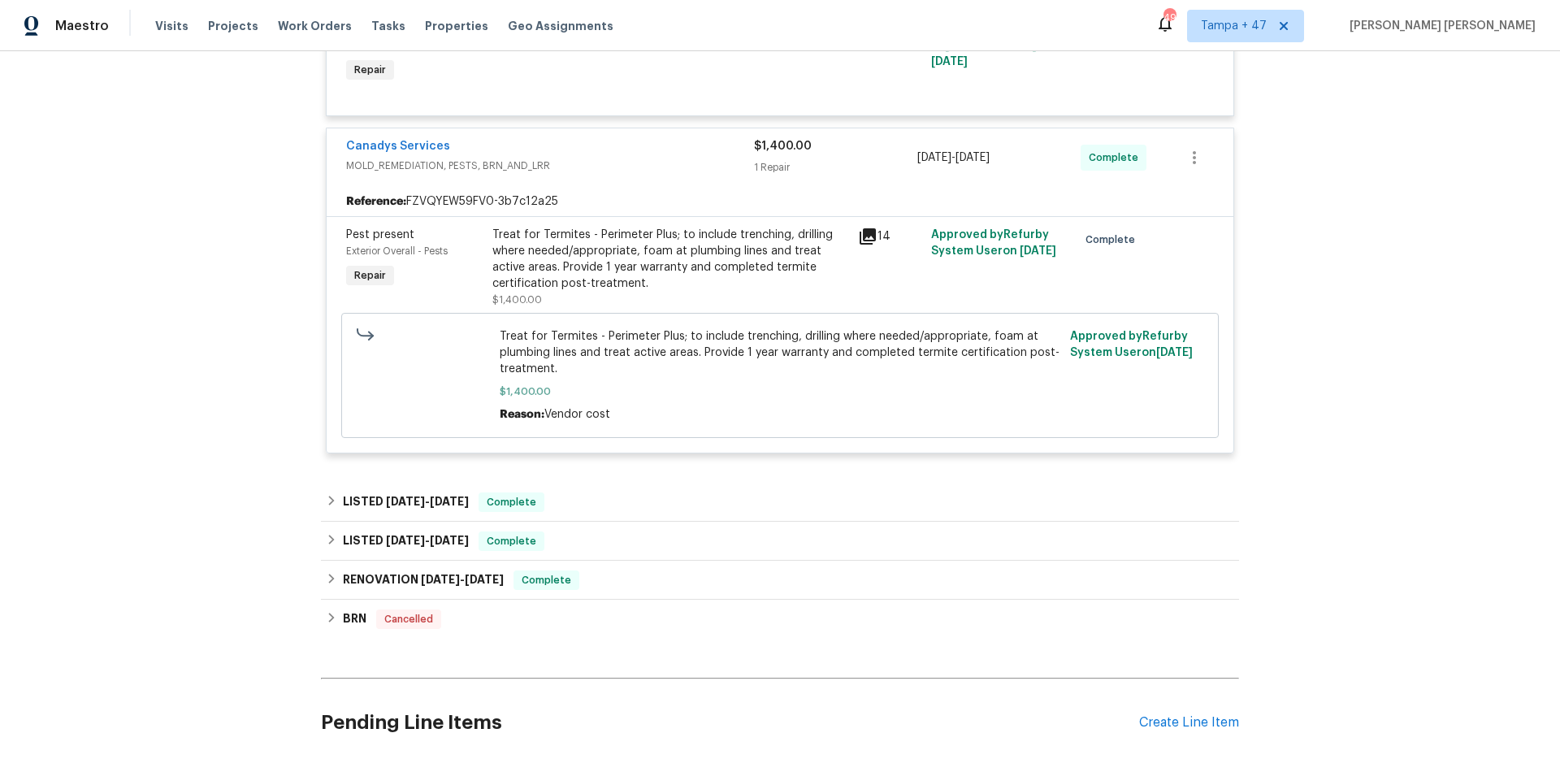
scroll to position [598, 0]
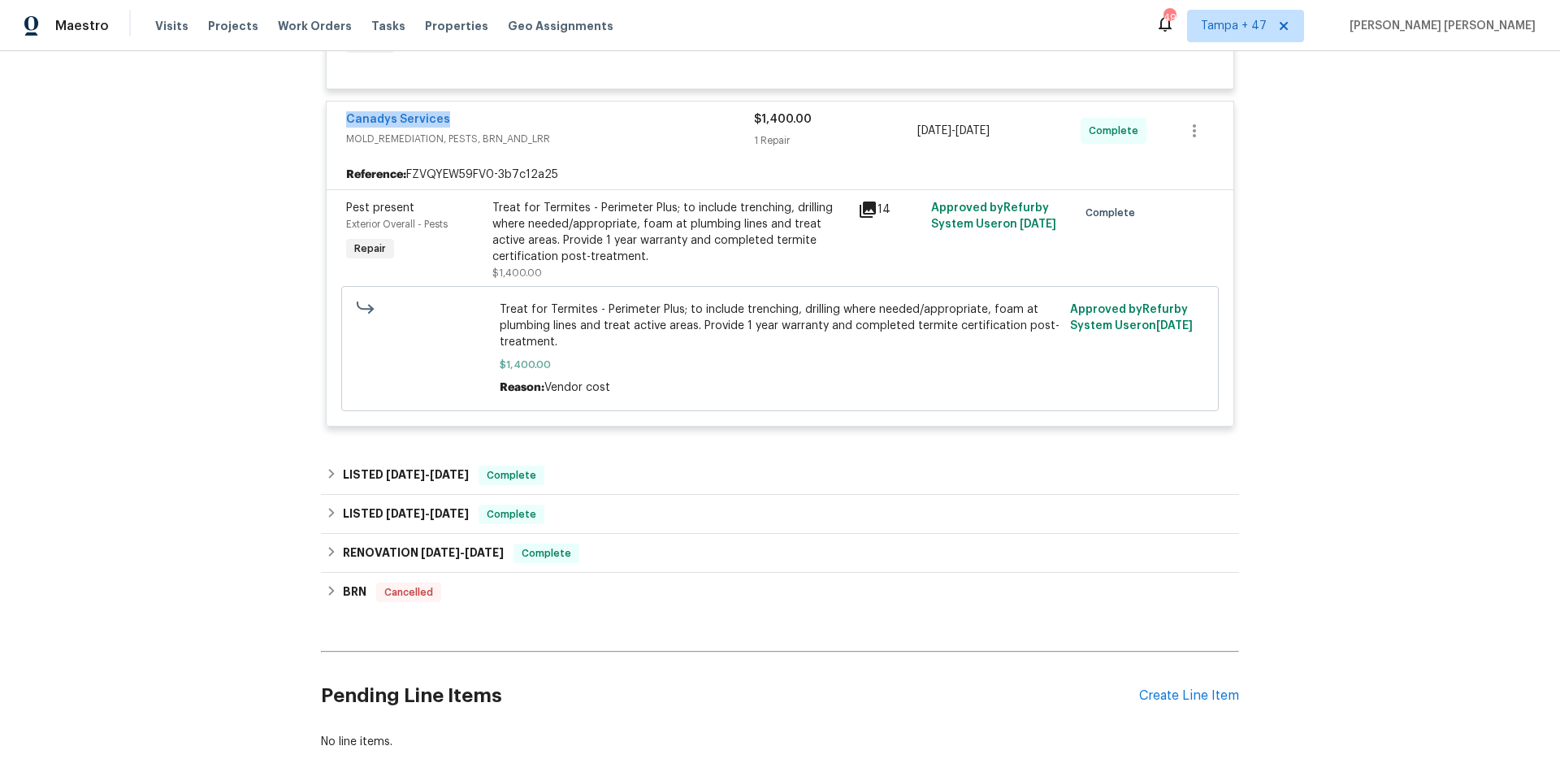
drag, startPoint x: 444, startPoint y: 118, endPoint x: 336, endPoint y: 124, distance: 108.3
click at [346, 124] on div "Canadys Services" at bounding box center [550, 121] width 408 height 20
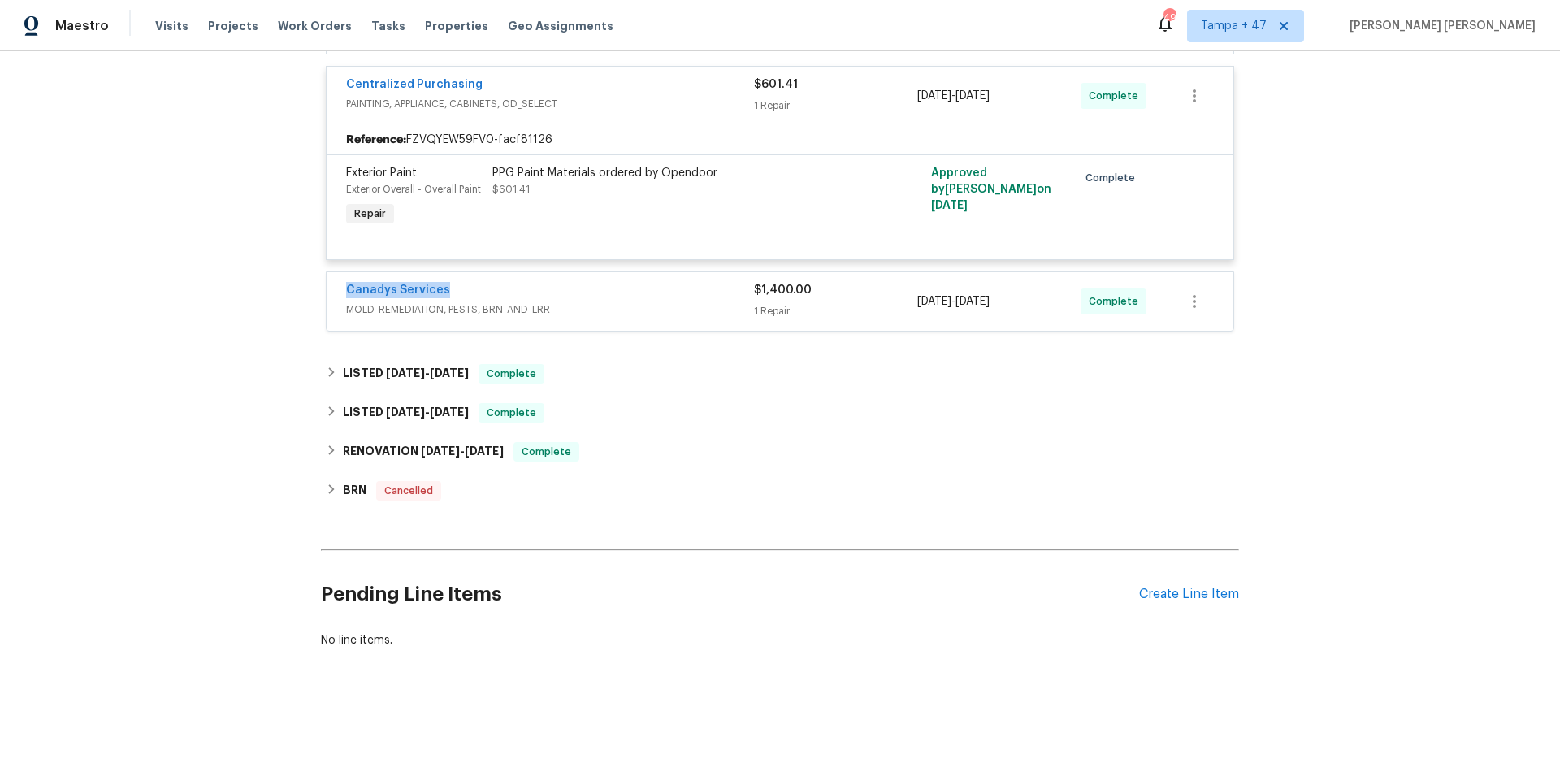
scroll to position [434, 0]
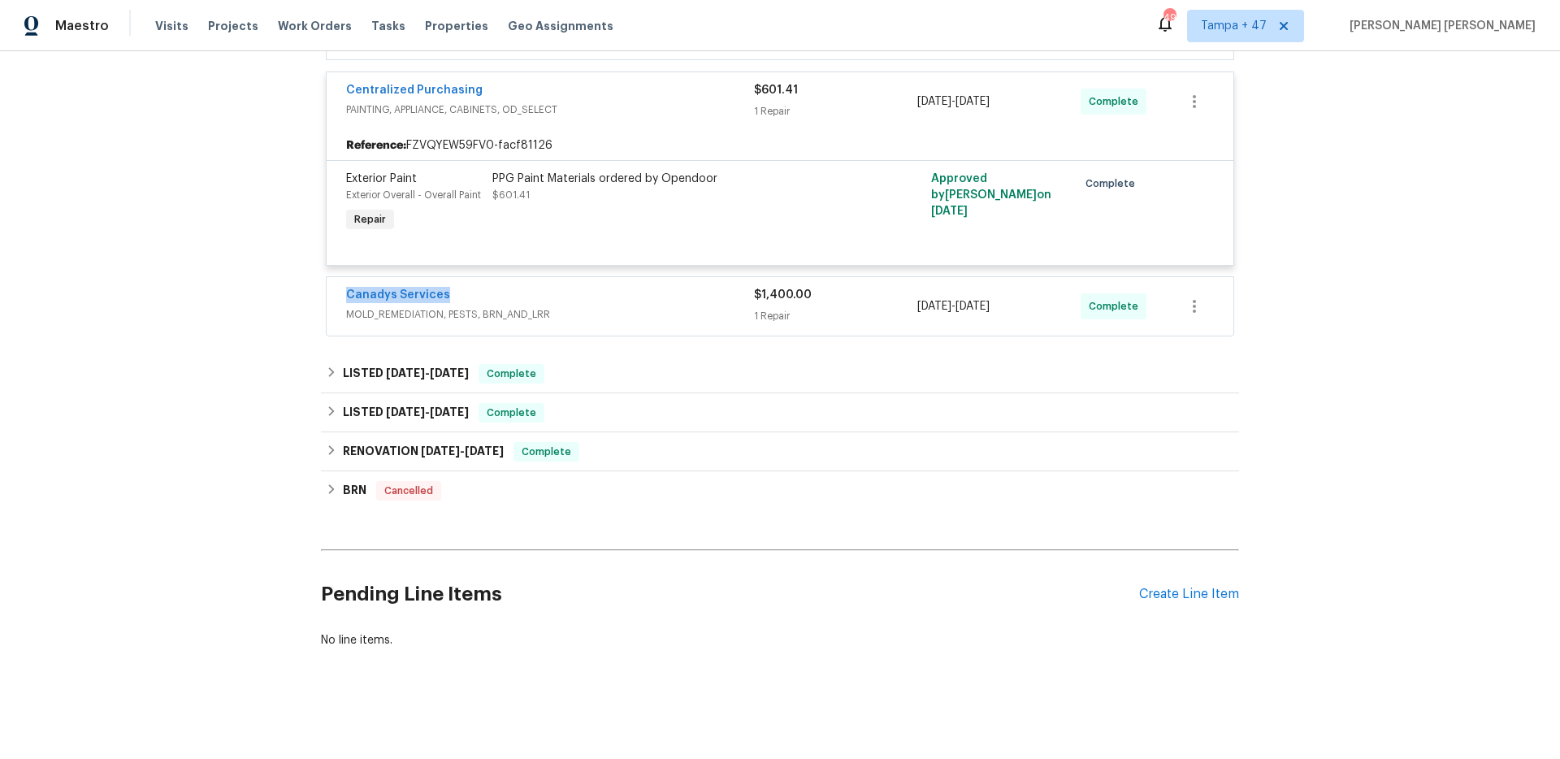
copy link "Canadys Services"
click at [310, 23] on span "Work Orders" at bounding box center [315, 26] width 74 height 16
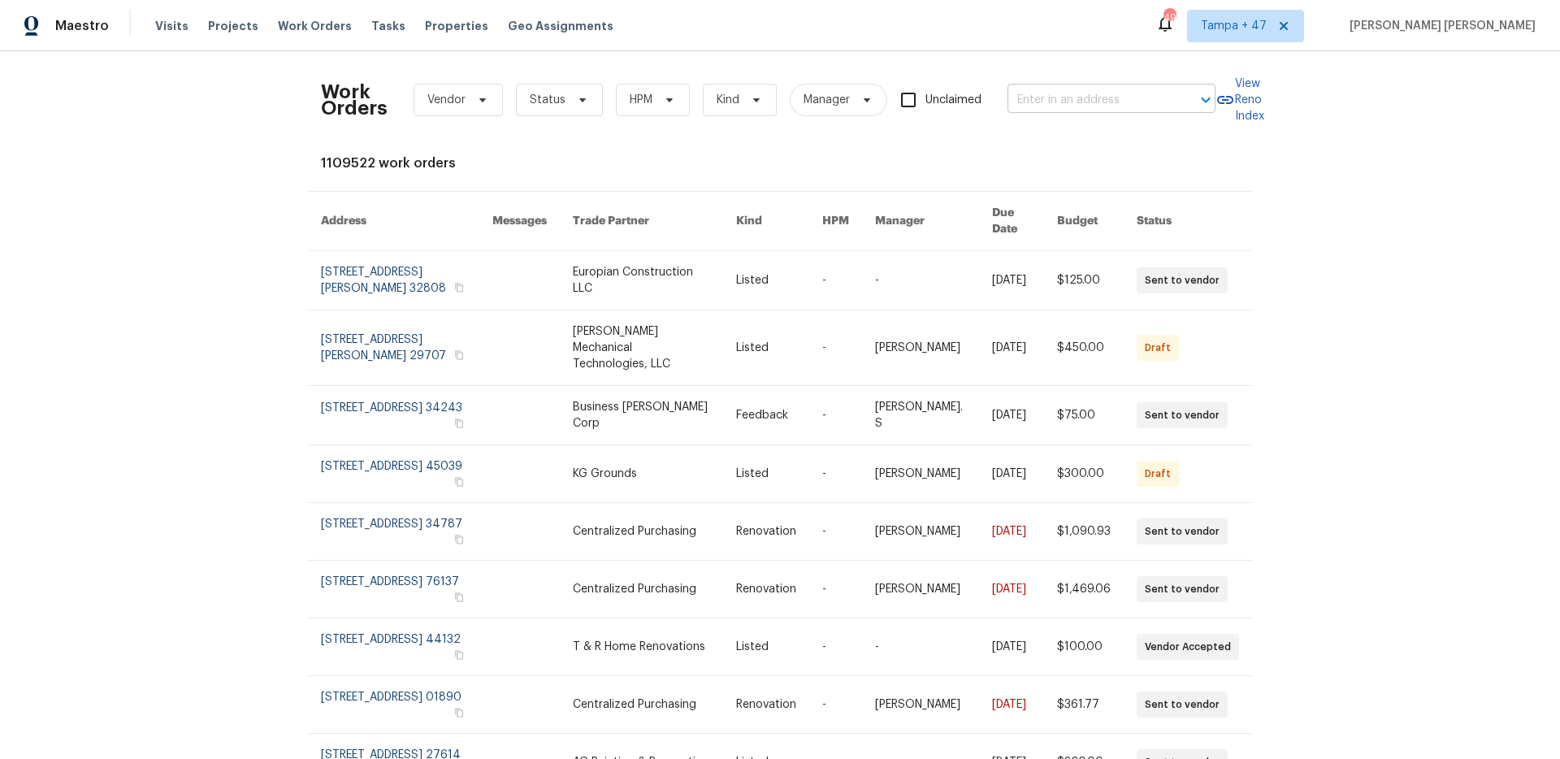
click at [1074, 103] on input "text" at bounding box center [1089, 100] width 163 height 25
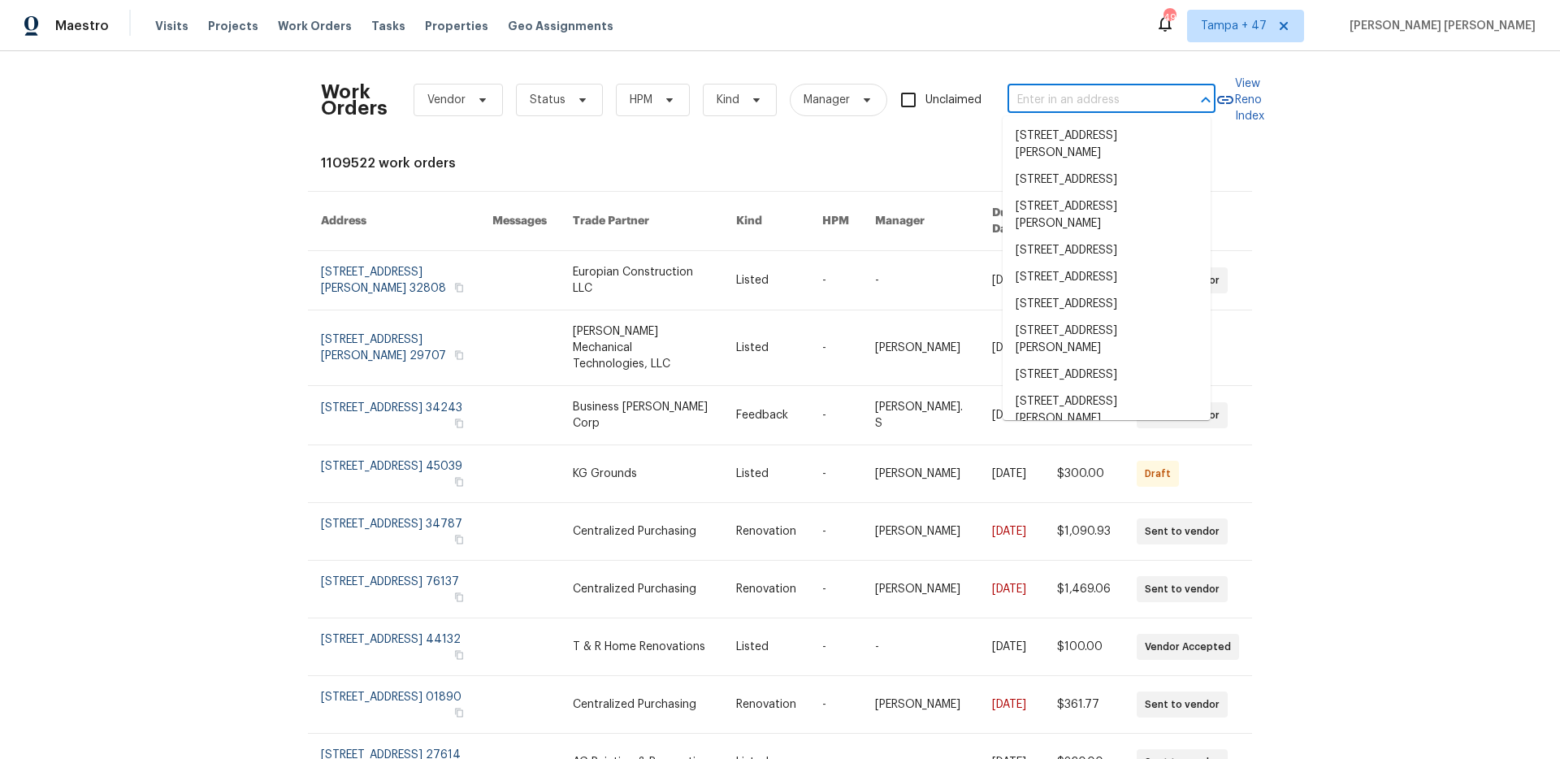
paste input "[STREET_ADDRESS]"
type input "[STREET_ADDRESS]"
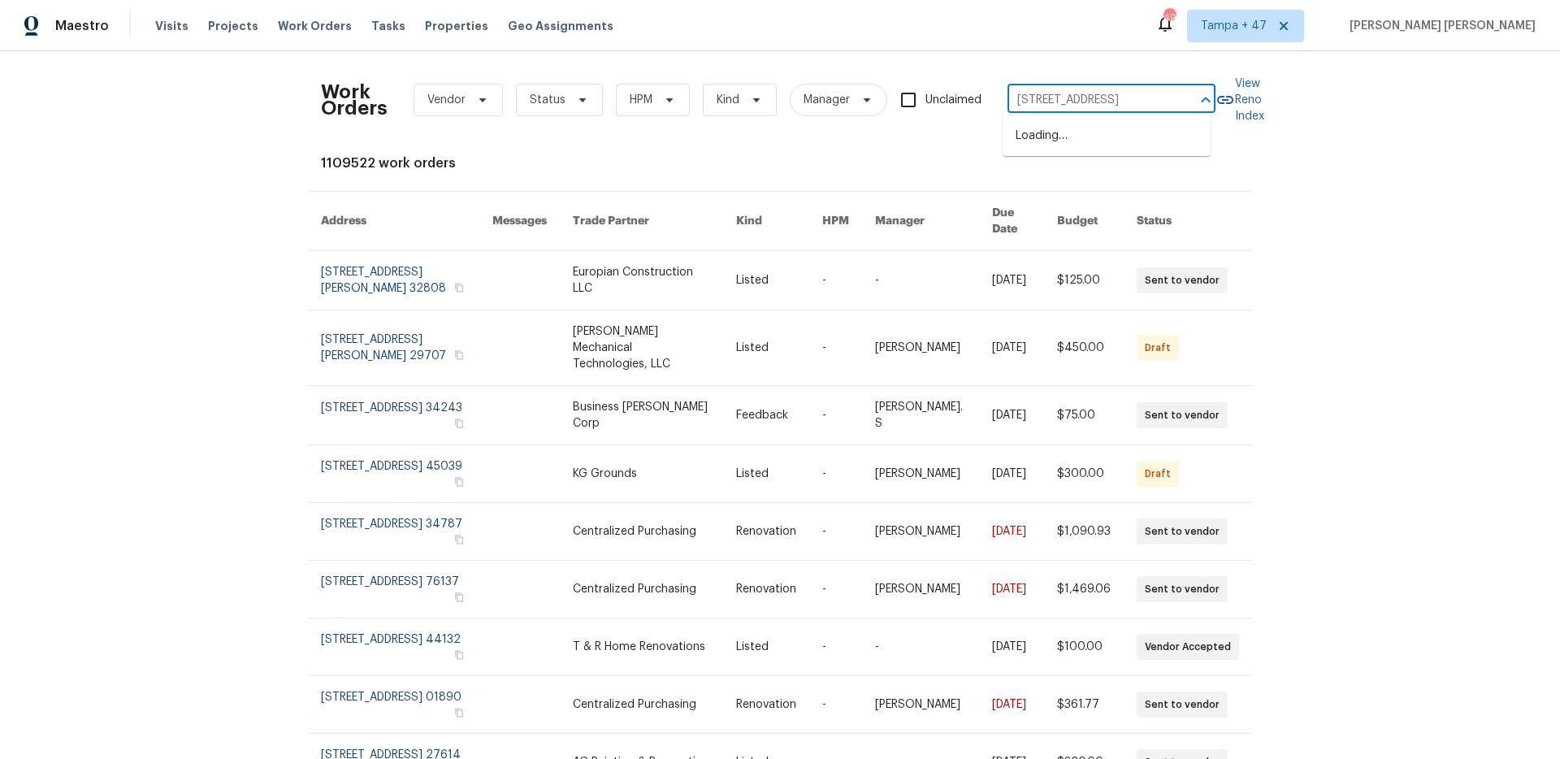
scroll to position [0, 21]
click at [1051, 137] on li "[STREET_ADDRESS]" at bounding box center [1107, 136] width 208 height 27
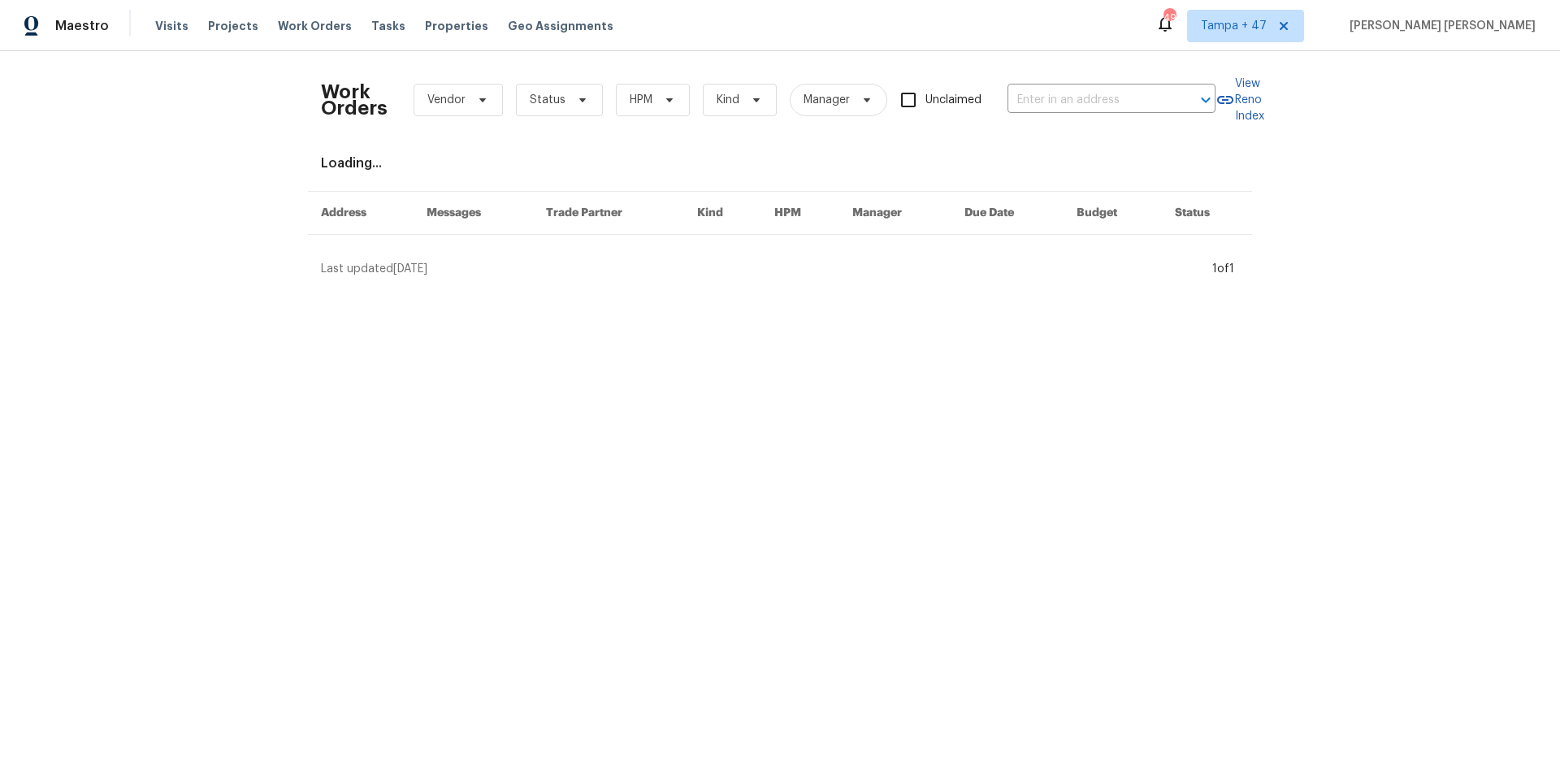
type input "[STREET_ADDRESS]"
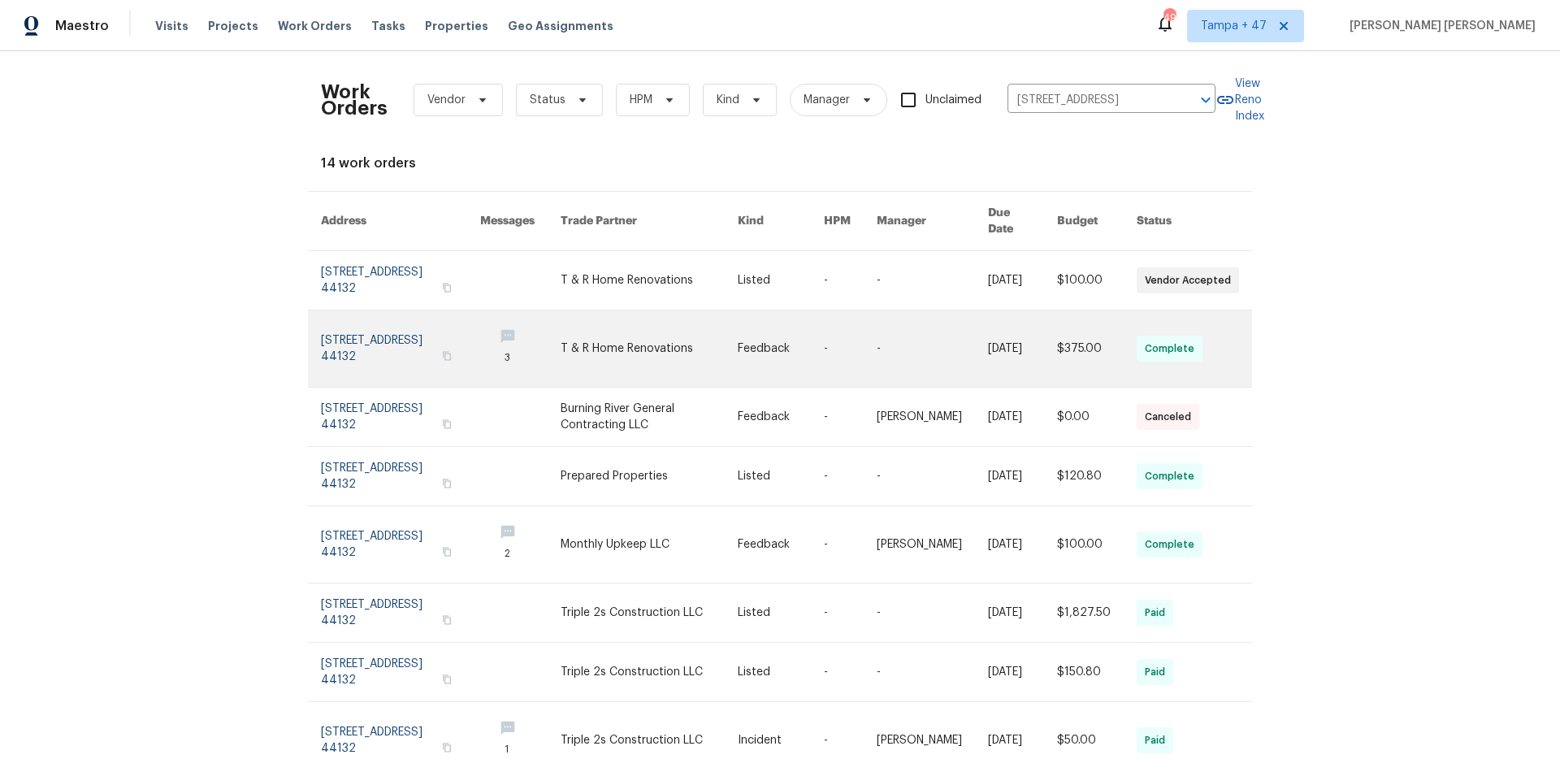
click at [900, 347] on link at bounding box center [932, 348] width 111 height 76
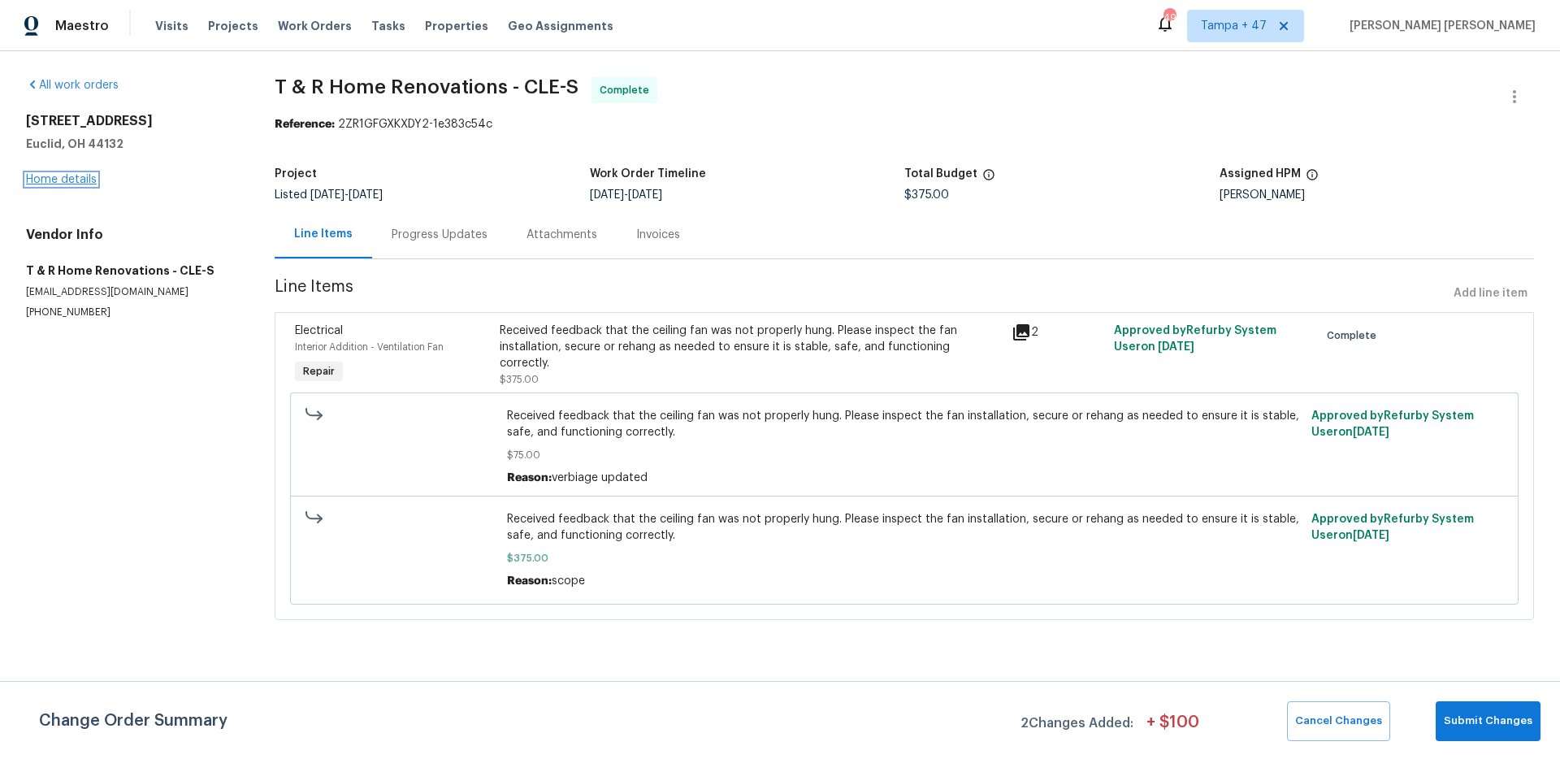
drag, startPoint x: 72, startPoint y: 183, endPoint x: 223, endPoint y: 2, distance: 236.0
click at [72, 183] on link "Home details" at bounding box center [61, 179] width 71 height 11
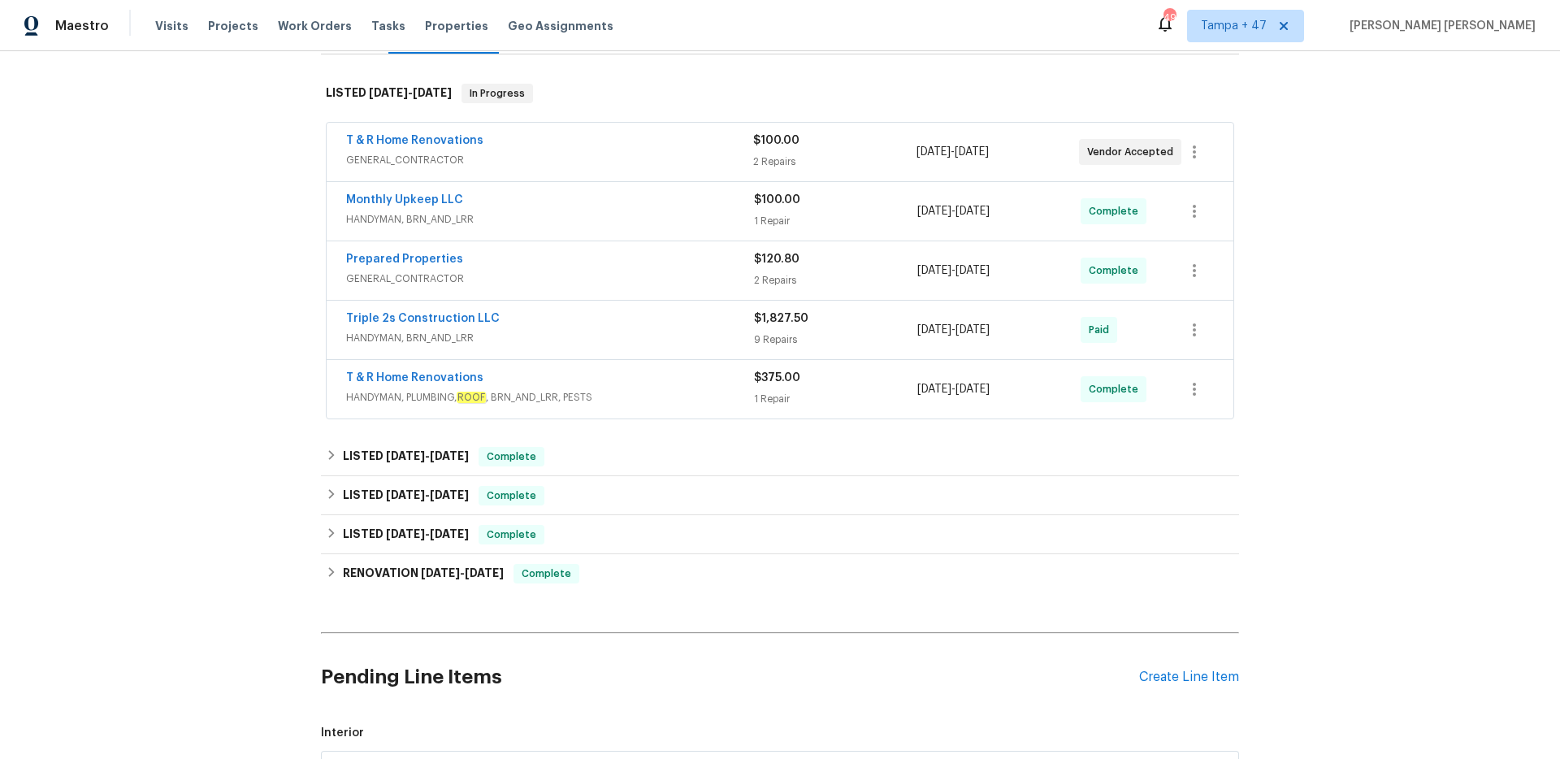
scroll to position [263, 0]
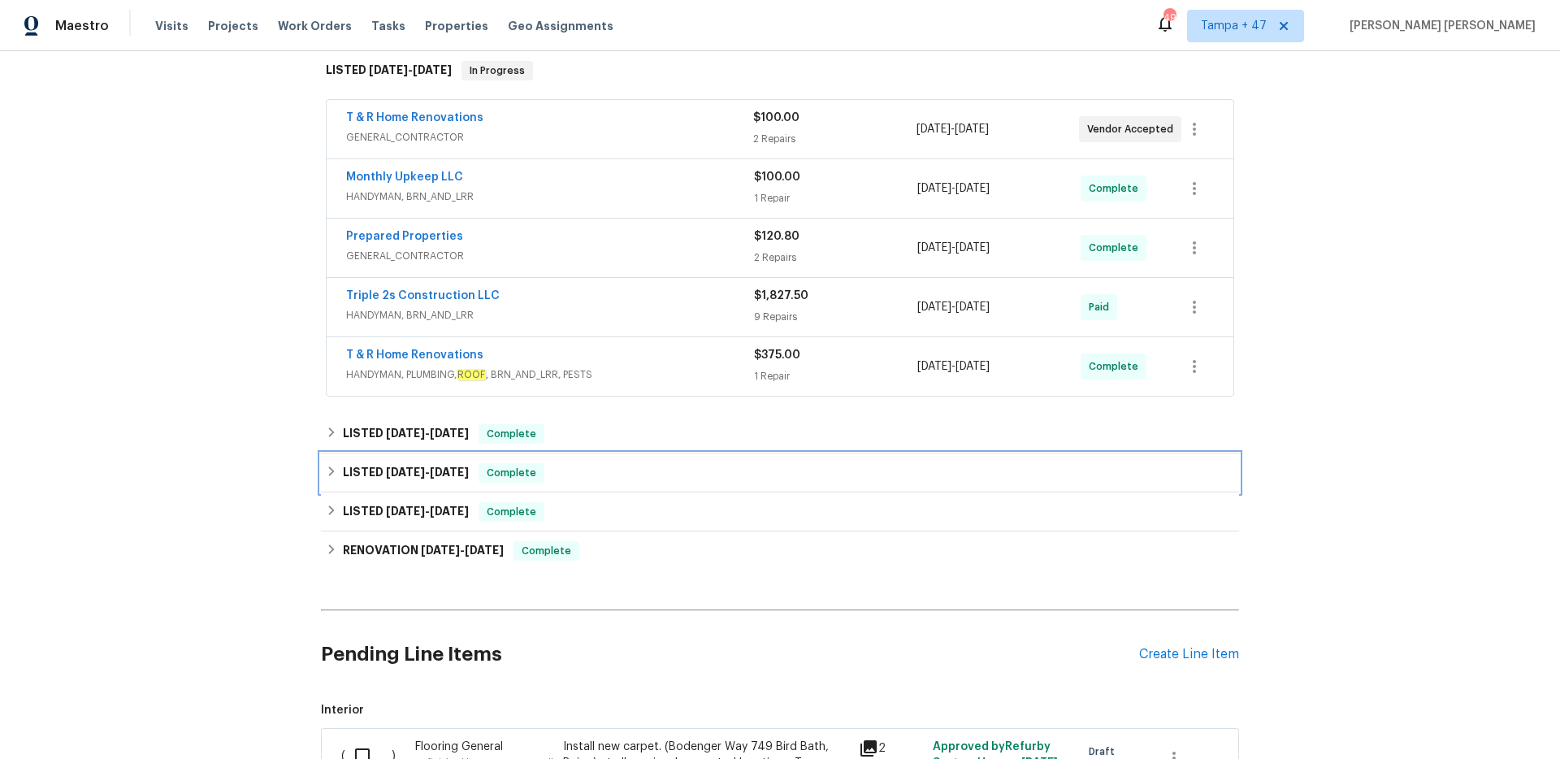
click at [622, 467] on div "LISTED [DATE] - [DATE] Complete" at bounding box center [780, 473] width 908 height 20
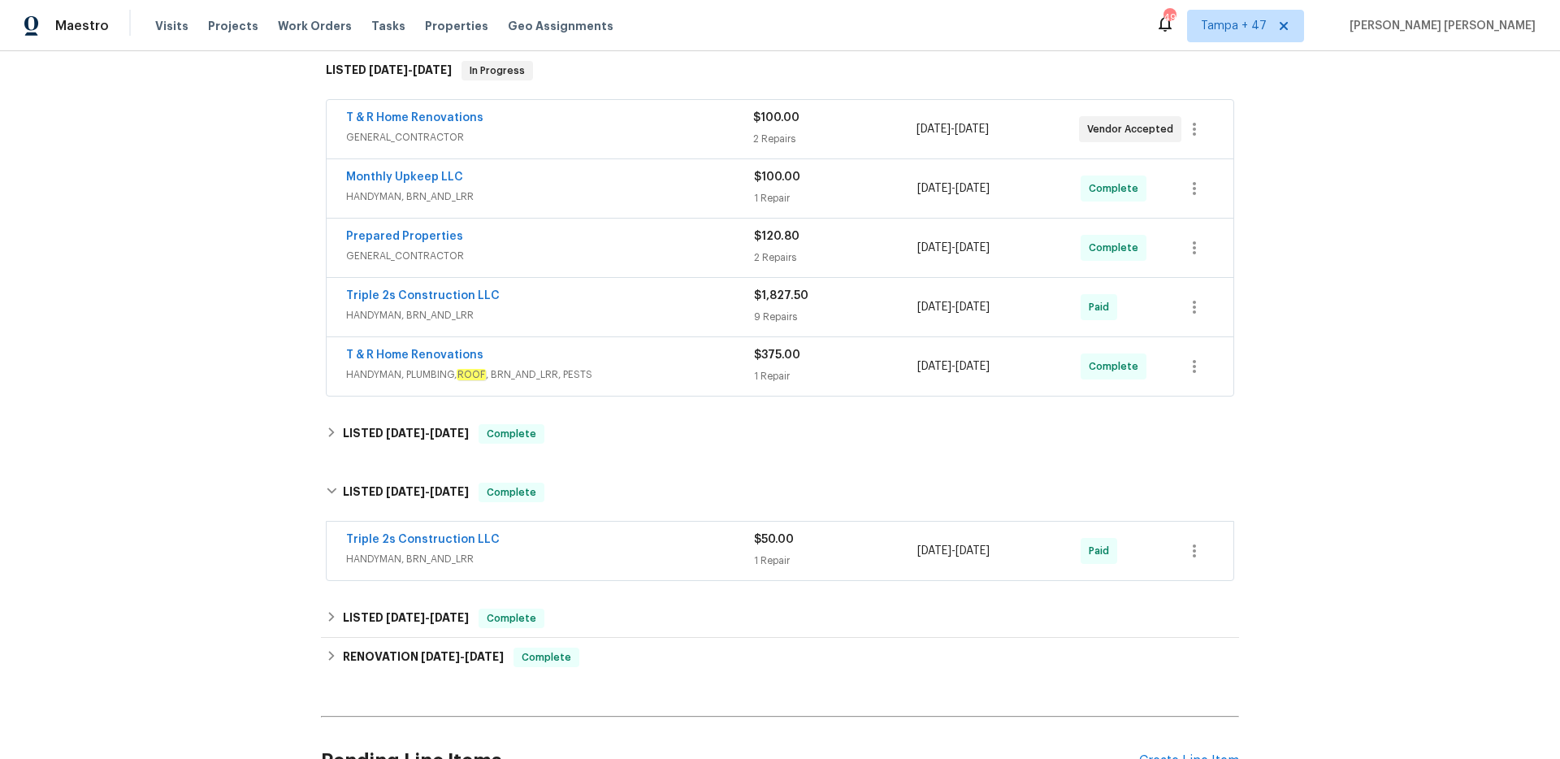
click at [683, 542] on div "Triple 2s Construction LLC" at bounding box center [550, 541] width 408 height 20
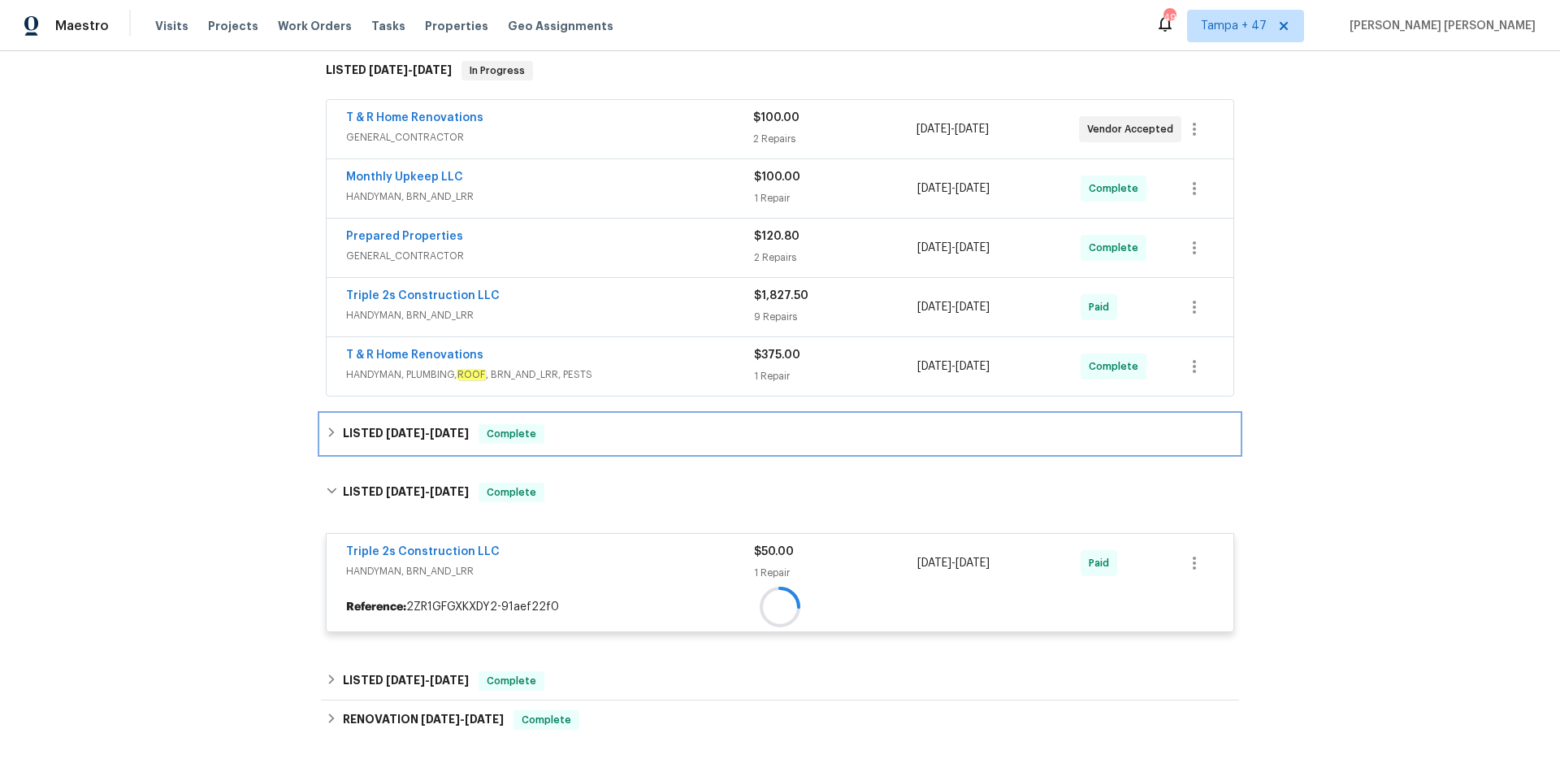
click at [594, 437] on div "LISTED [DATE] - [DATE] Complete" at bounding box center [780, 434] width 908 height 20
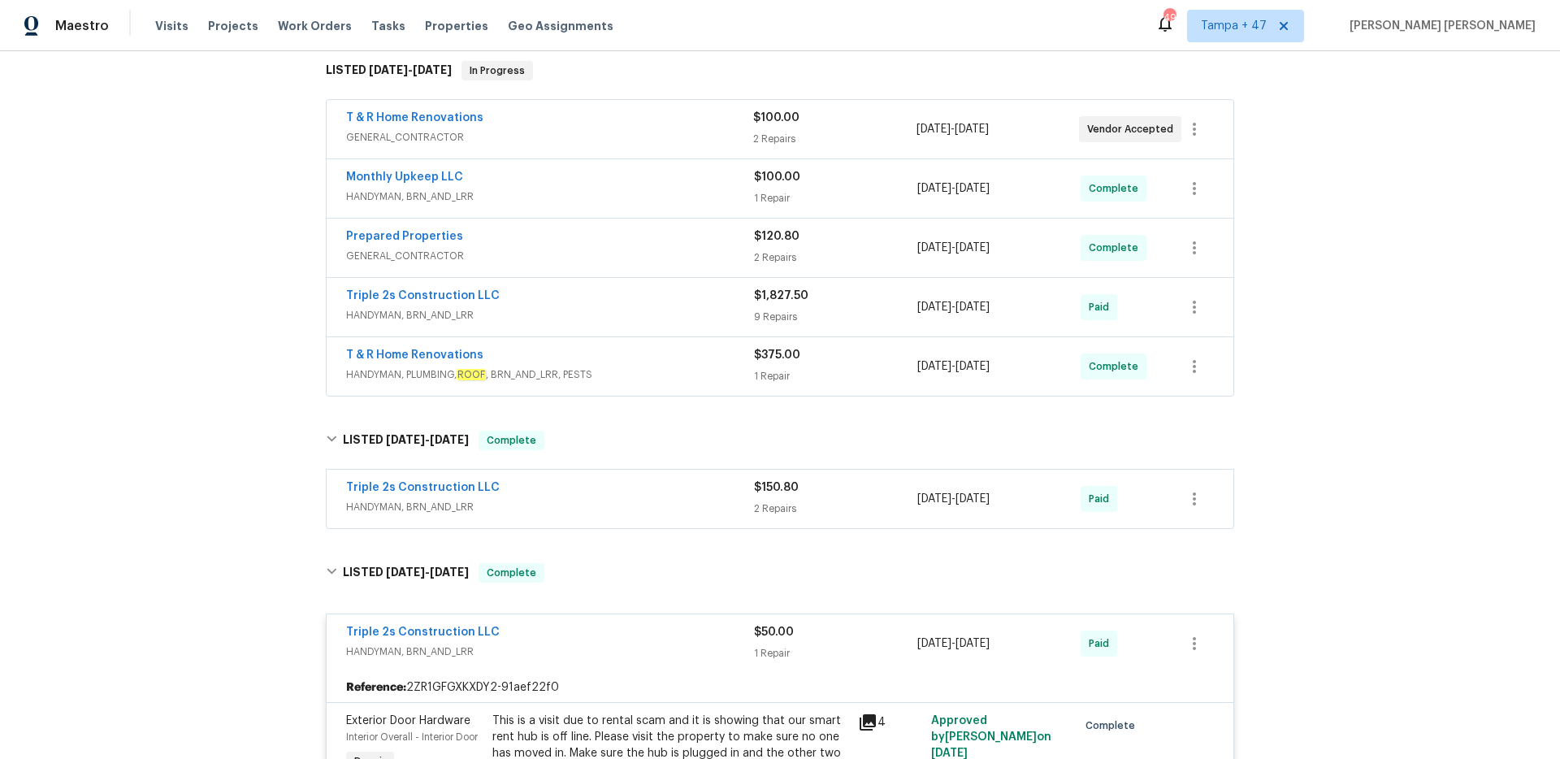
click at [667, 480] on div "Triple 2s Construction LLC" at bounding box center [550, 489] width 408 height 20
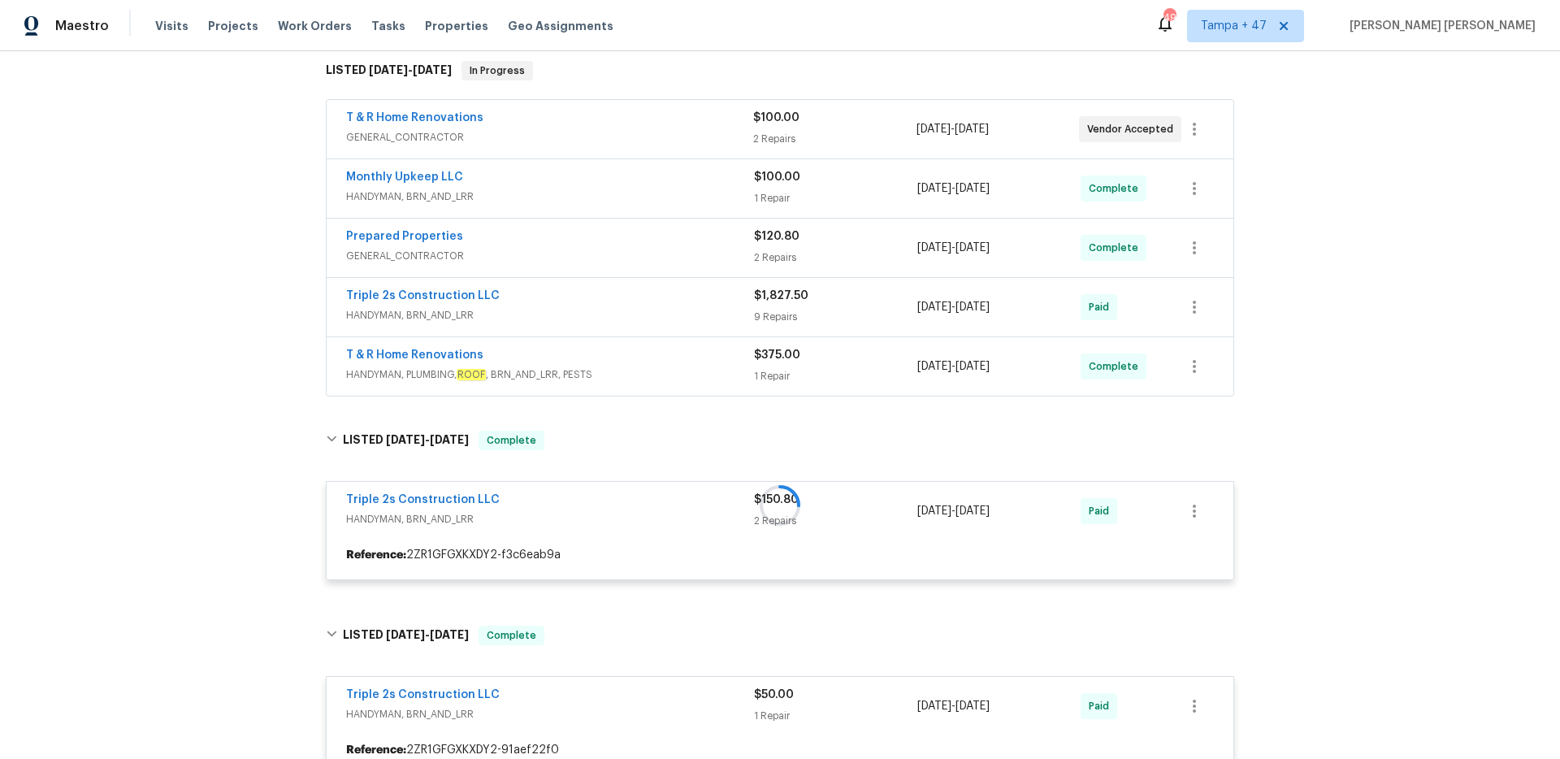
click at [682, 384] on div "T & R Home Renovations HANDYMAN, PLUMBING, ROOF , BRN_AND_LRR, PESTS" at bounding box center [550, 366] width 408 height 39
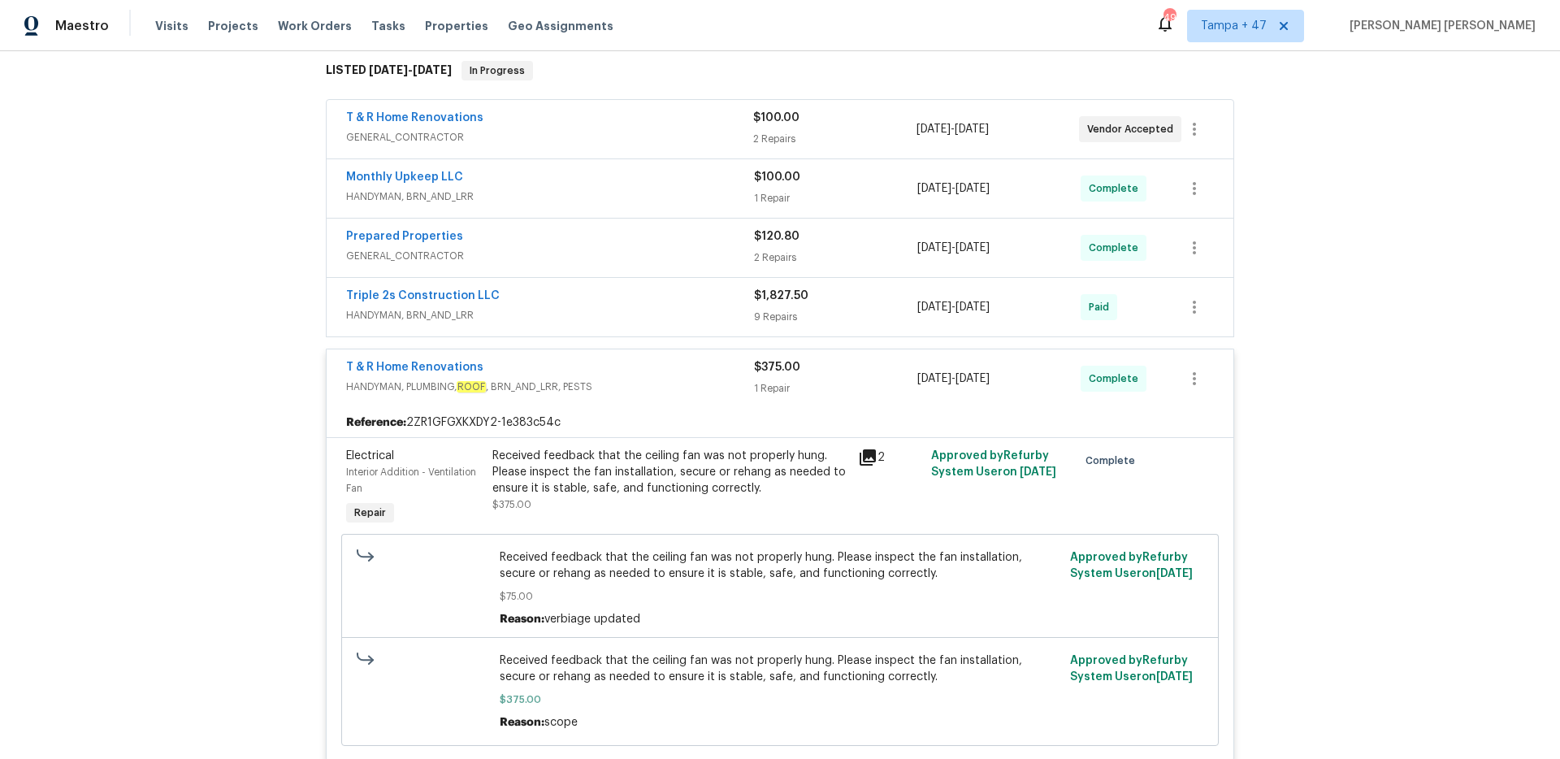
click at [696, 307] on span "HANDYMAN, BRN_AND_LRR" at bounding box center [550, 315] width 408 height 16
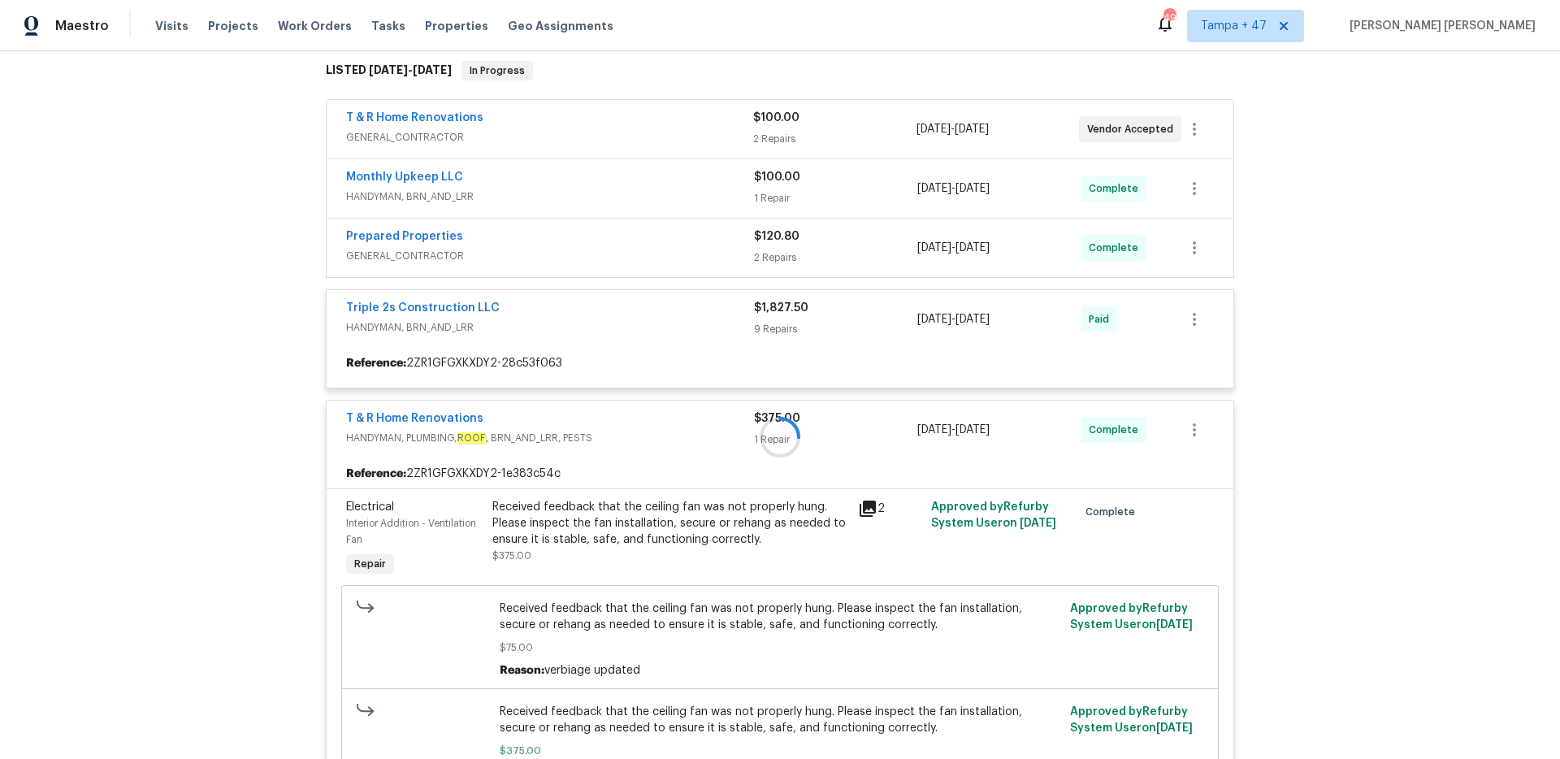
click at [690, 242] on div at bounding box center [780, 437] width 918 height 784
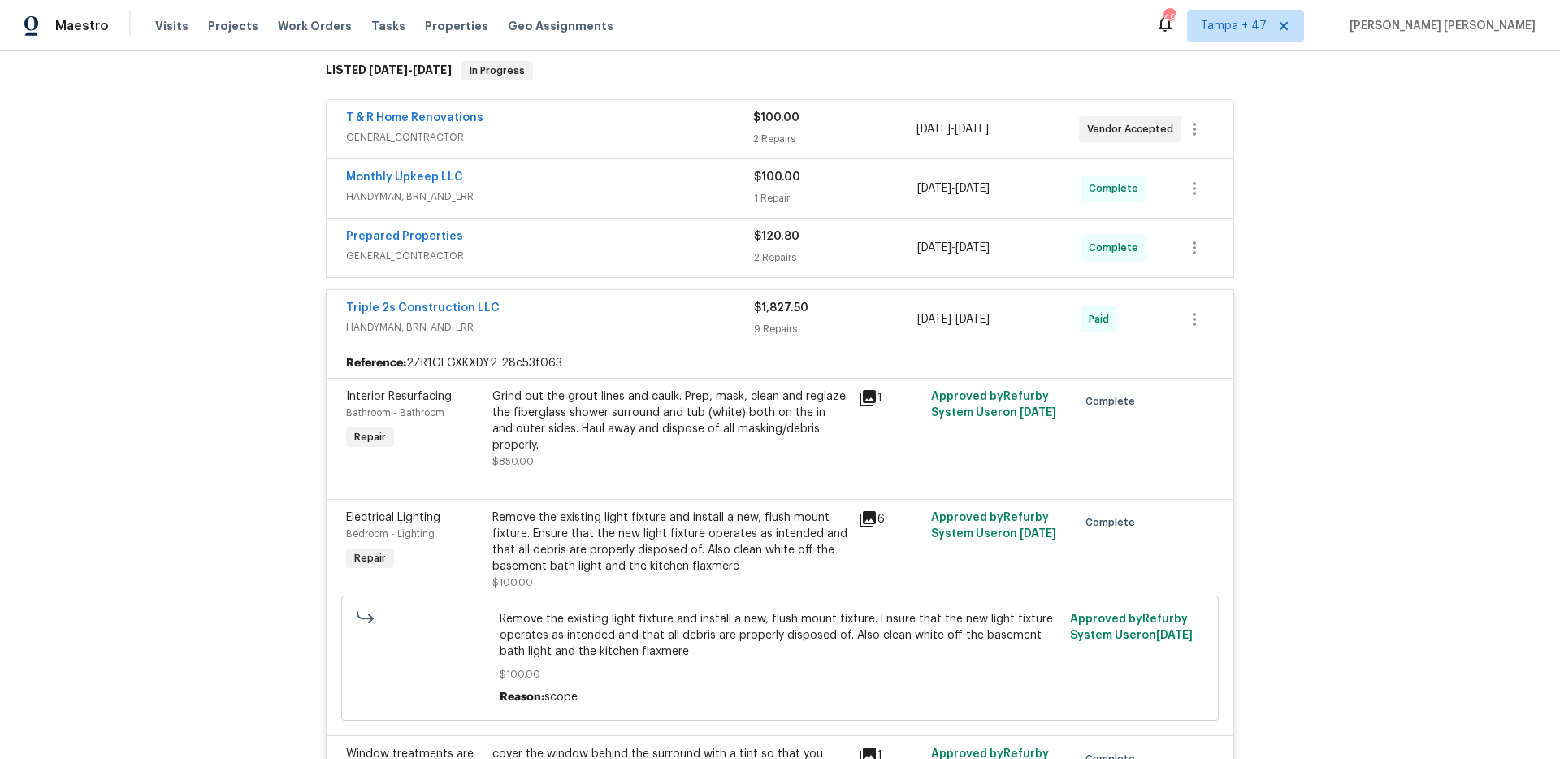
click at [700, 260] on span "GENERAL_CONTRACTOR" at bounding box center [550, 256] width 408 height 16
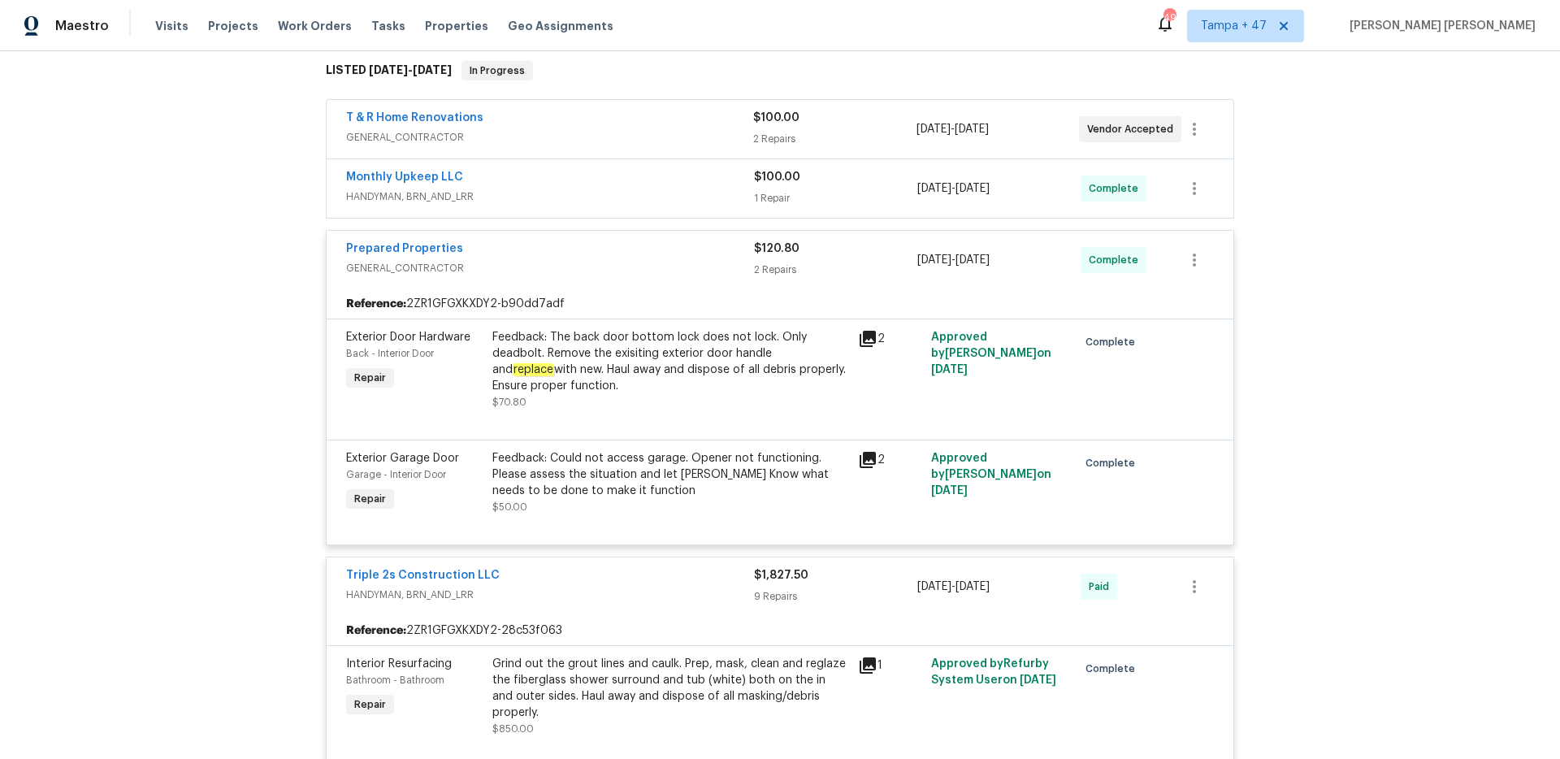
click at [690, 184] on div "Monthly Upkeep LLC" at bounding box center [550, 179] width 408 height 20
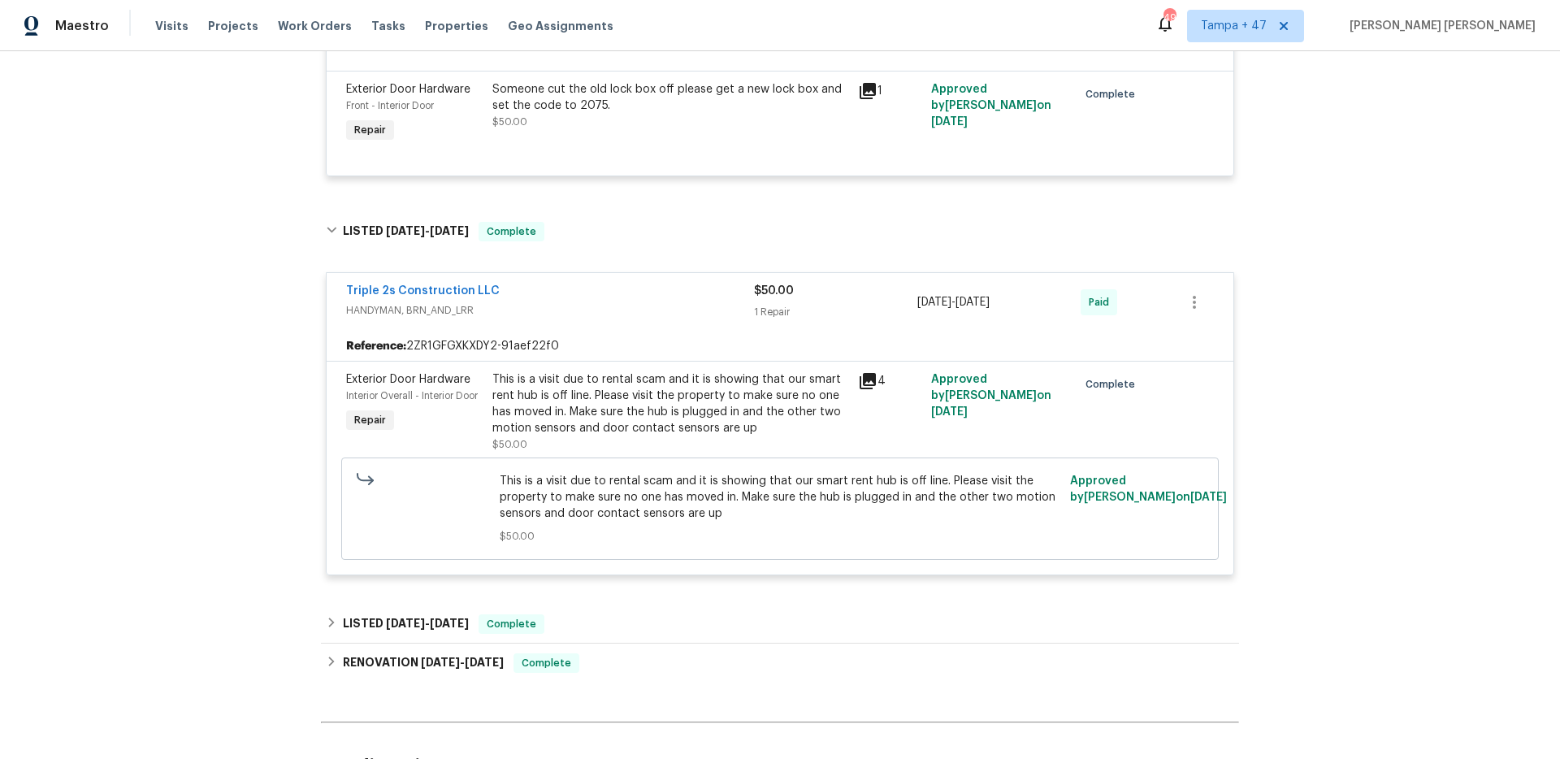
scroll to position [3902, 0]
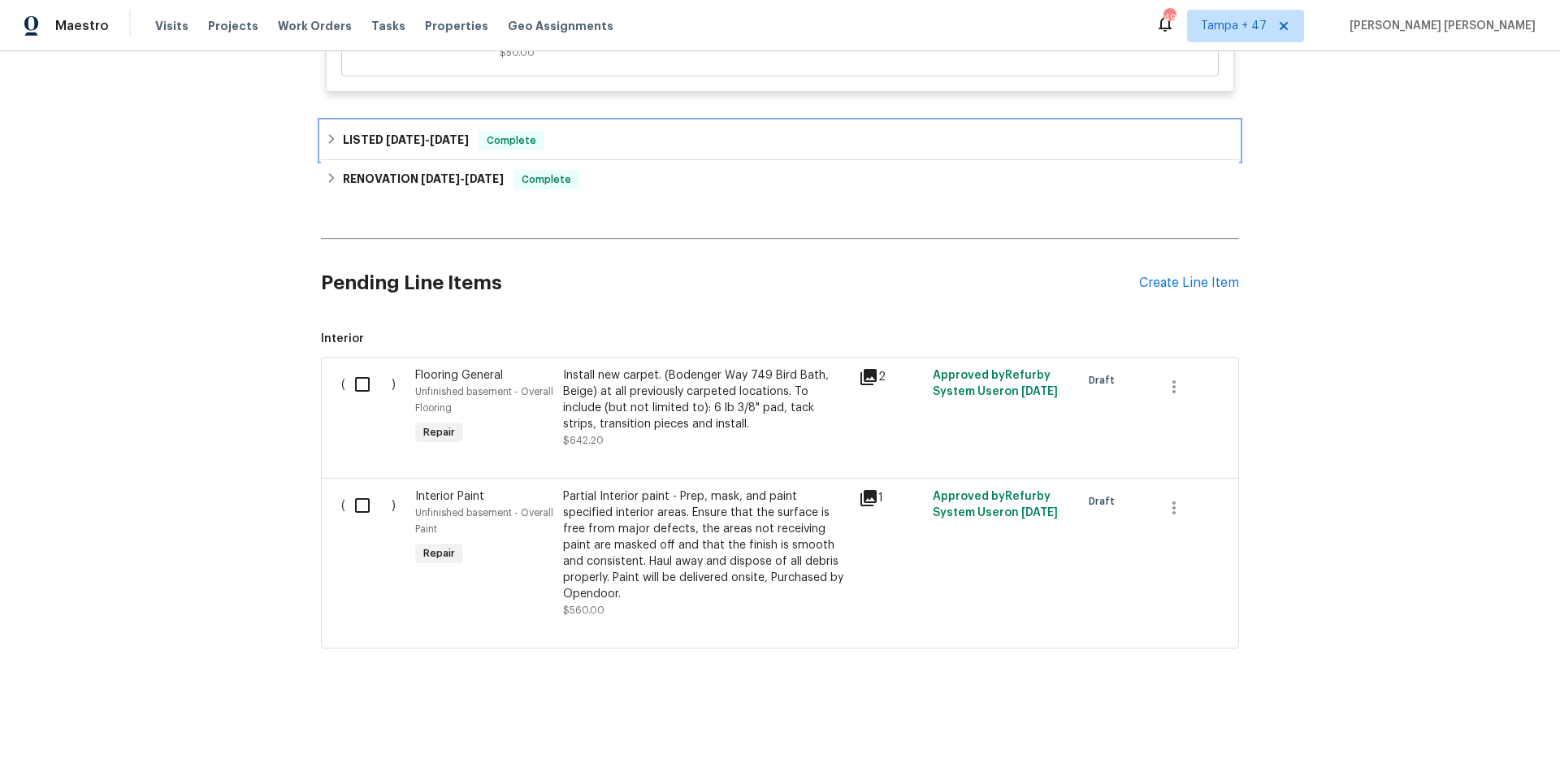
click at [524, 143] on div "LISTED [DATE] - [DATE] Complete" at bounding box center [780, 140] width 918 height 39
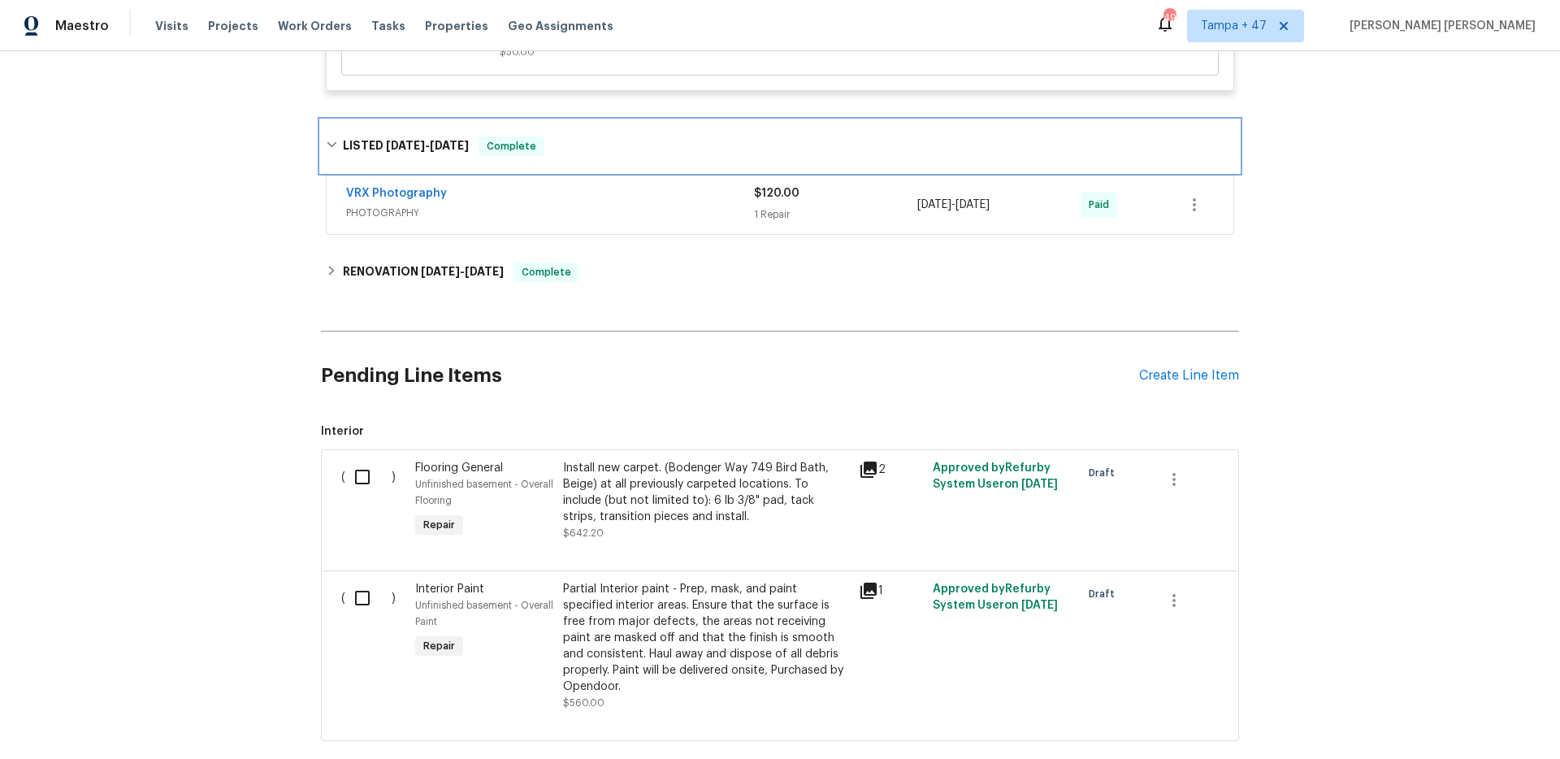
click at [570, 143] on div "LISTED [DATE] - [DATE] Complete" at bounding box center [780, 147] width 908 height 20
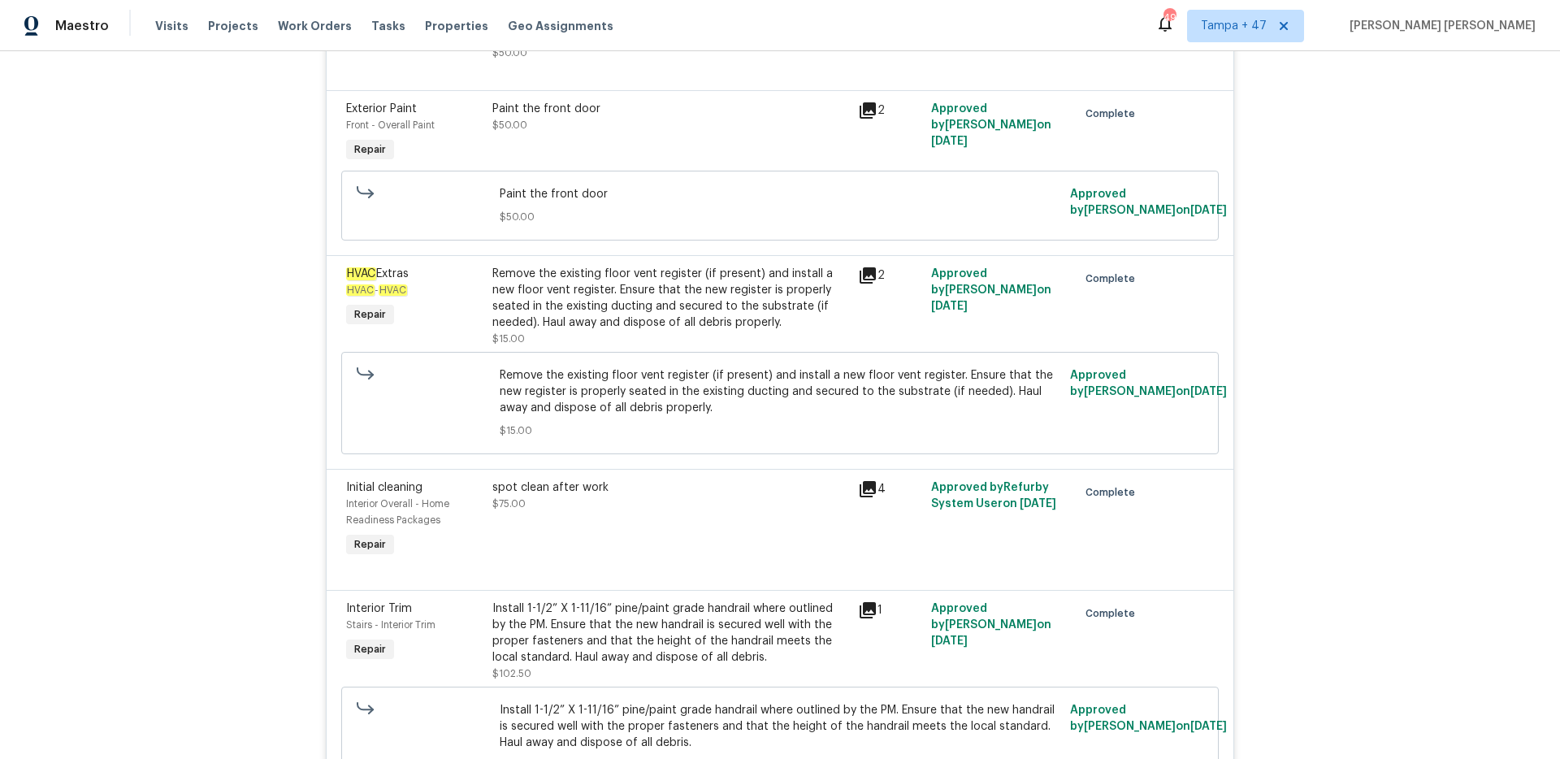
scroll to position [1706, 0]
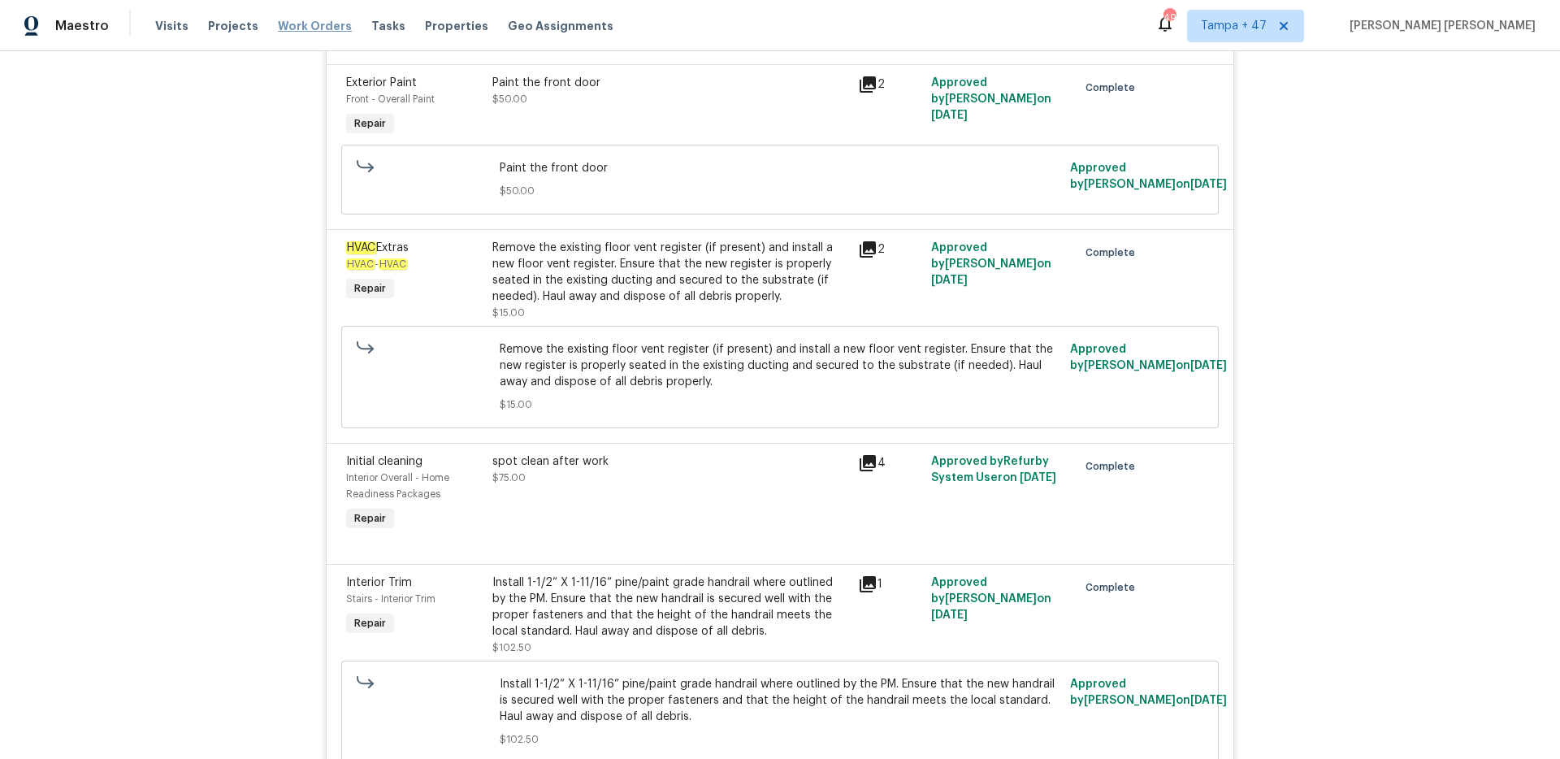
click at [304, 24] on span "Work Orders" at bounding box center [315, 26] width 74 height 16
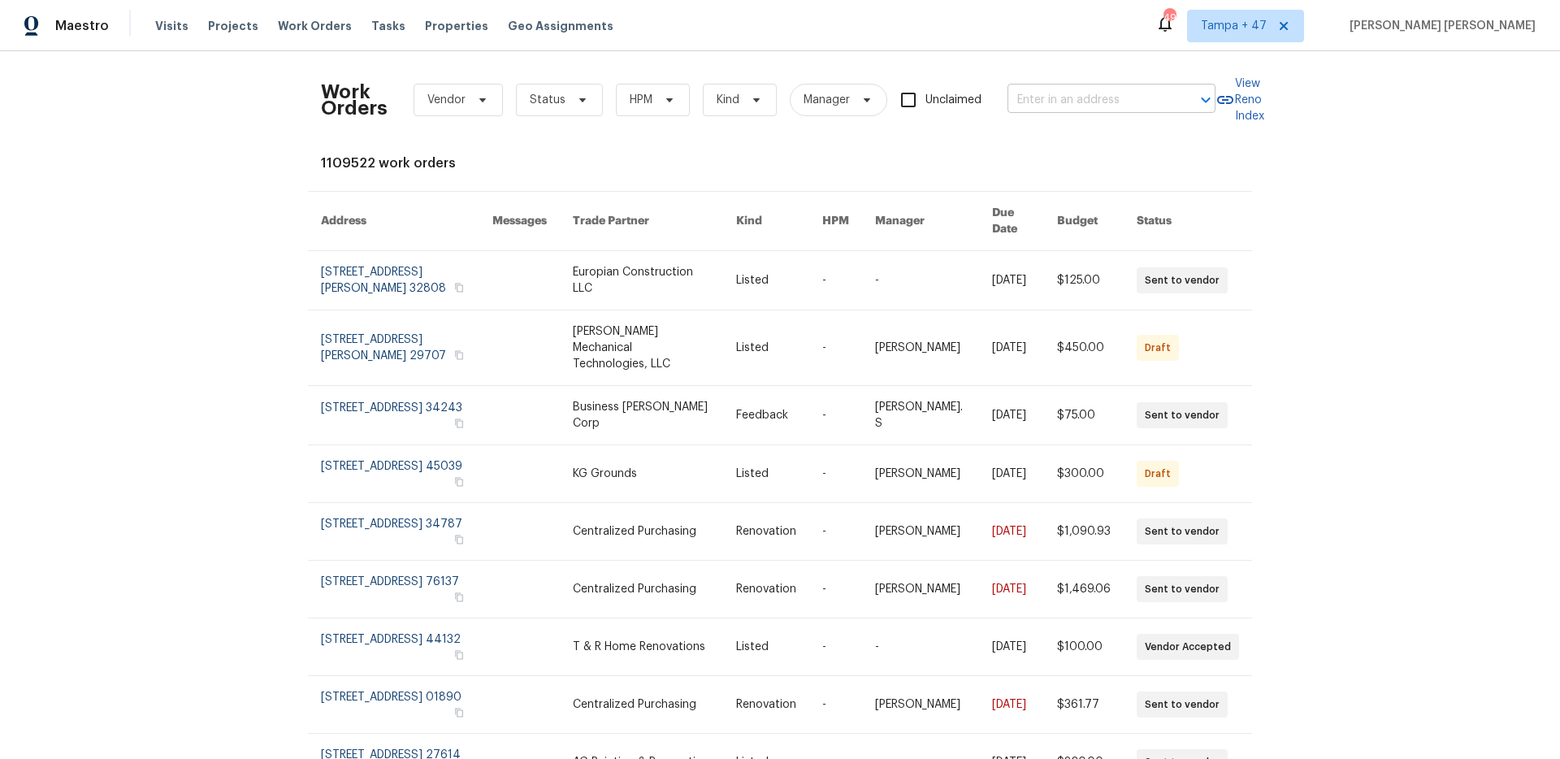
click at [1064, 108] on input "text" at bounding box center [1089, 100] width 163 height 25
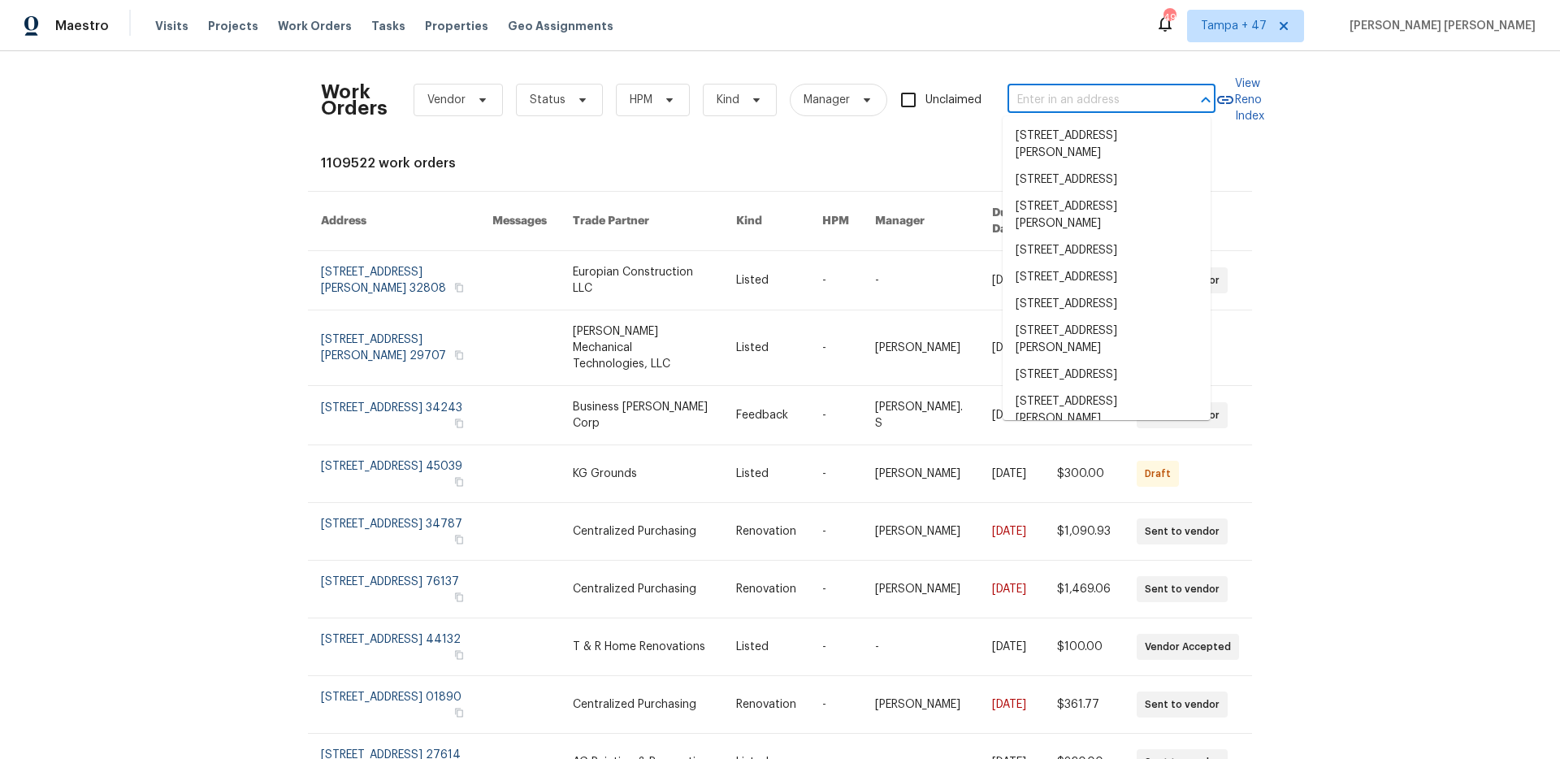
paste input "[STREET_ADDRESS][PERSON_NAME][PERSON_NAME]"
type input "[STREET_ADDRESS][PERSON_NAME][PERSON_NAME]"
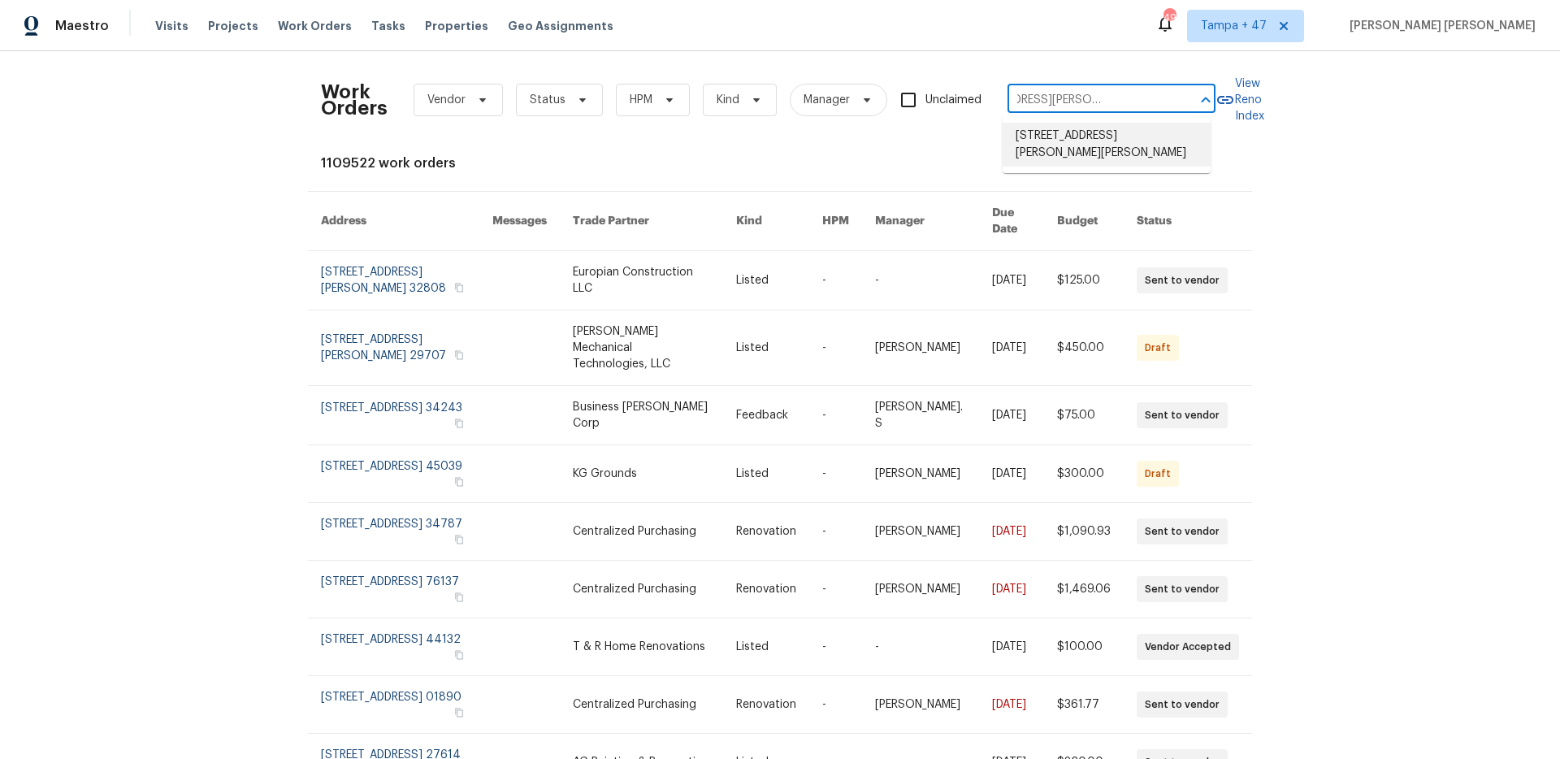
click at [1068, 139] on li "[STREET_ADDRESS][PERSON_NAME][PERSON_NAME]" at bounding box center [1107, 145] width 208 height 44
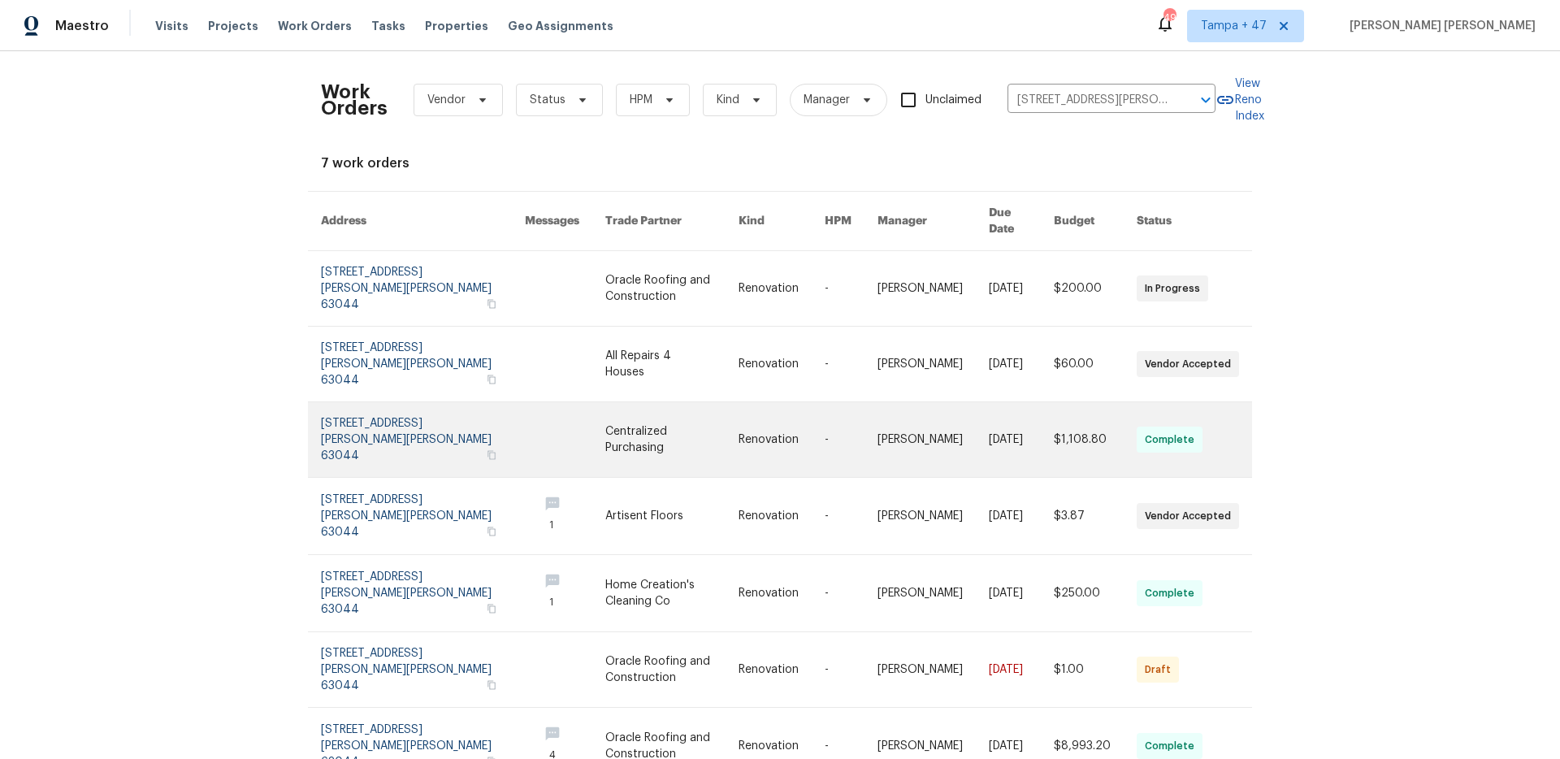
click at [1069, 402] on link at bounding box center [1095, 439] width 83 height 75
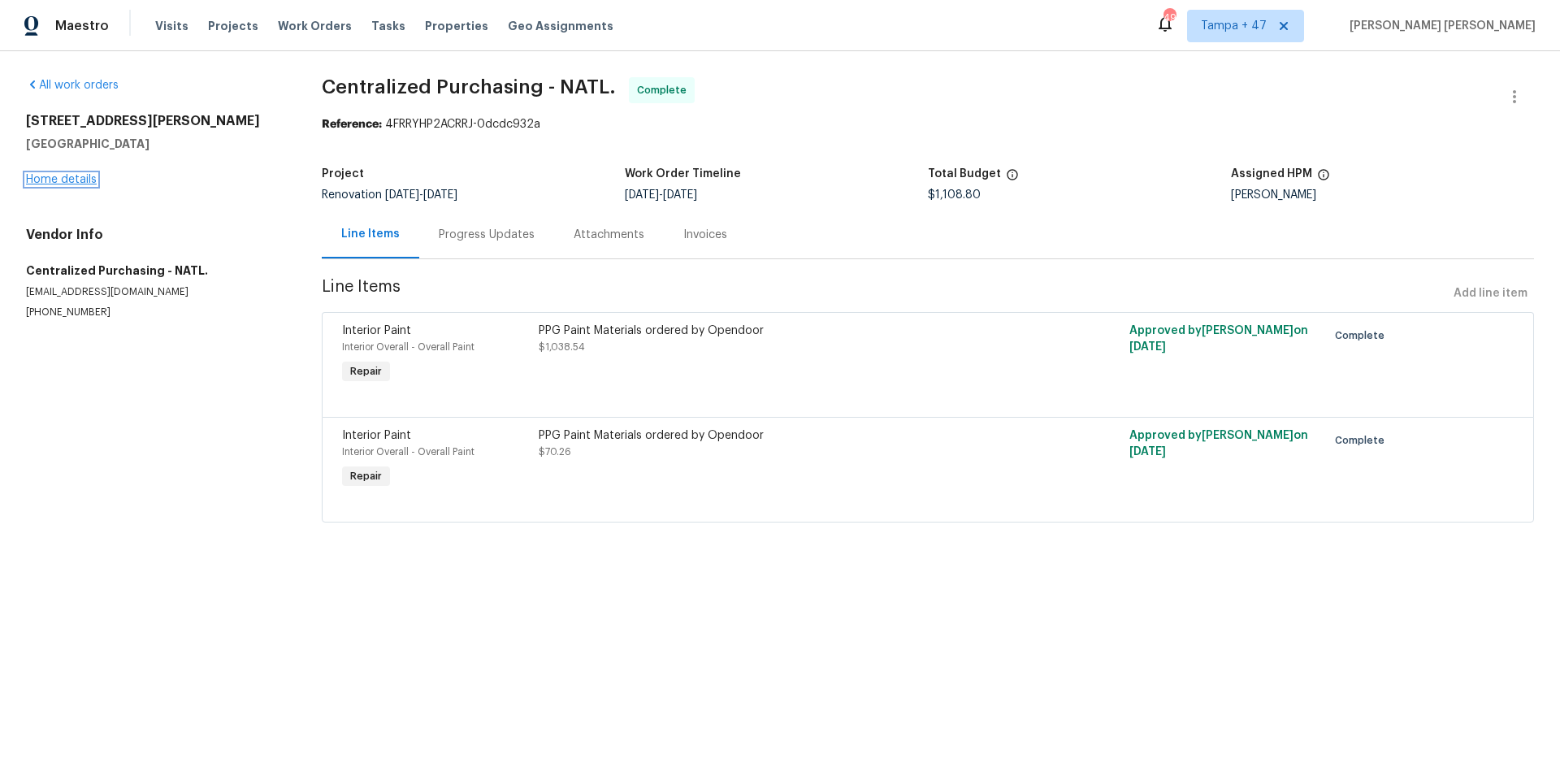
click at [56, 183] on link "Home details" at bounding box center [61, 179] width 71 height 11
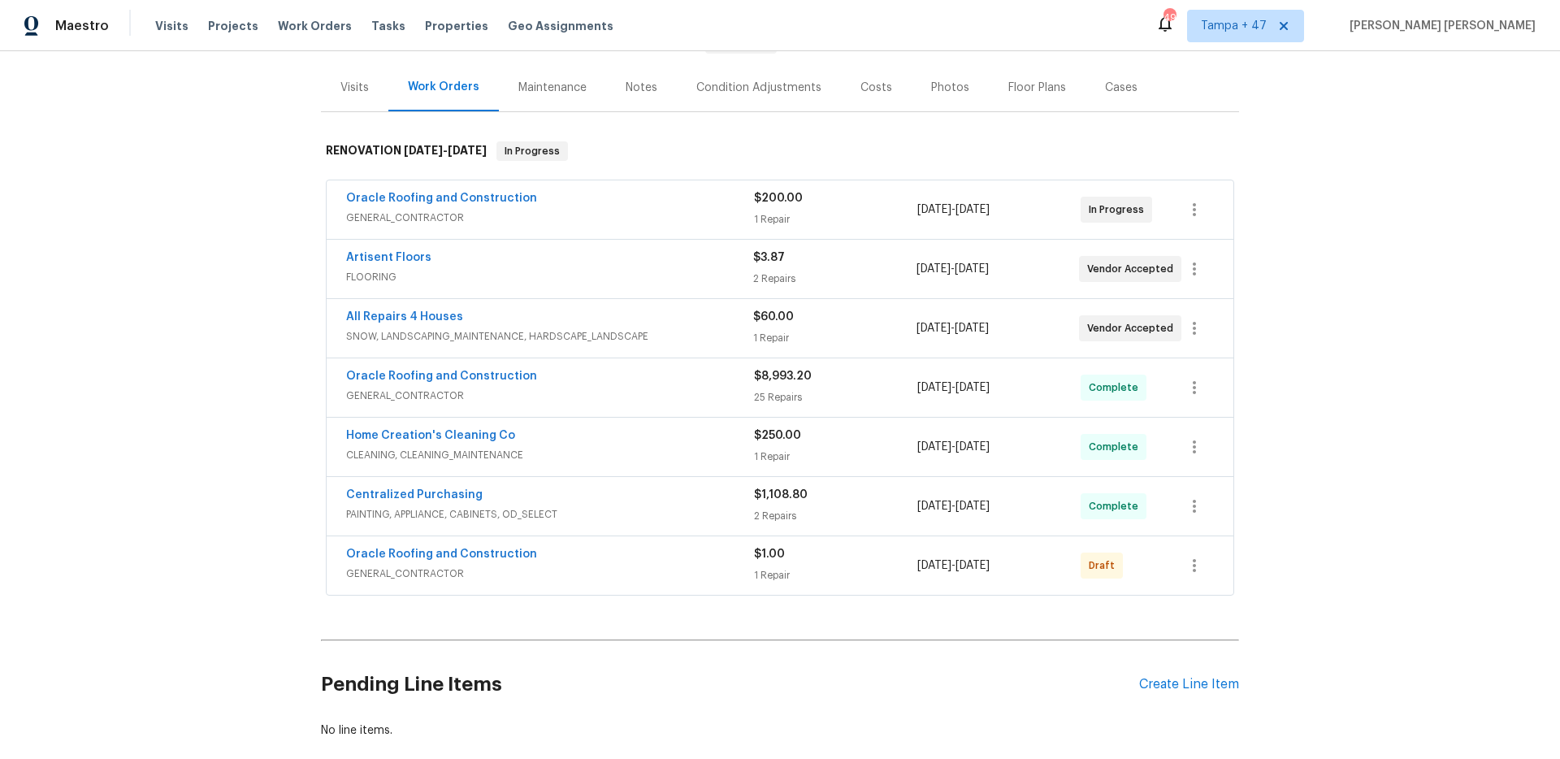
scroll to position [196, 0]
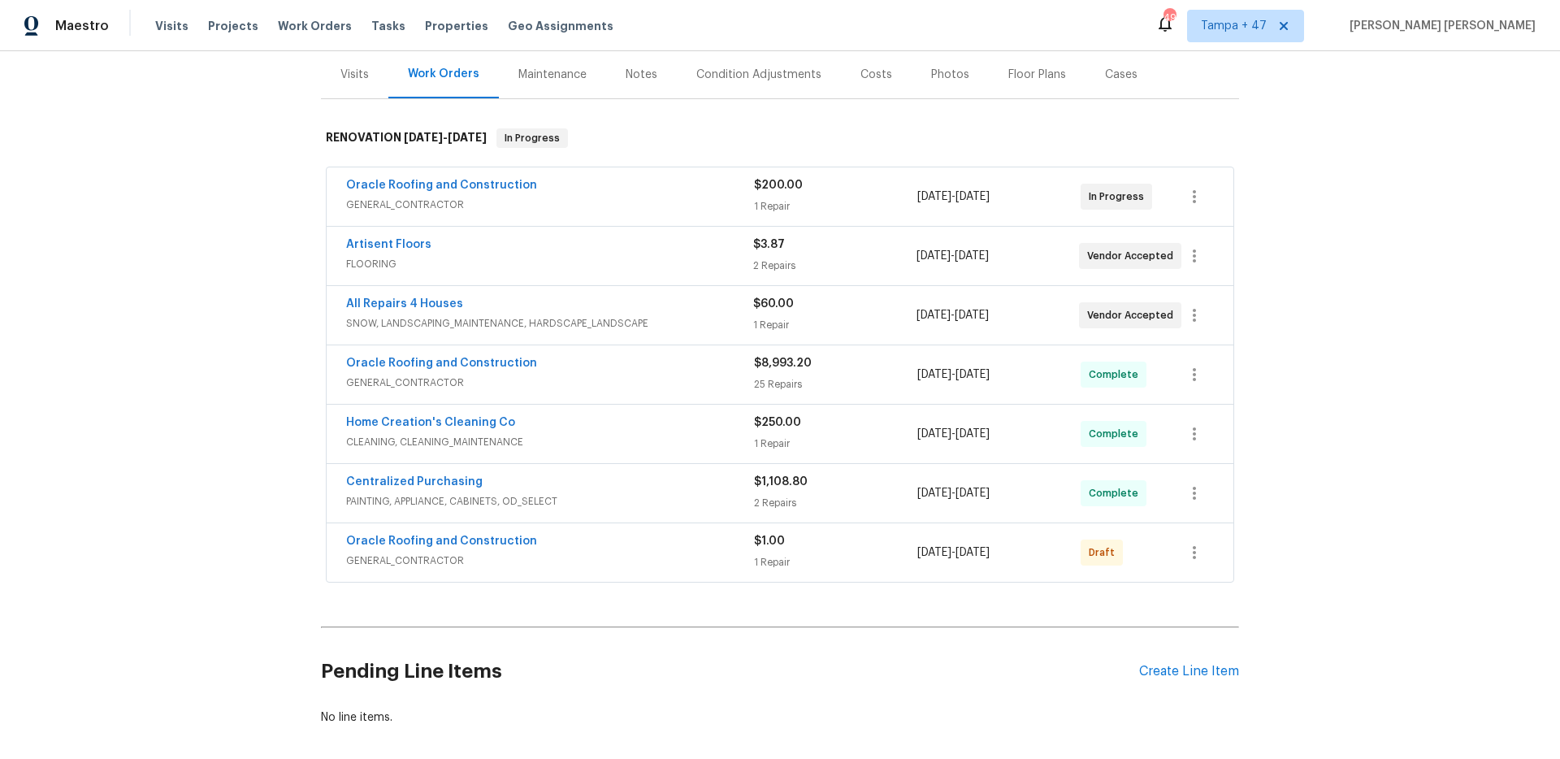
click at [712, 383] on span "GENERAL_CONTRACTOR" at bounding box center [550, 383] width 408 height 16
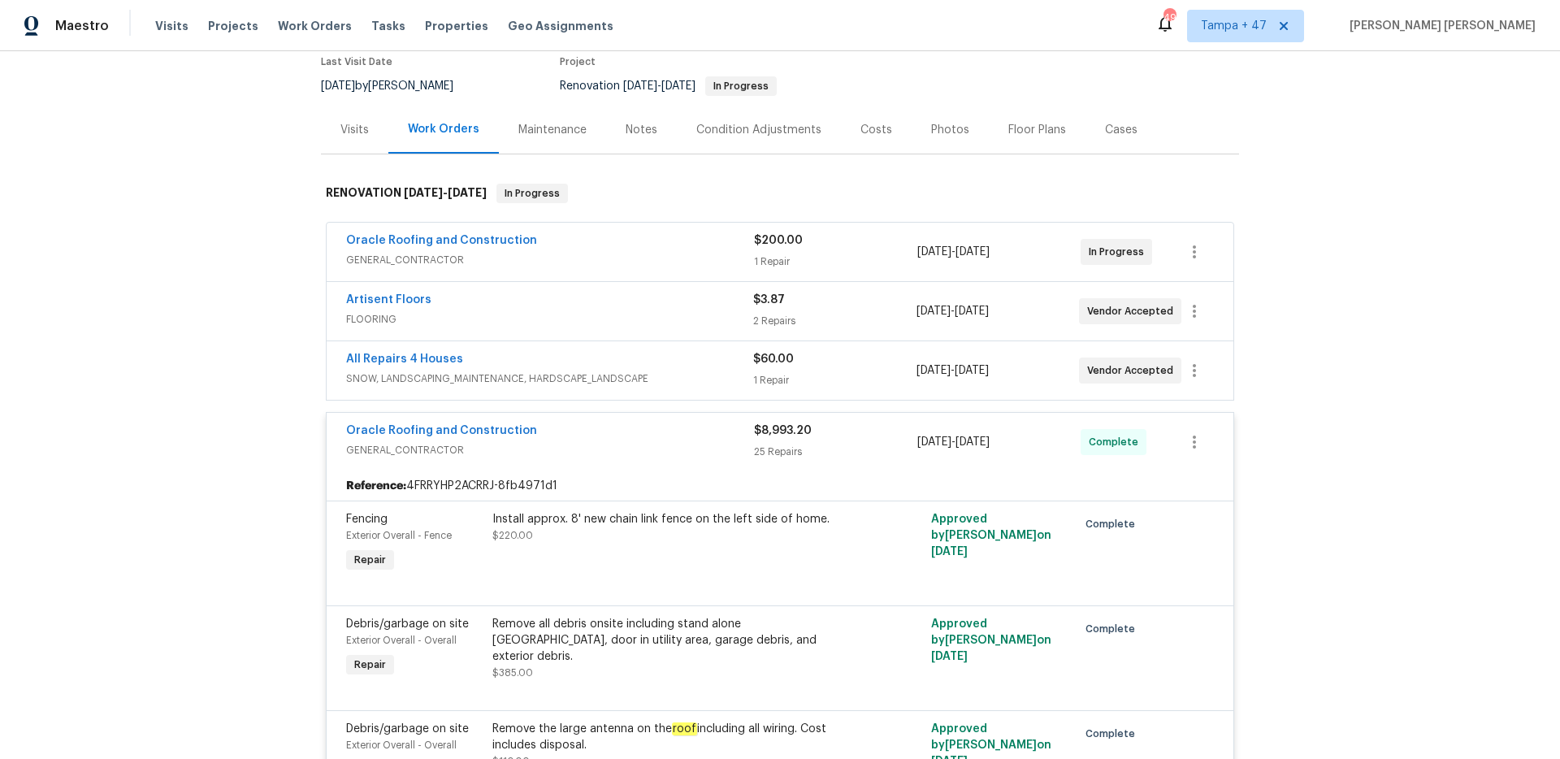
scroll to position [0, 0]
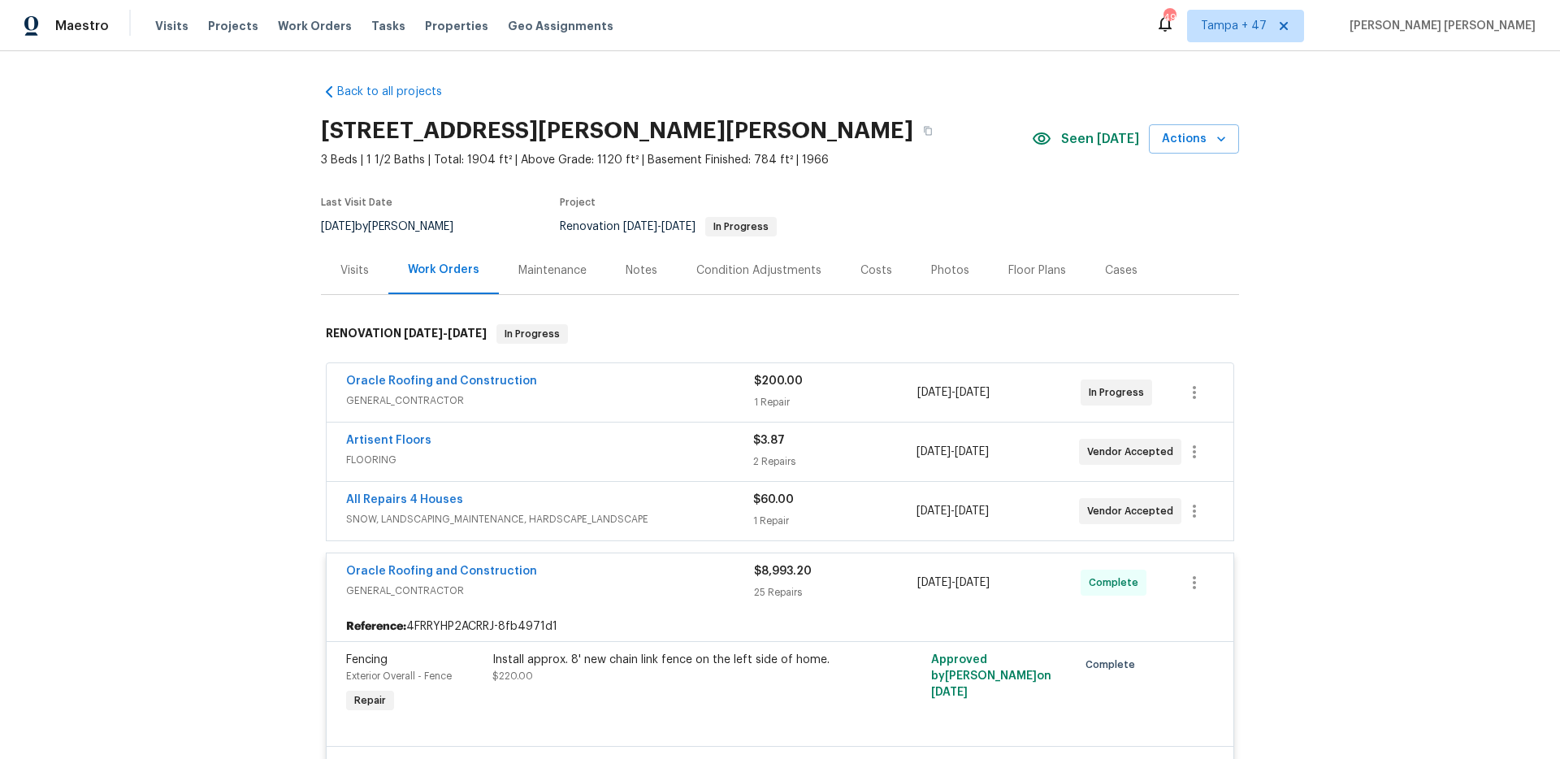
click at [354, 274] on div "Visits" at bounding box center [354, 270] width 28 height 16
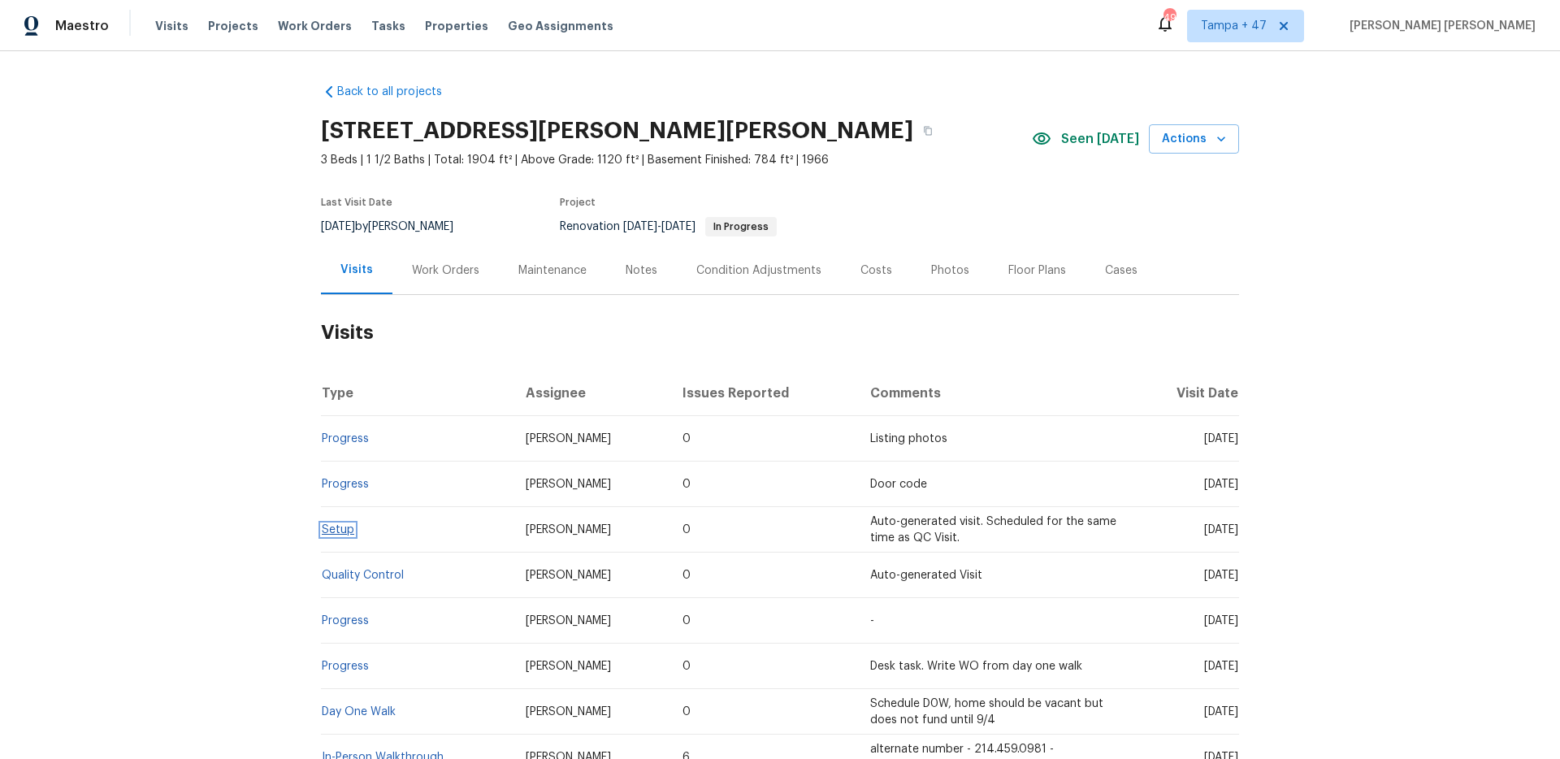
click at [346, 528] on link "Setup" at bounding box center [338, 529] width 33 height 11
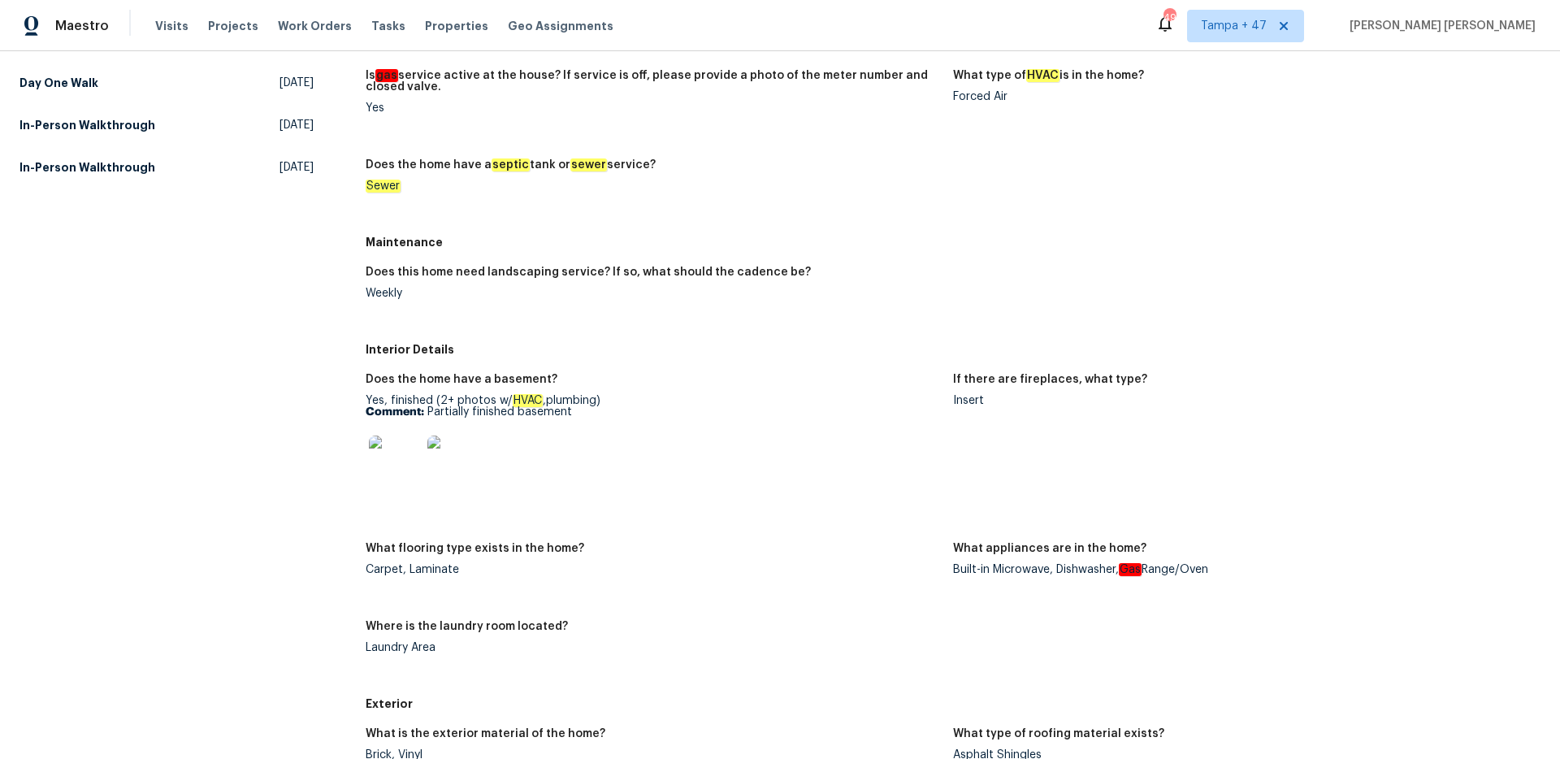
scroll to position [387, 0]
click at [410, 449] on img at bounding box center [395, 461] width 52 height 52
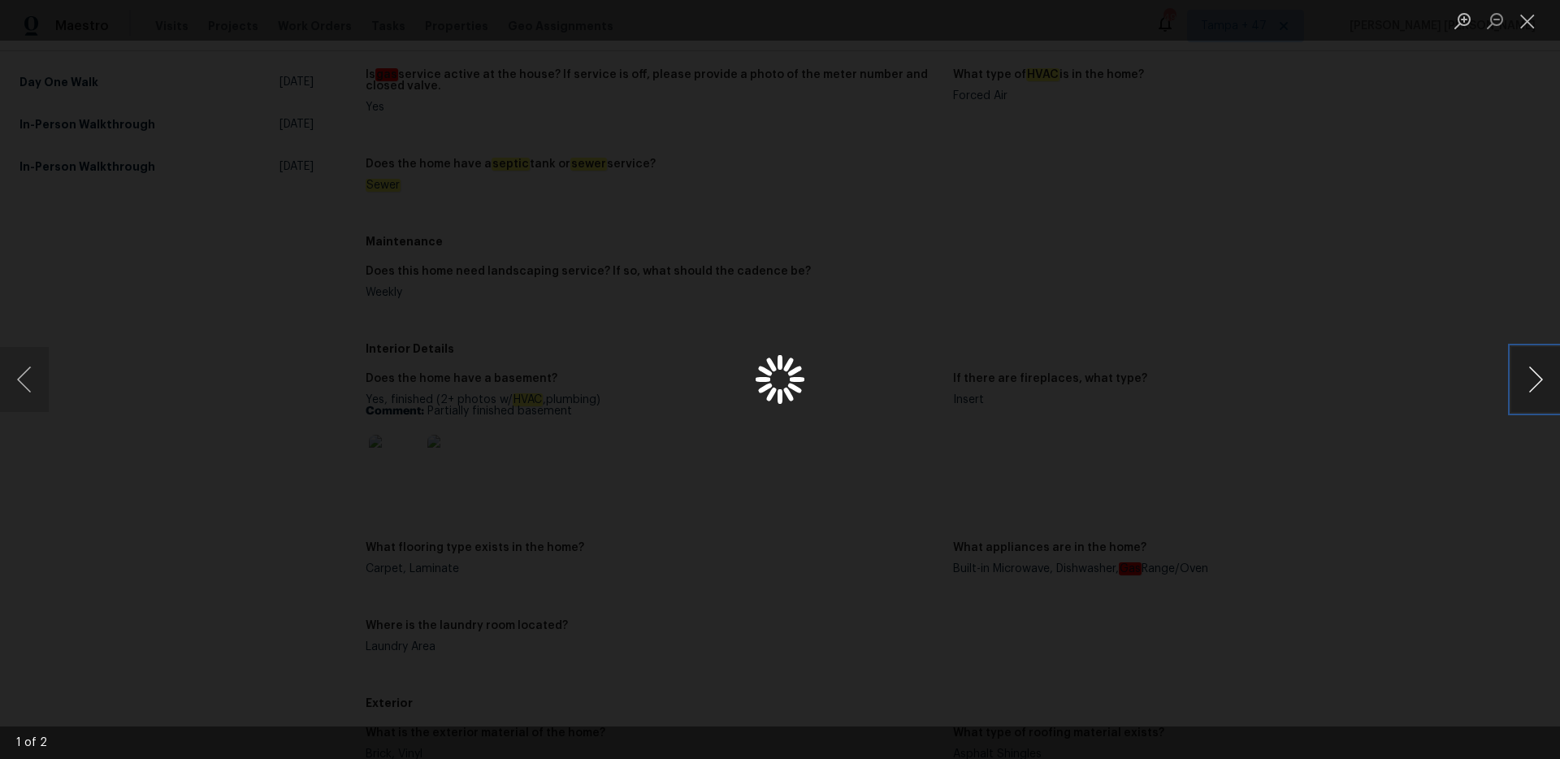
click at [1548, 375] on button "Next image" at bounding box center [1535, 379] width 49 height 65
click at [1520, 391] on button "Next image" at bounding box center [1535, 379] width 49 height 65
click at [1526, 384] on button "Next image" at bounding box center [1535, 379] width 49 height 65
click at [1398, 432] on div "Lightbox" at bounding box center [780, 379] width 1560 height 759
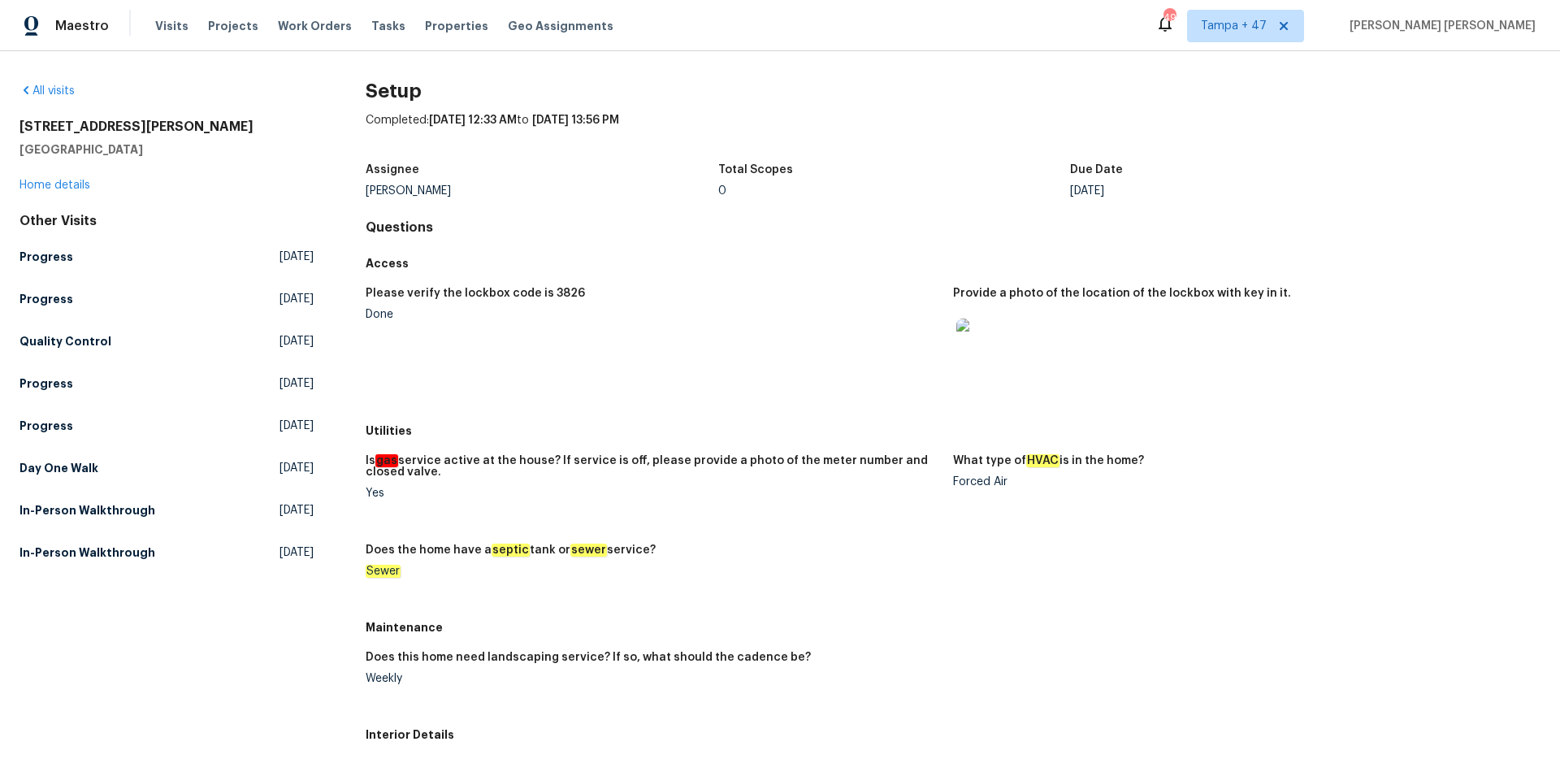
scroll to position [0, 0]
click at [81, 469] on h5 "Day One Walk" at bounding box center [59, 469] width 79 height 16
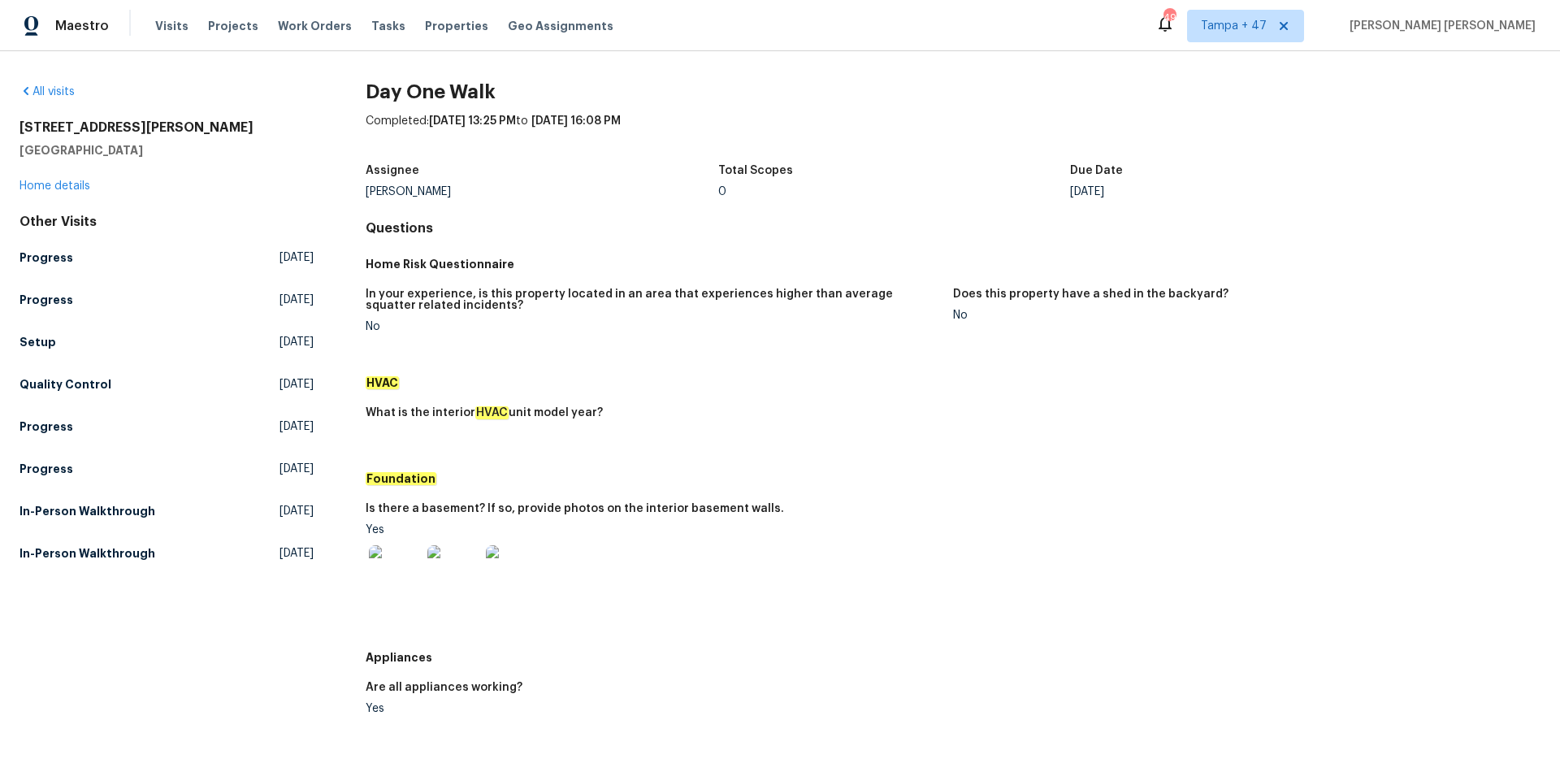
scroll to position [396, 0]
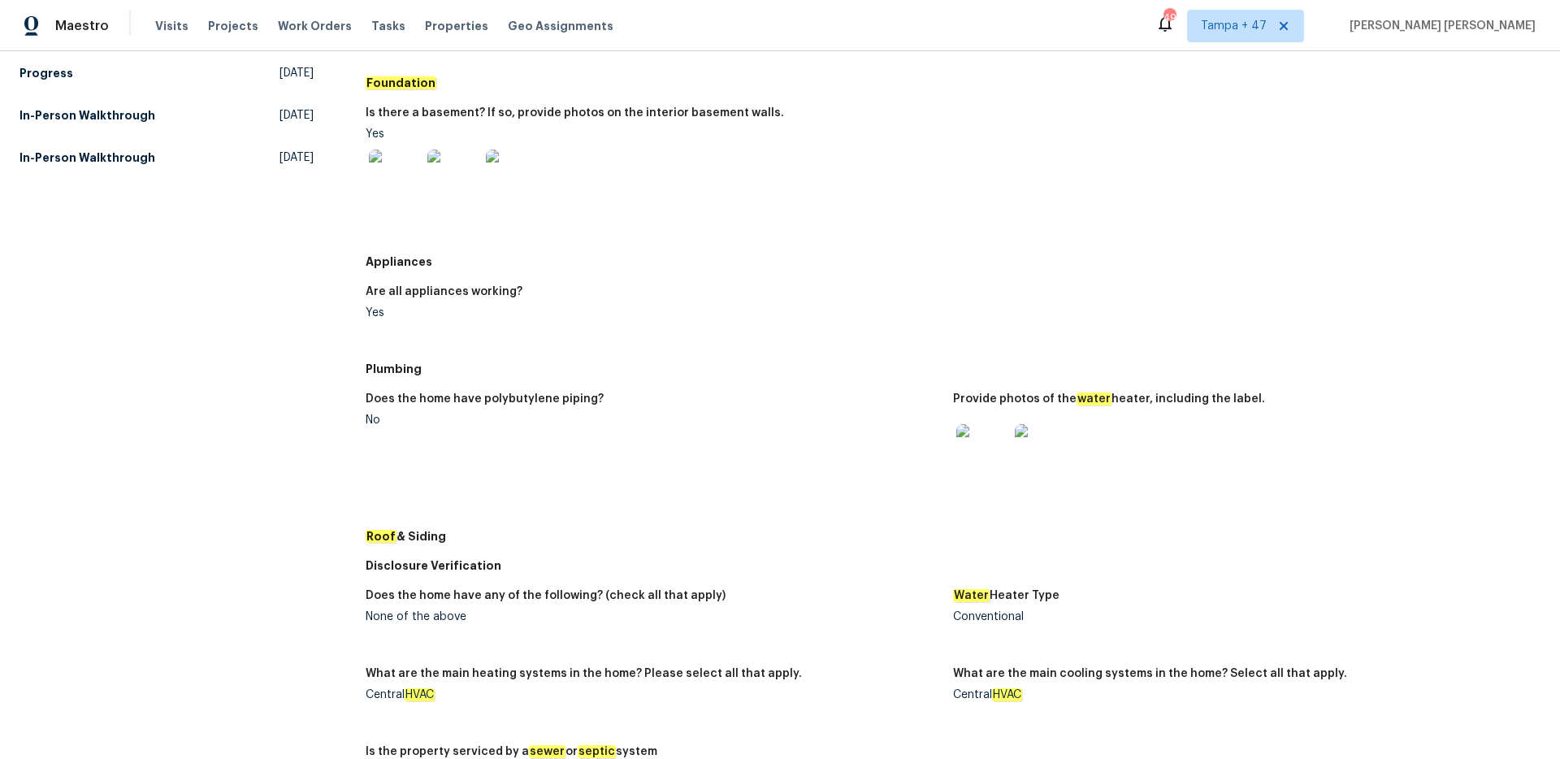
click at [990, 450] on img at bounding box center [982, 450] width 52 height 52
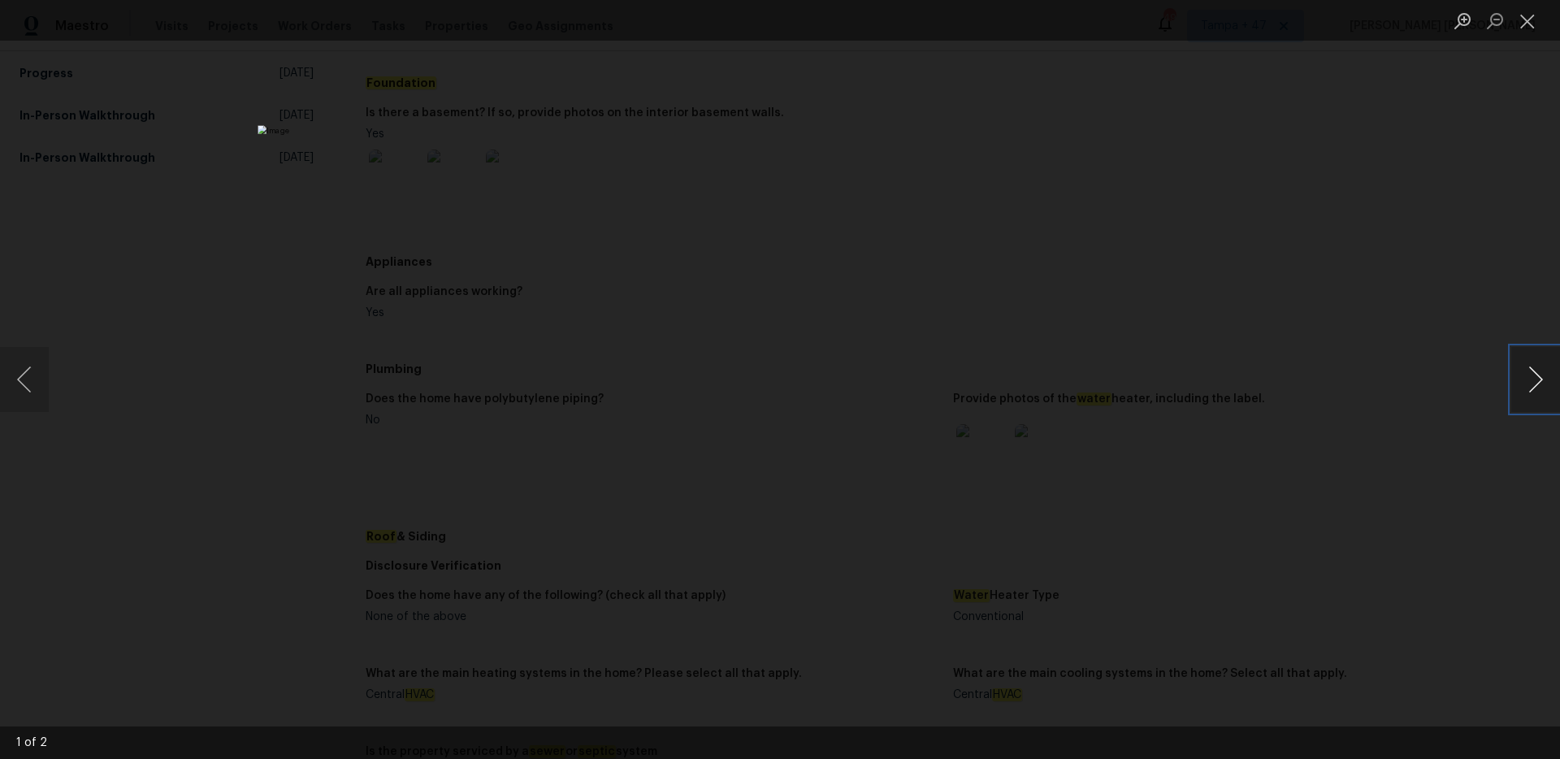
click at [1522, 370] on button "Next image" at bounding box center [1535, 379] width 49 height 65
click at [1541, 383] on button "Next image" at bounding box center [1535, 379] width 49 height 65
click at [111, 277] on div "Lightbox" at bounding box center [780, 379] width 1560 height 759
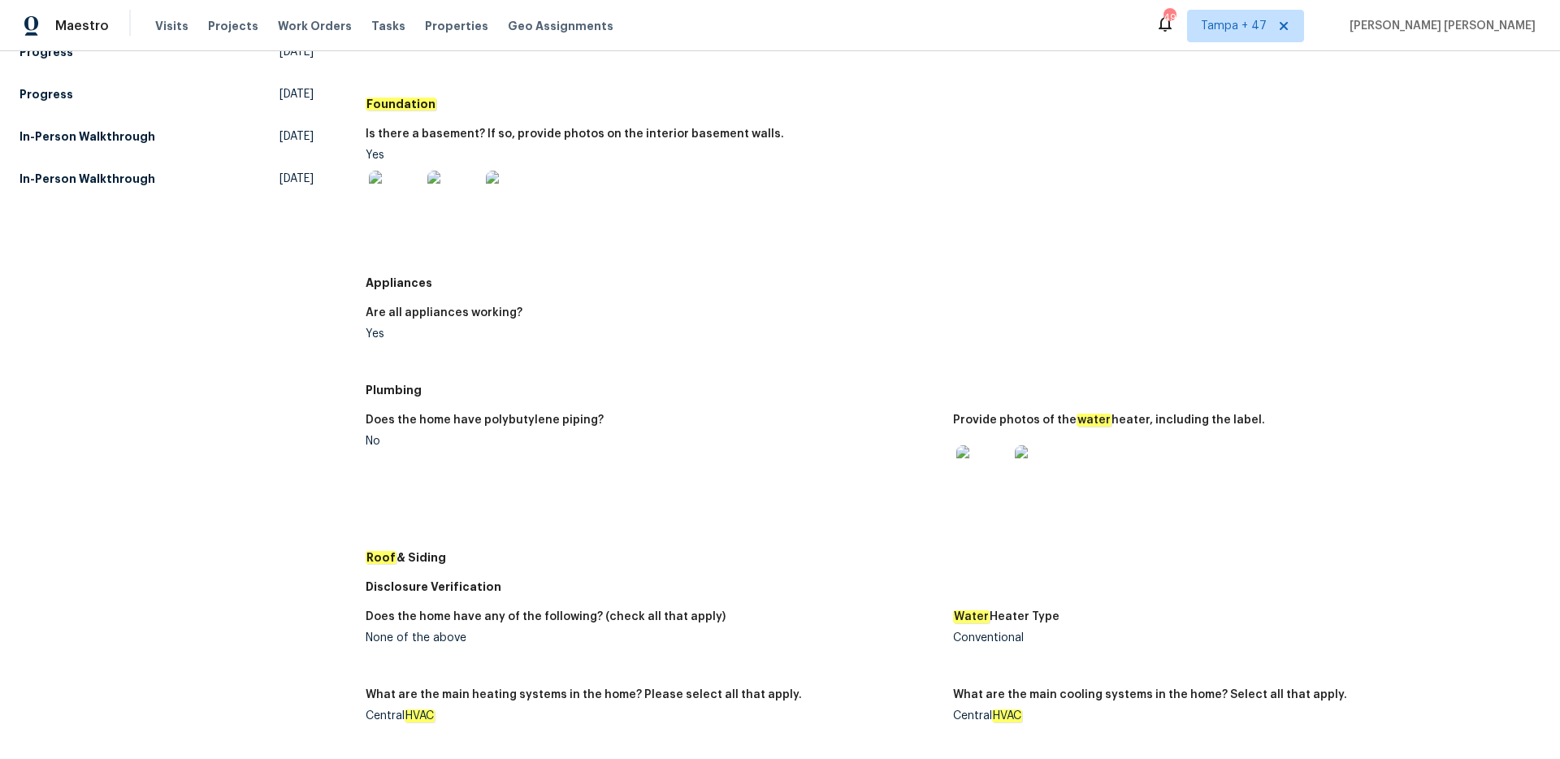
scroll to position [374, 0]
click at [113, 137] on h5 "In-Person Walkthrough" at bounding box center [88, 137] width 136 height 16
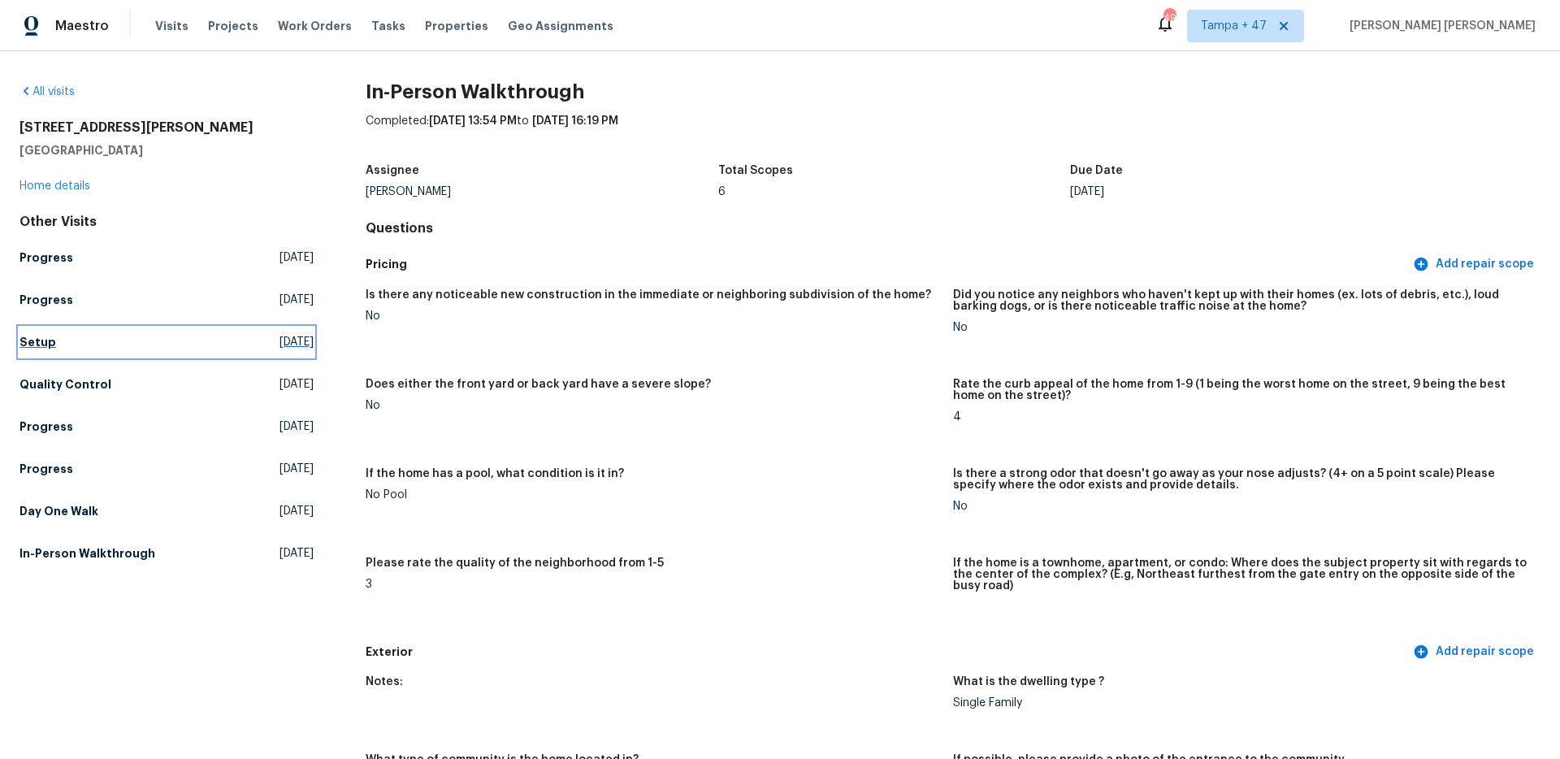
click at [33, 348] on h5 "Setup" at bounding box center [38, 342] width 37 height 16
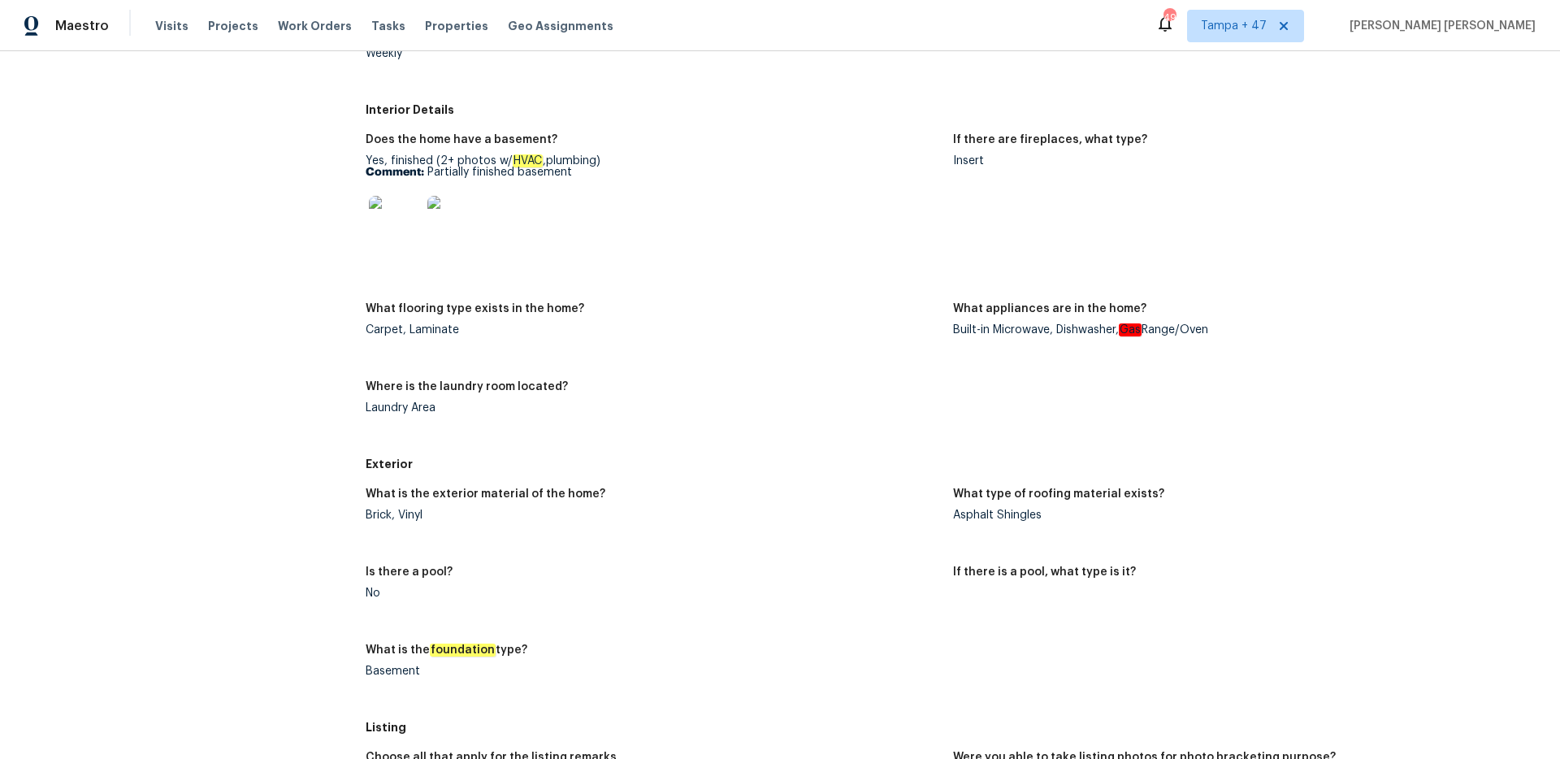
scroll to position [407, 0]
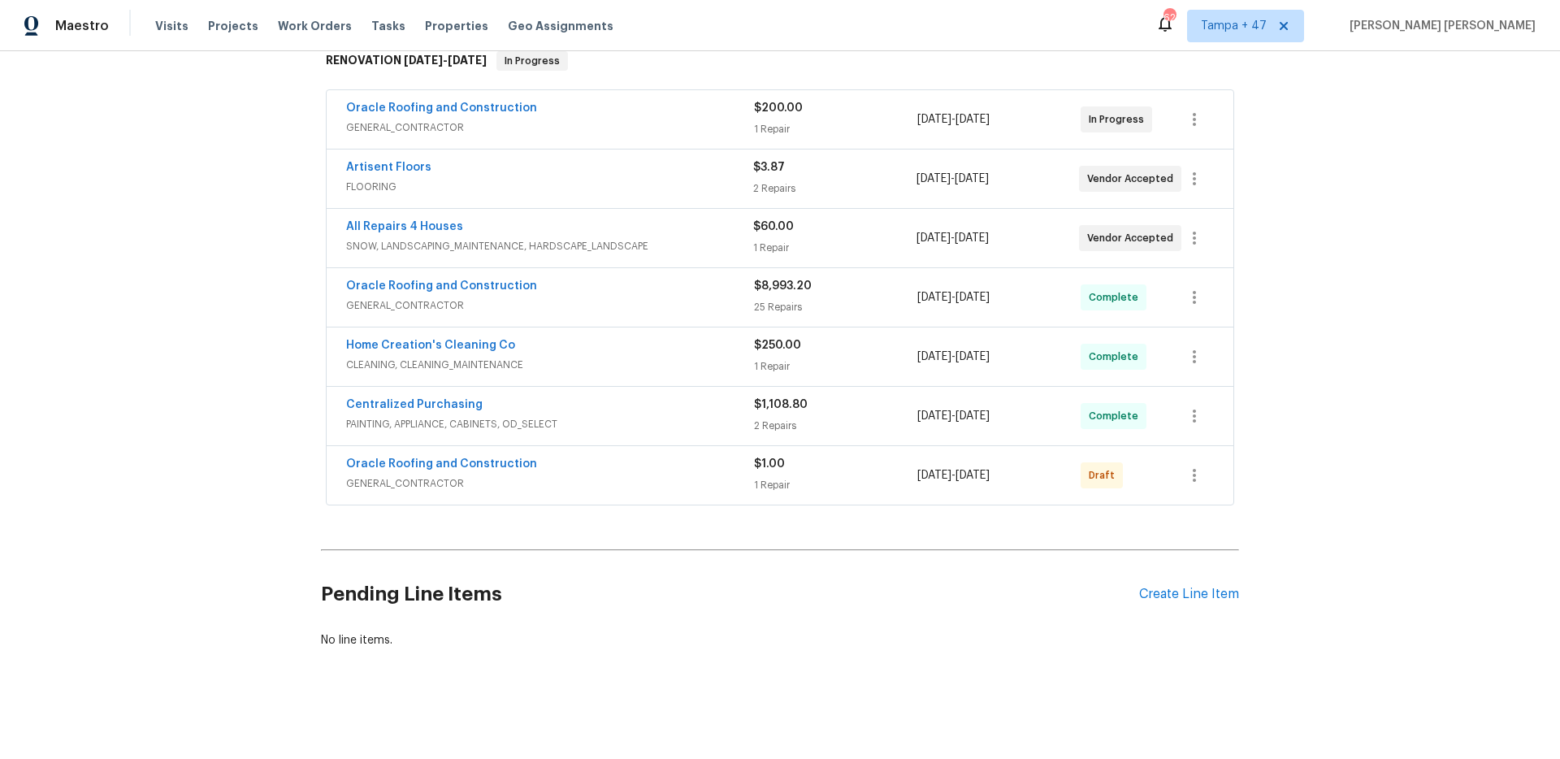
scroll to position [285, 0]
click at [657, 475] on span "GENERAL_CONTRACTOR" at bounding box center [550, 483] width 408 height 16
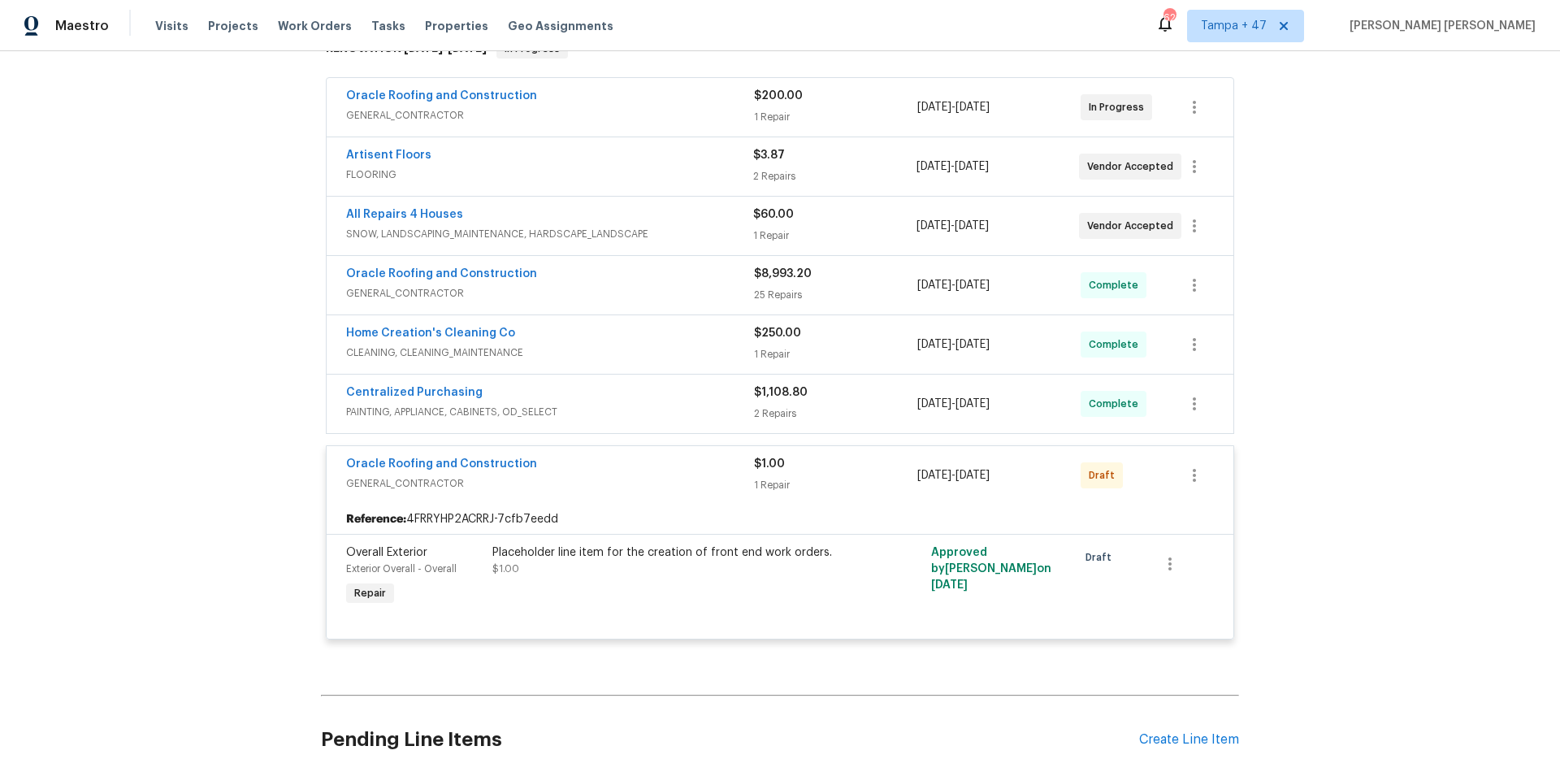
click at [684, 397] on div "Centralized Purchasing" at bounding box center [550, 394] width 408 height 20
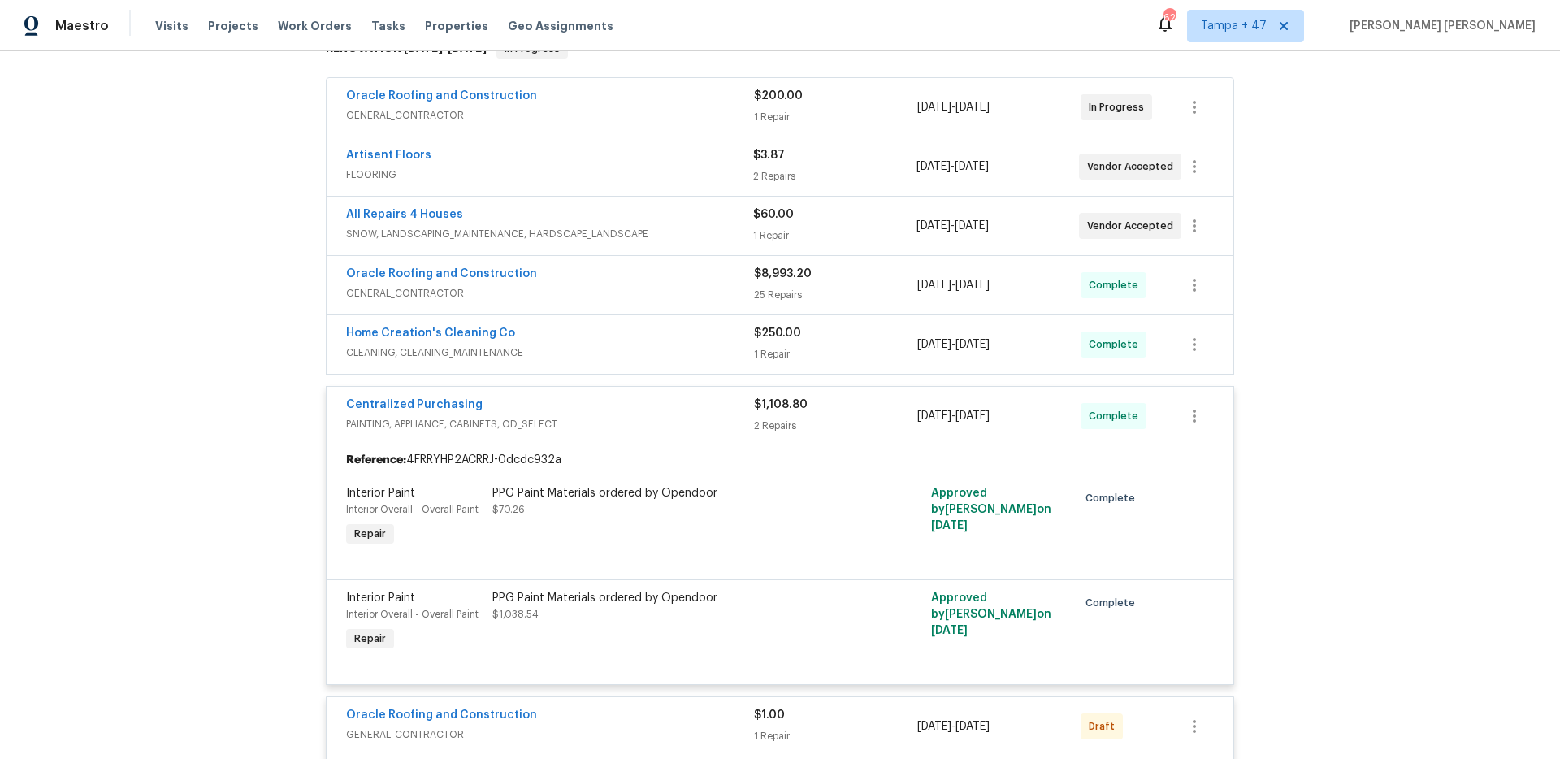
click at [710, 343] on div "Home Creation's Cleaning Co" at bounding box center [550, 335] width 408 height 20
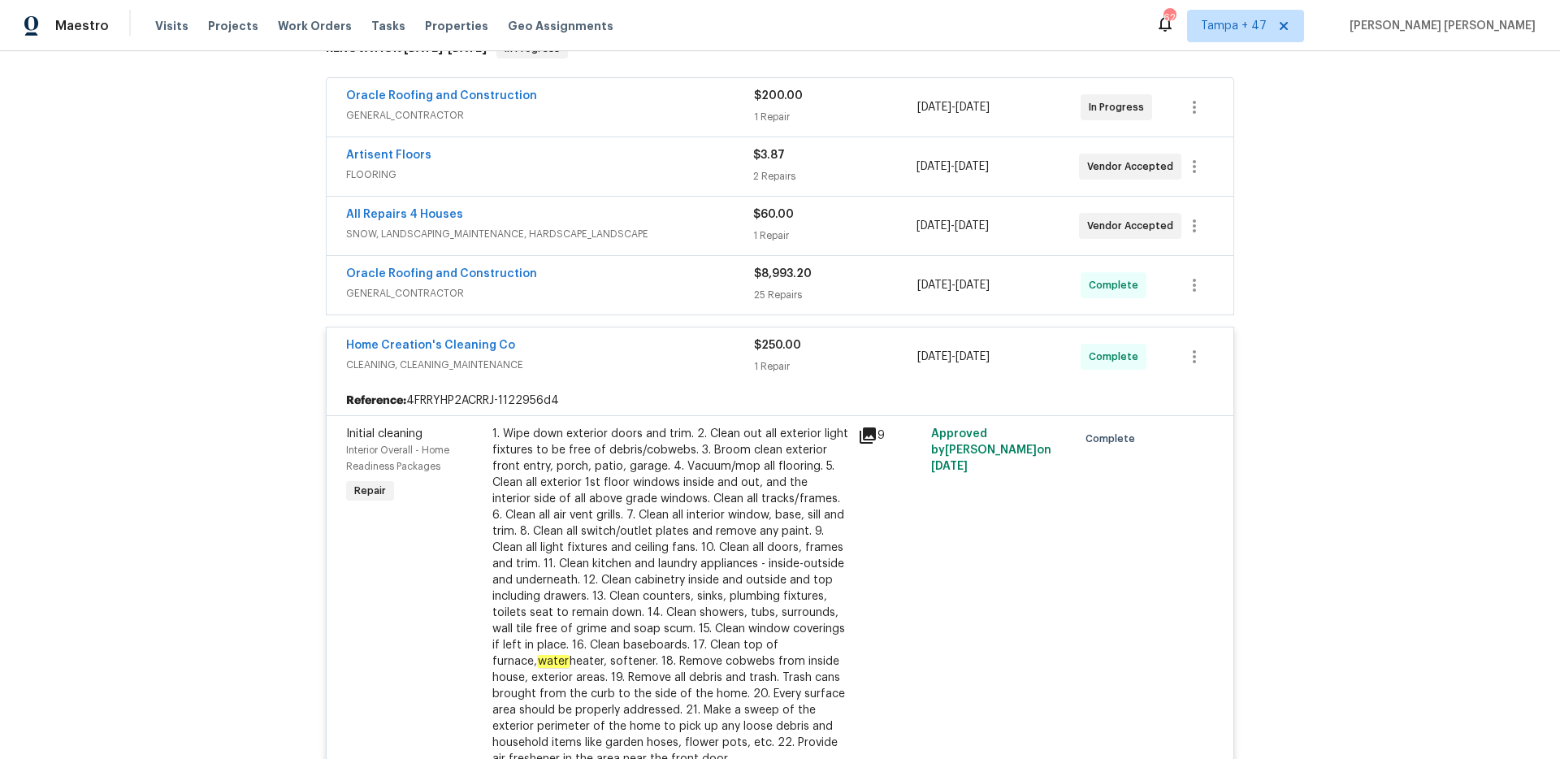
click at [703, 288] on span "GENERAL_CONTRACTOR" at bounding box center [550, 293] width 408 height 16
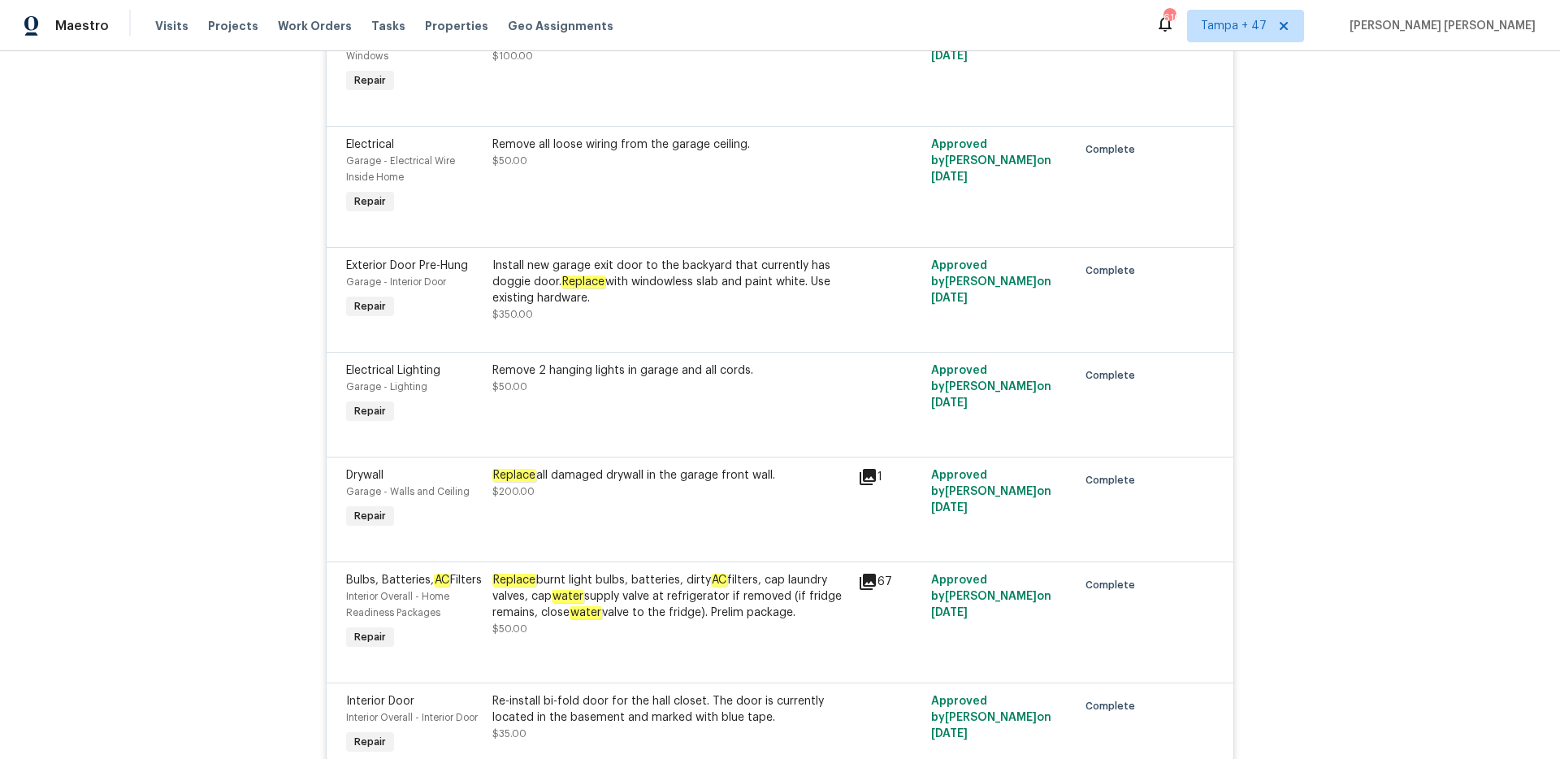
scroll to position [1694, 0]
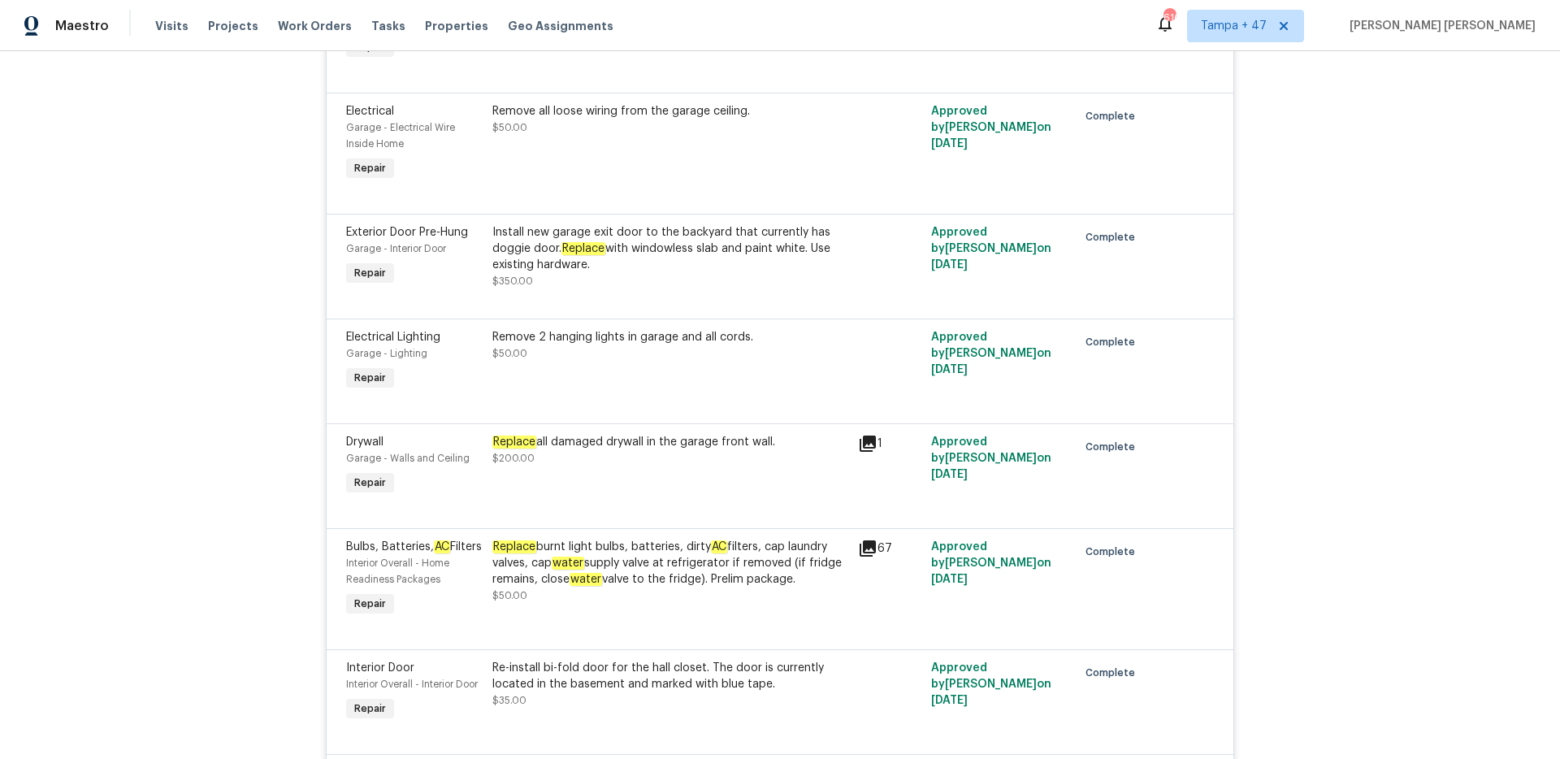
click at [533, 434] on div "Replace all damaged drywall in the garage front wall." at bounding box center [670, 442] width 356 height 16
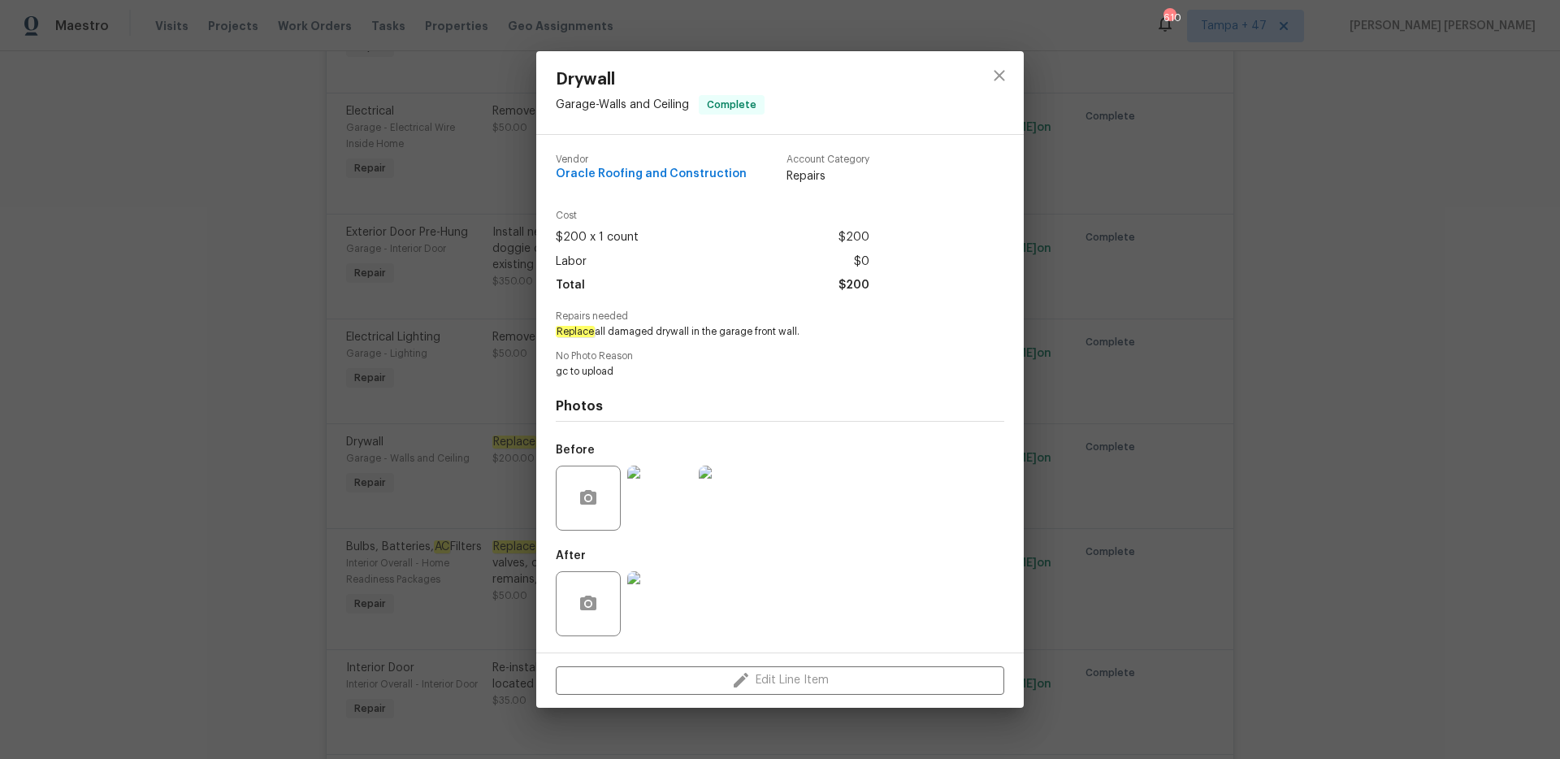
click at [572, 326] on em "Replace" at bounding box center [575, 331] width 39 height 11
click at [572, 334] on em "Replace" at bounding box center [575, 331] width 39 height 11
click at [785, 332] on span "Replace all damaged drywall in the garage front wall." at bounding box center [758, 332] width 404 height 14
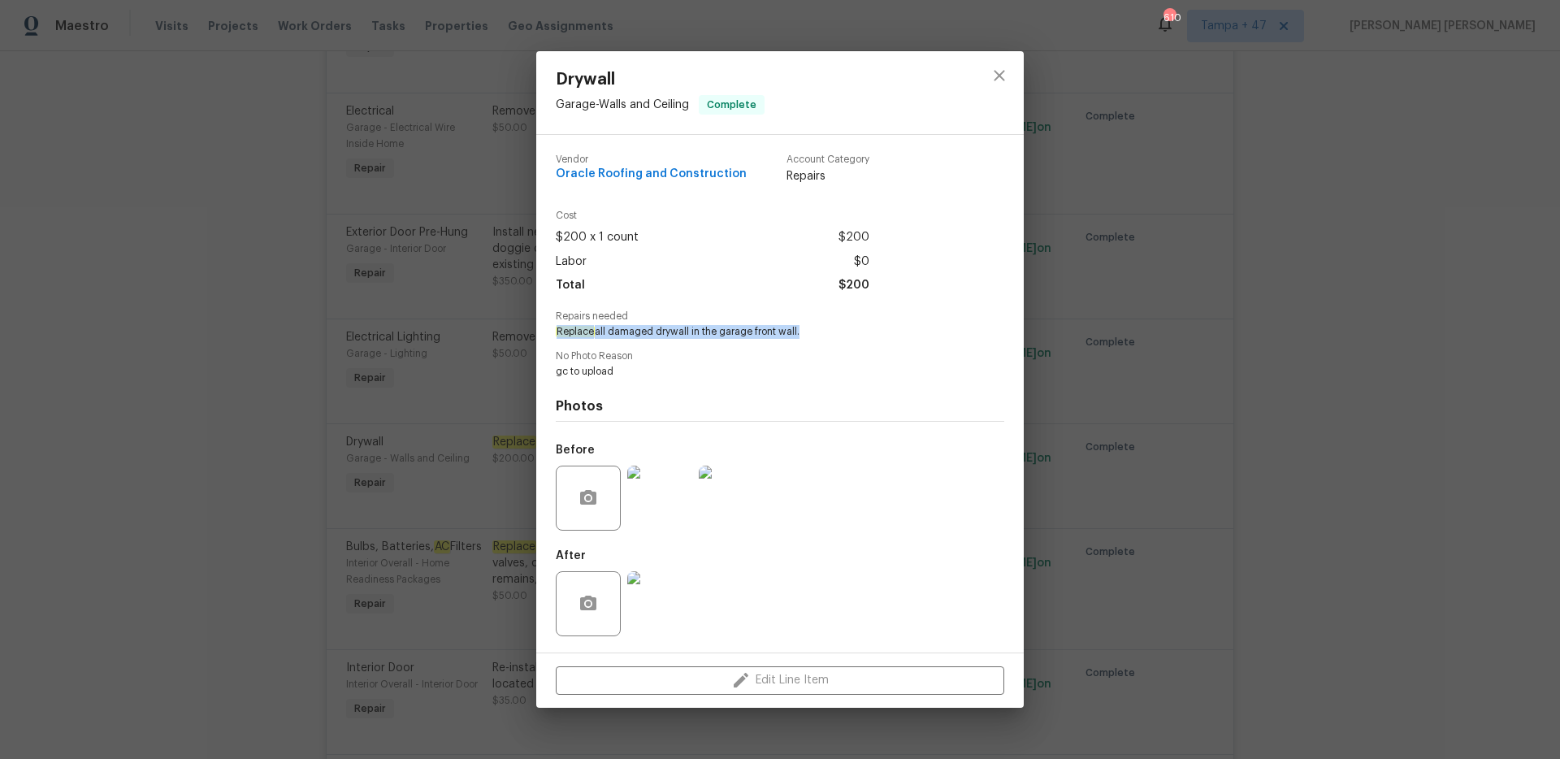
copy span "Replace all damaged drywall in the garage front wall"
click at [175, 295] on div "Drywall Garage - Walls and Ceiling Complete Vendor Oracle Roofing and Construct…" at bounding box center [780, 379] width 1560 height 759
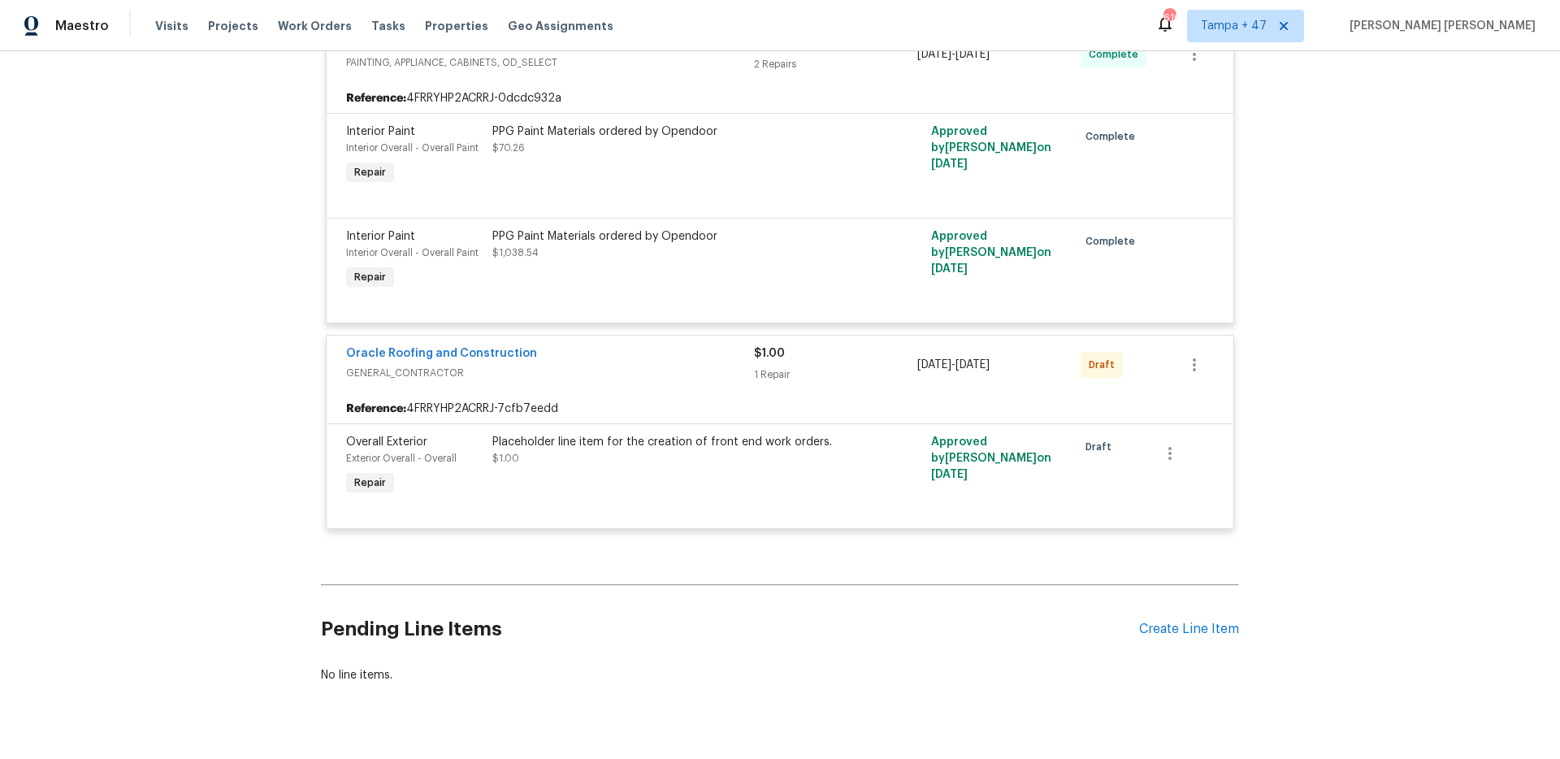
scroll to position [4217, 0]
